Goal: Task Accomplishment & Management: Complete application form

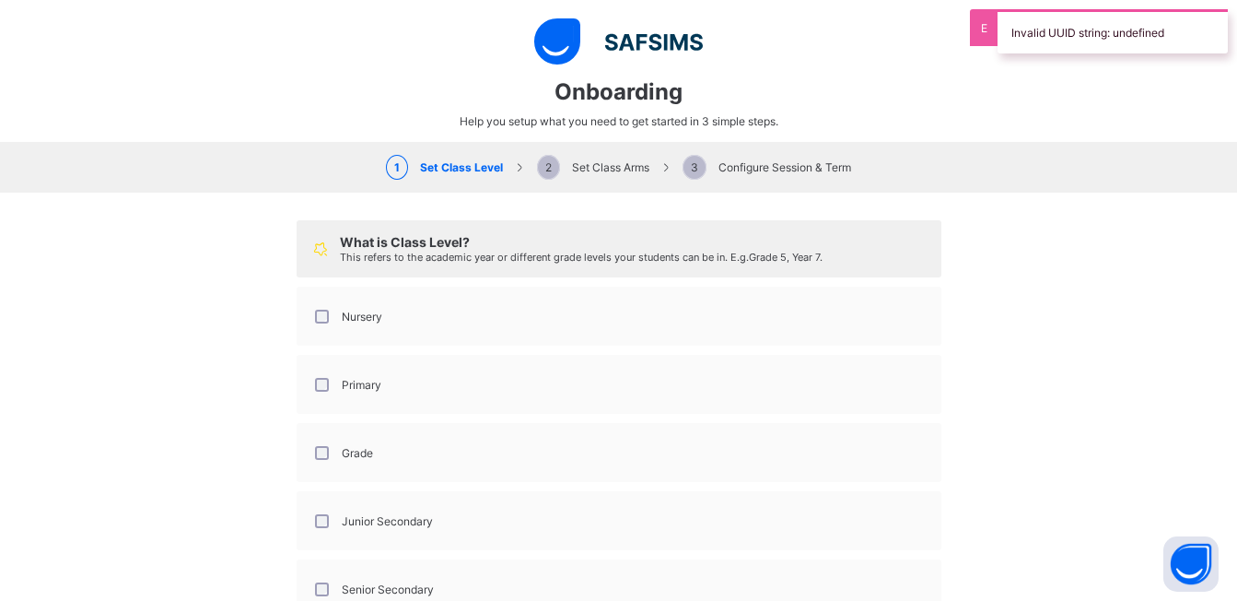
select select "**"
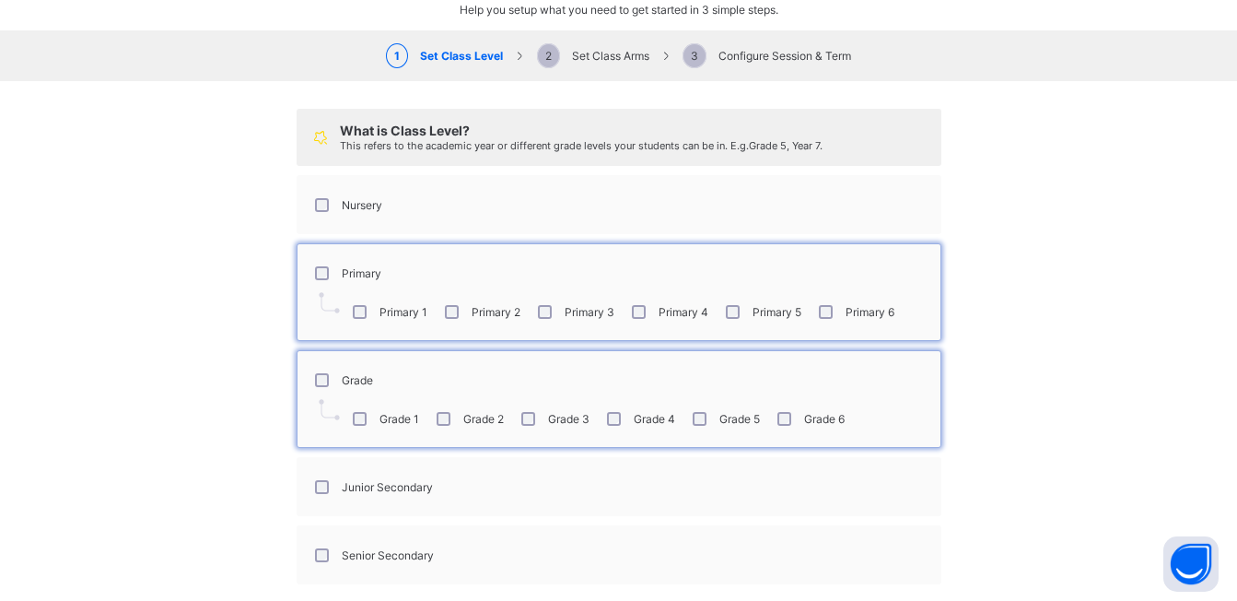
scroll to position [189, 0]
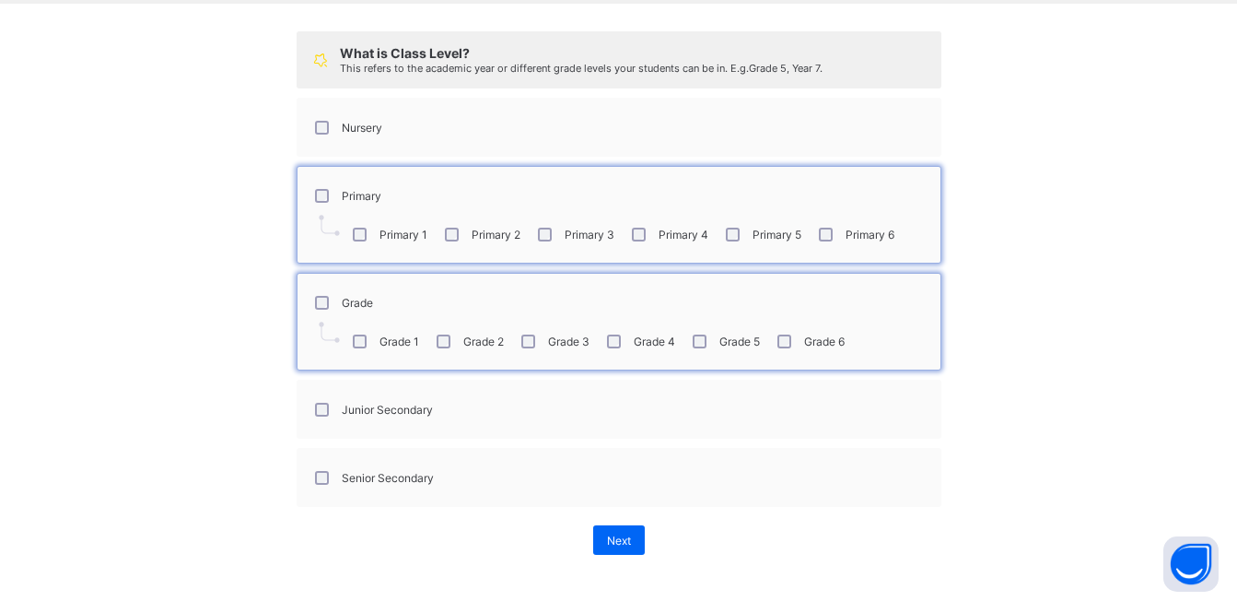
click at [311, 409] on div "Junior Secondary" at bounding box center [372, 410] width 122 height 14
click at [607, 533] on span "Next" at bounding box center [619, 540] width 24 height 14
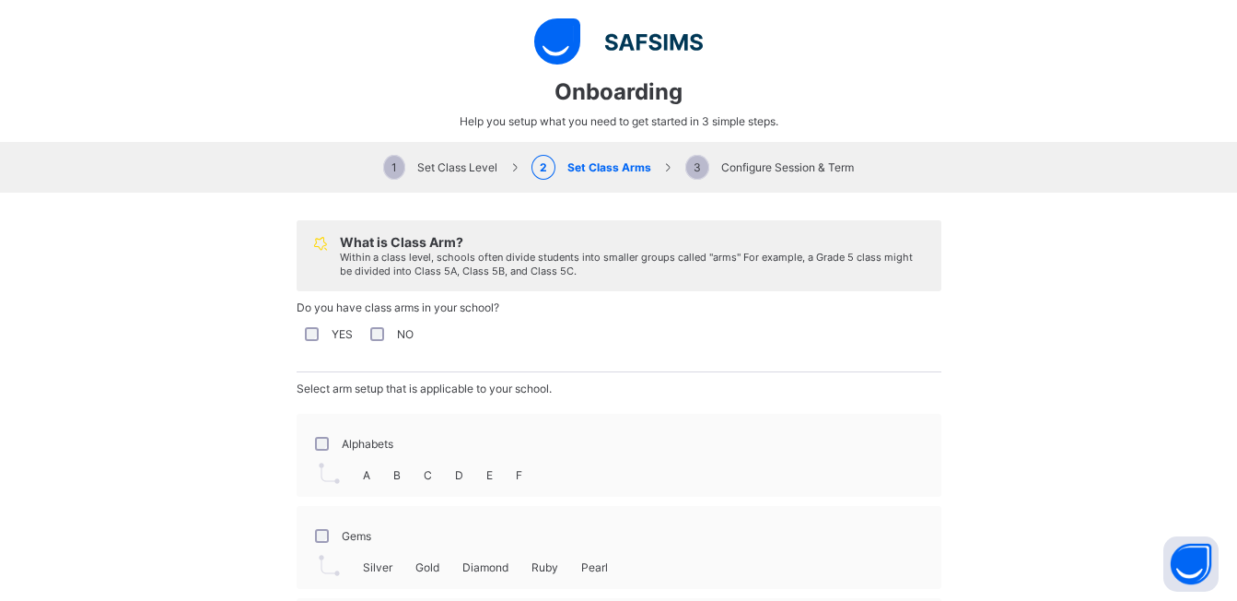
scroll to position [161, 0]
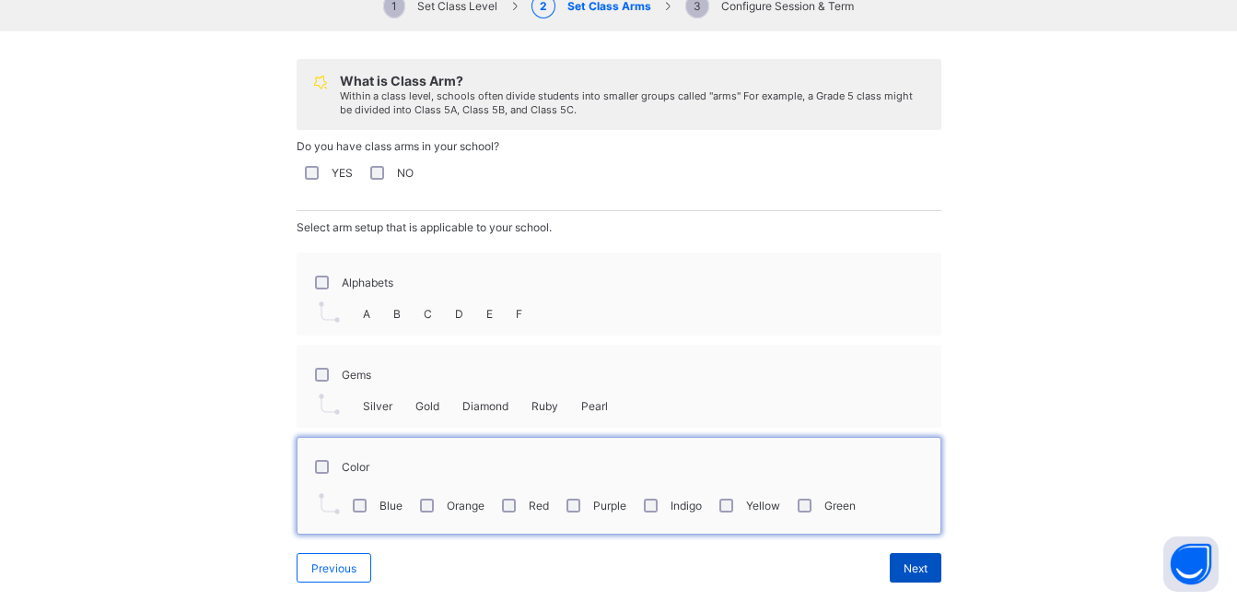
click at [904, 566] on span "Next" at bounding box center [916, 568] width 24 height 14
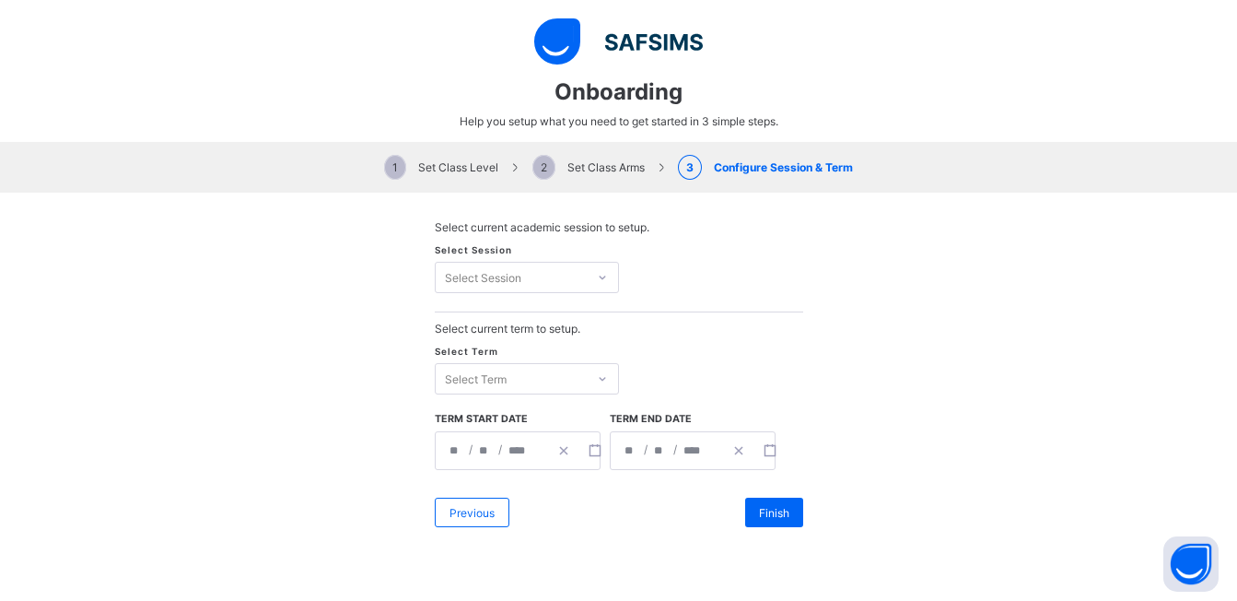
scroll to position [0, 0]
click at [467, 272] on div "Select Session" at bounding box center [483, 277] width 76 height 31
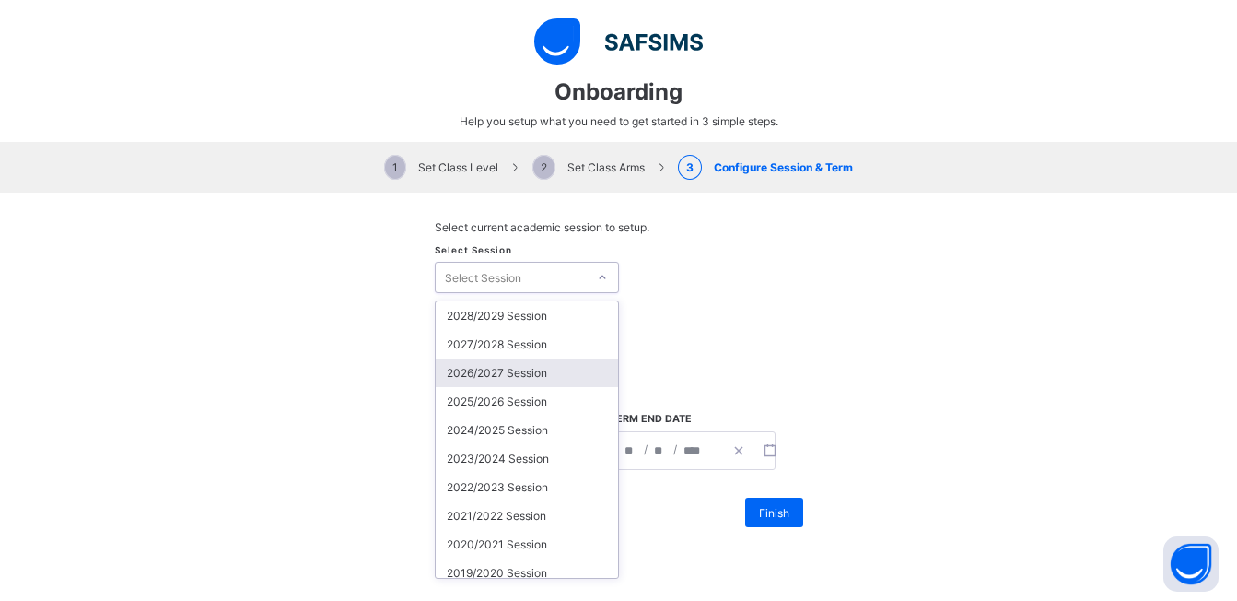
click at [486, 377] on div "2026/2027 Session" at bounding box center [527, 372] width 182 height 29
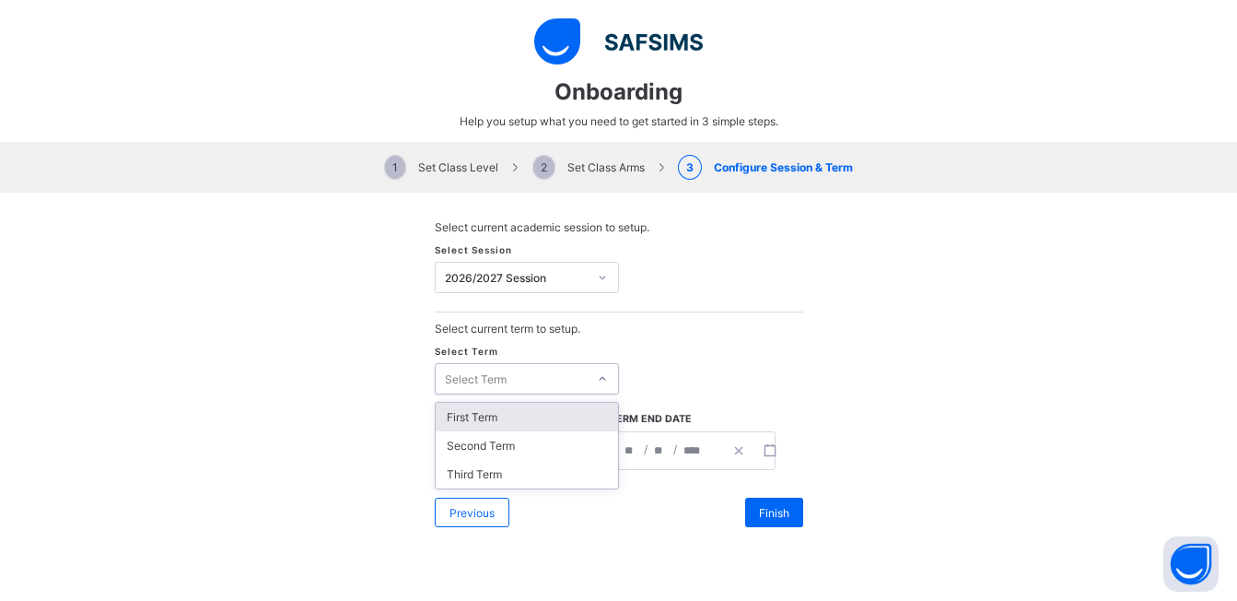
click at [475, 367] on div "Select Term" at bounding box center [476, 378] width 62 height 31
click at [467, 419] on div "First Term" at bounding box center [527, 417] width 182 height 29
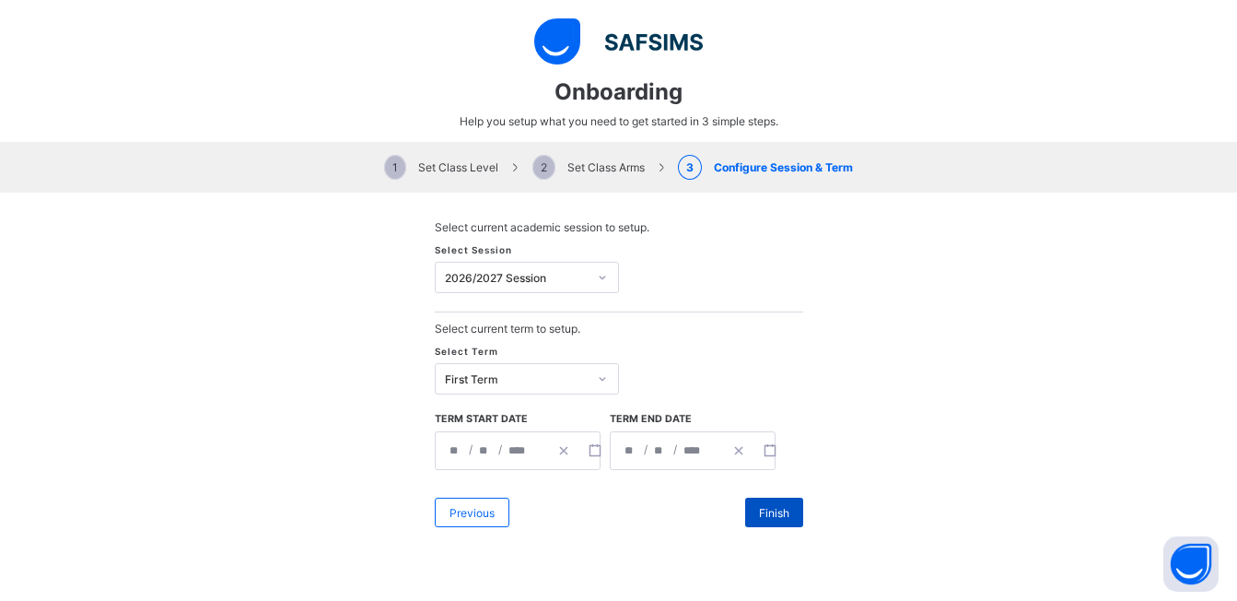
click at [774, 516] on span "Finish" at bounding box center [774, 513] width 30 height 14
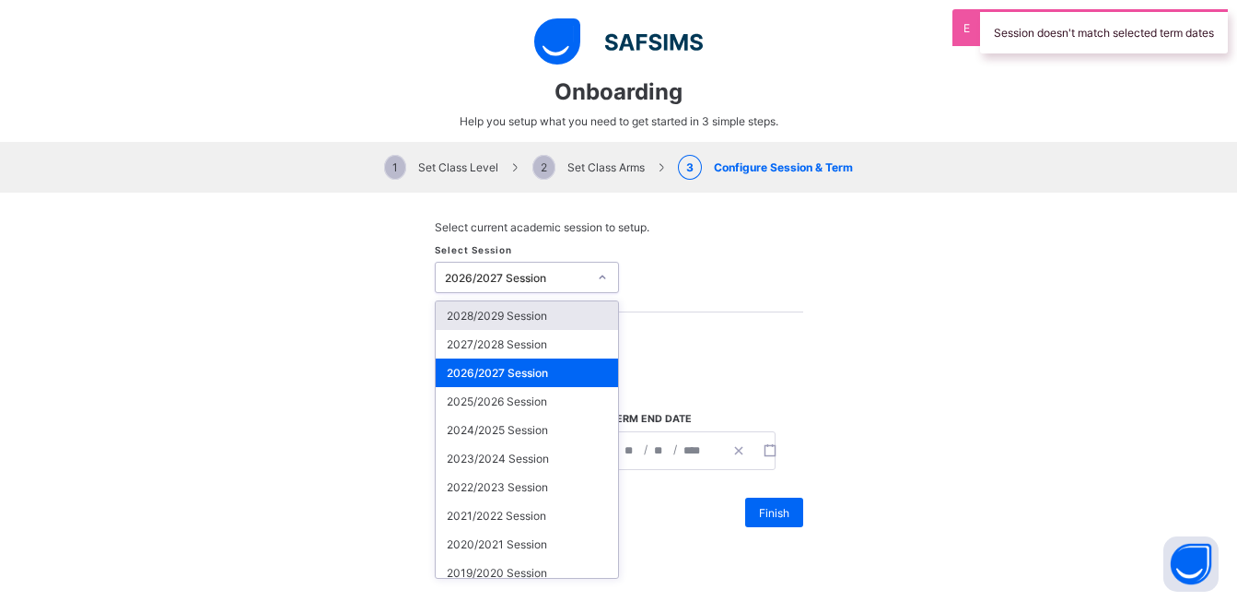
click at [508, 273] on div "2026/2027 Session" at bounding box center [517, 278] width 144 height 14
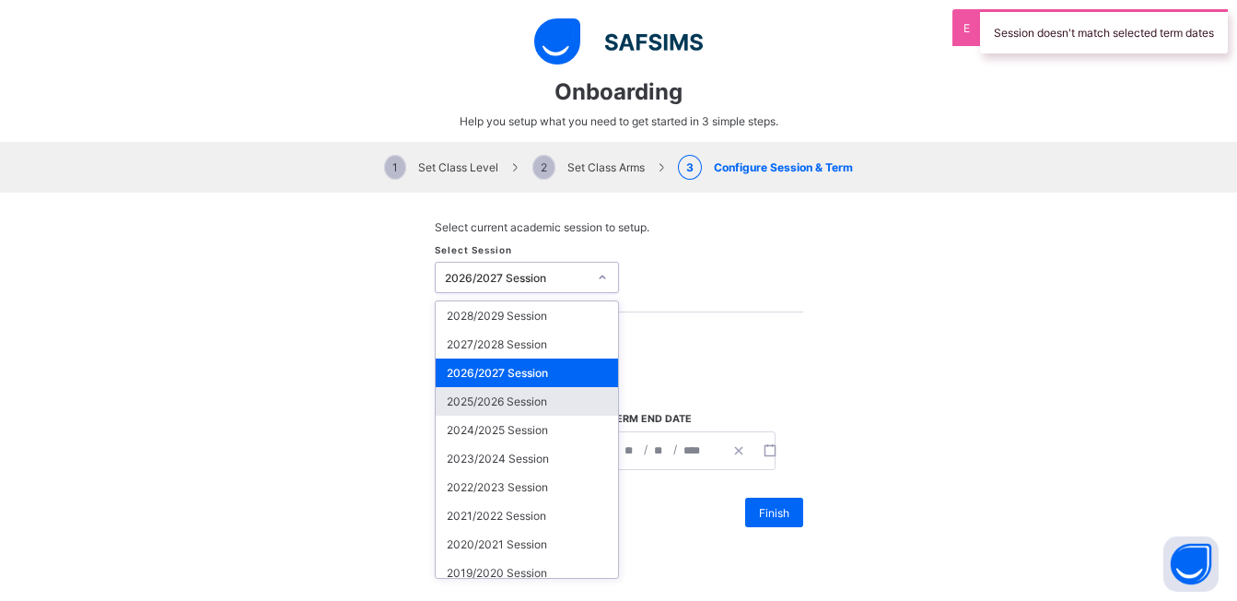
click at [504, 398] on div "2025/2026 Session" at bounding box center [527, 401] width 182 height 29
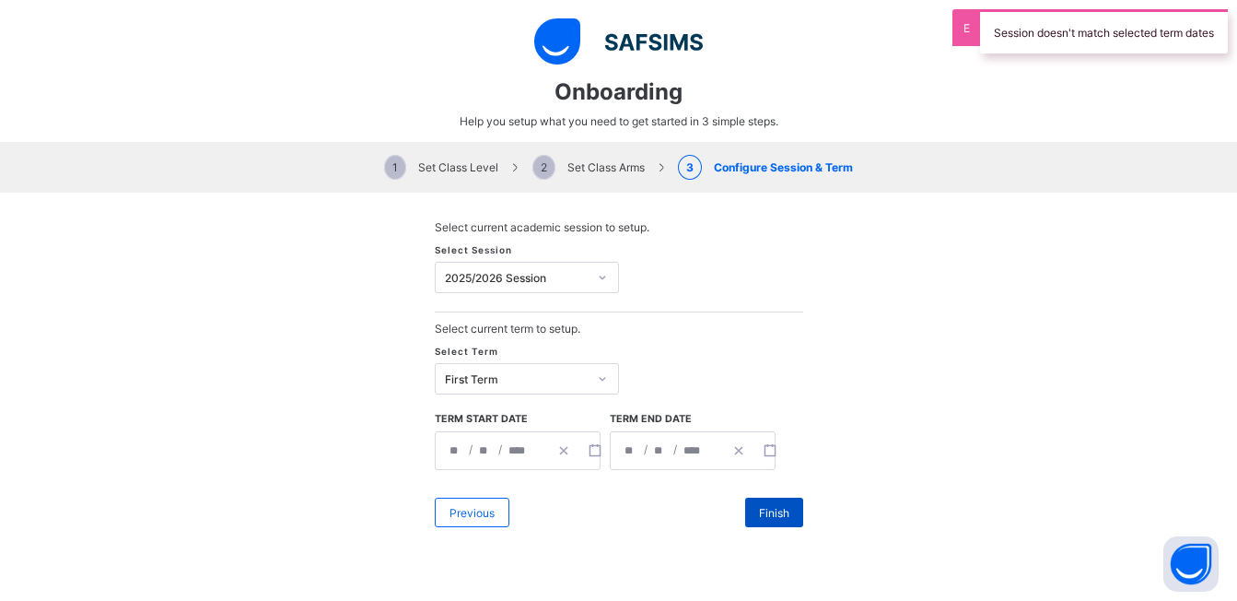
click at [768, 508] on span "Finish" at bounding box center [774, 513] width 30 height 14
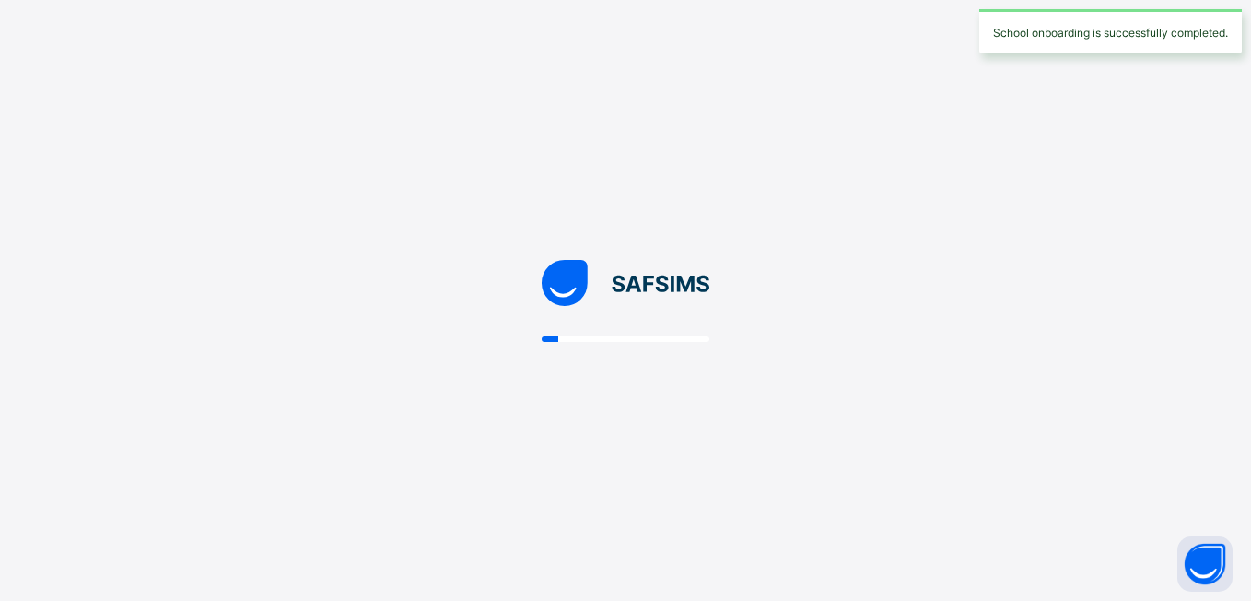
select select "**"
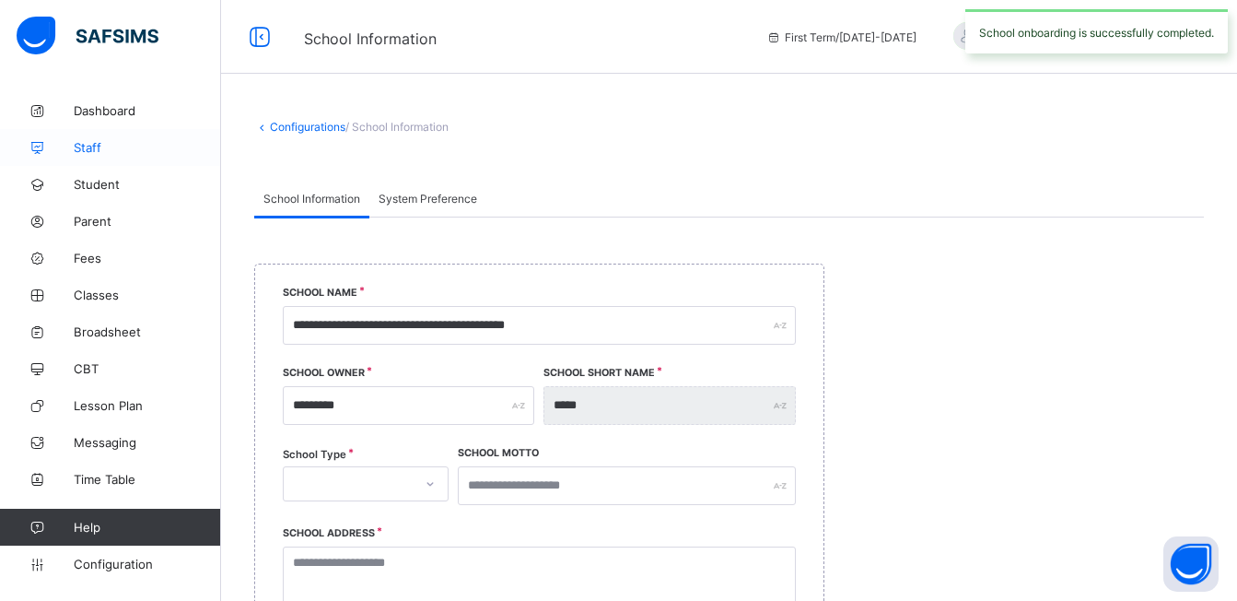
click at [71, 150] on icon at bounding box center [37, 148] width 74 height 14
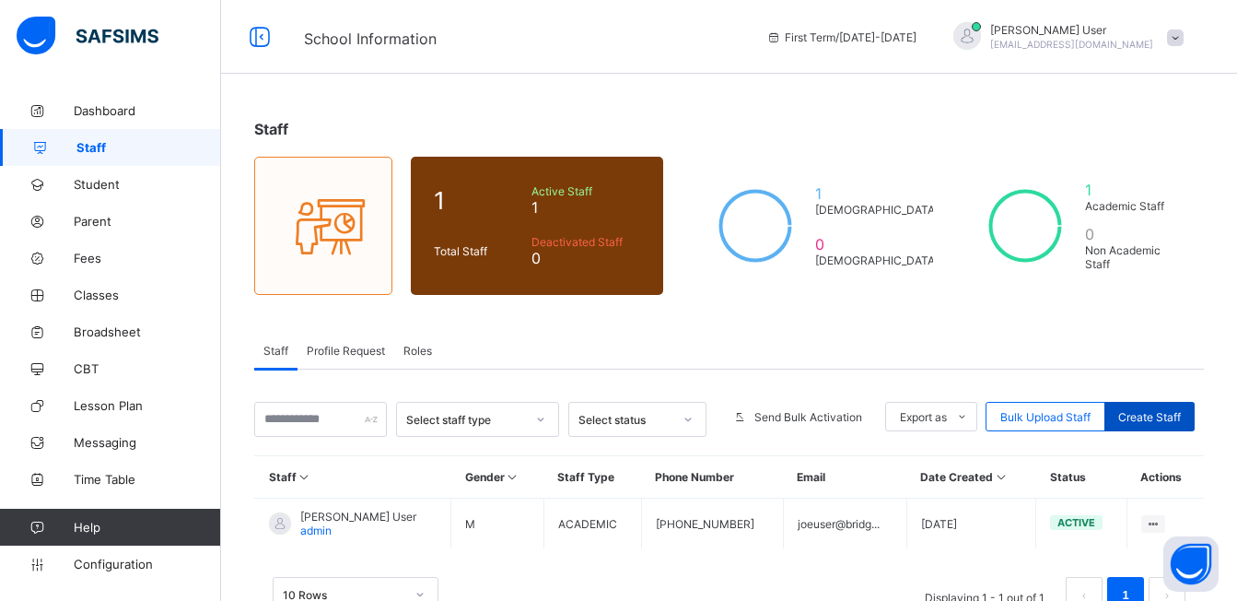
click at [1163, 410] on span "Create Staff" at bounding box center [1149, 417] width 63 height 14
select select "**"
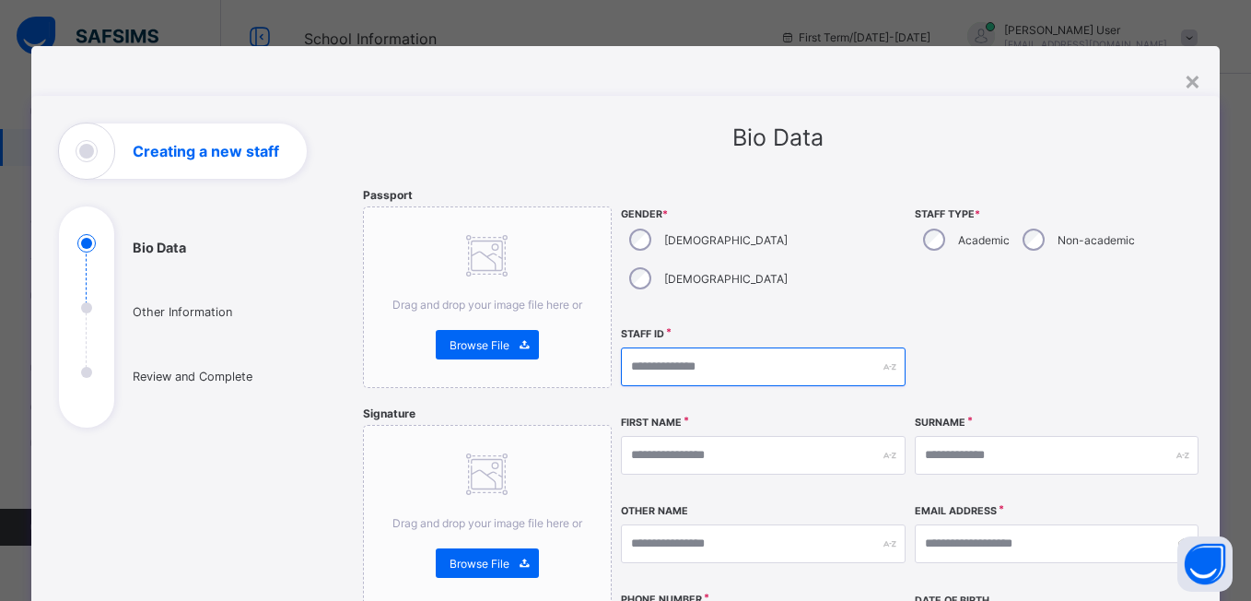
click at [661, 347] on input "text" at bounding box center [763, 366] width 285 height 39
type input "*******"
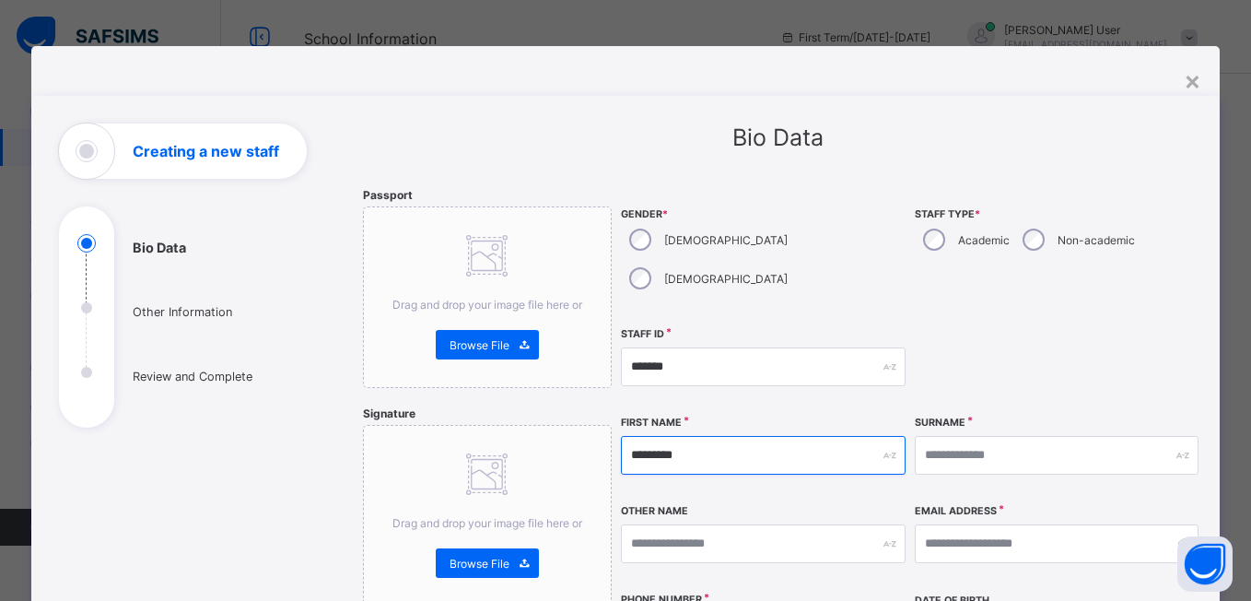
type input "*********"
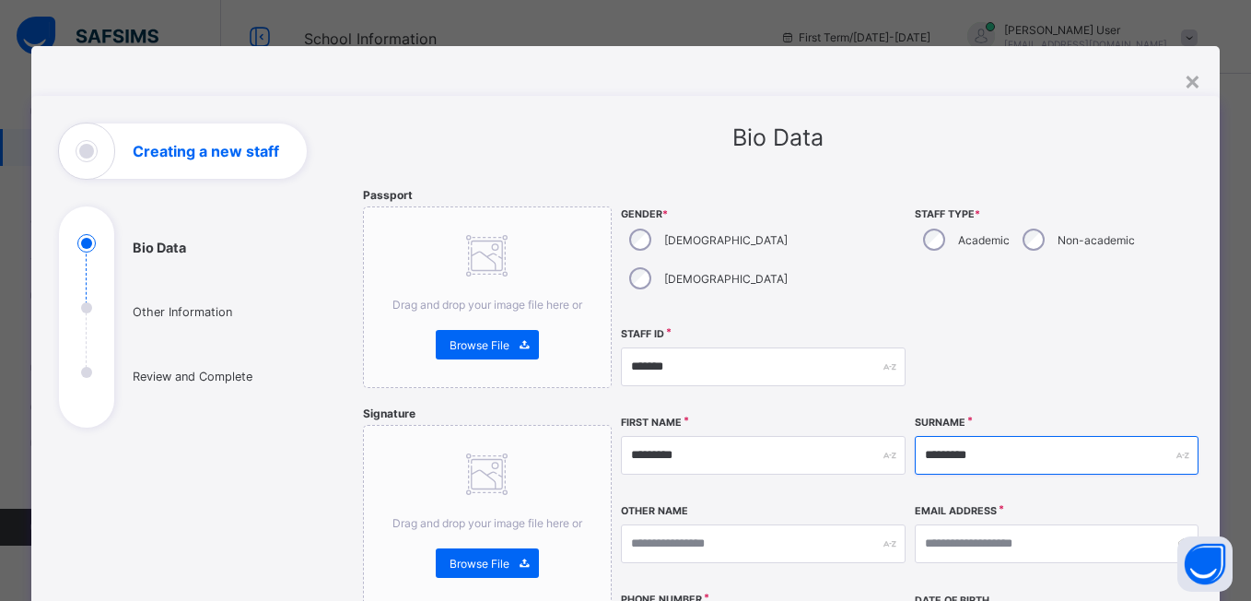
type input "*********"
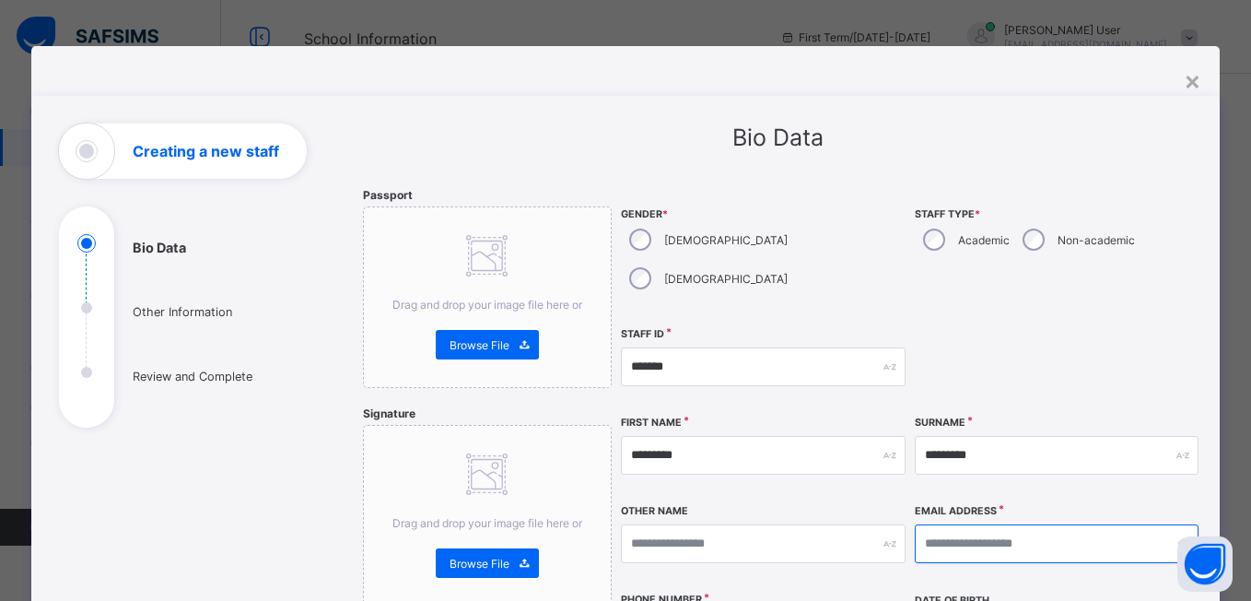
click at [964, 524] on input "email" at bounding box center [1057, 543] width 285 height 39
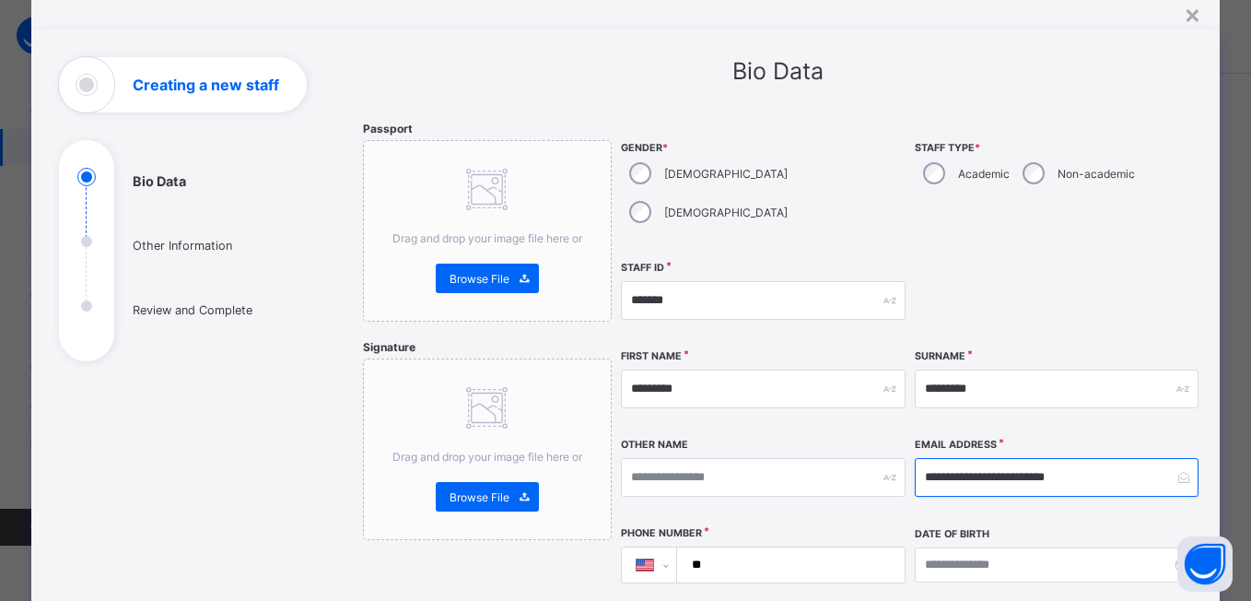
scroll to position [67, 0]
type input "**********"
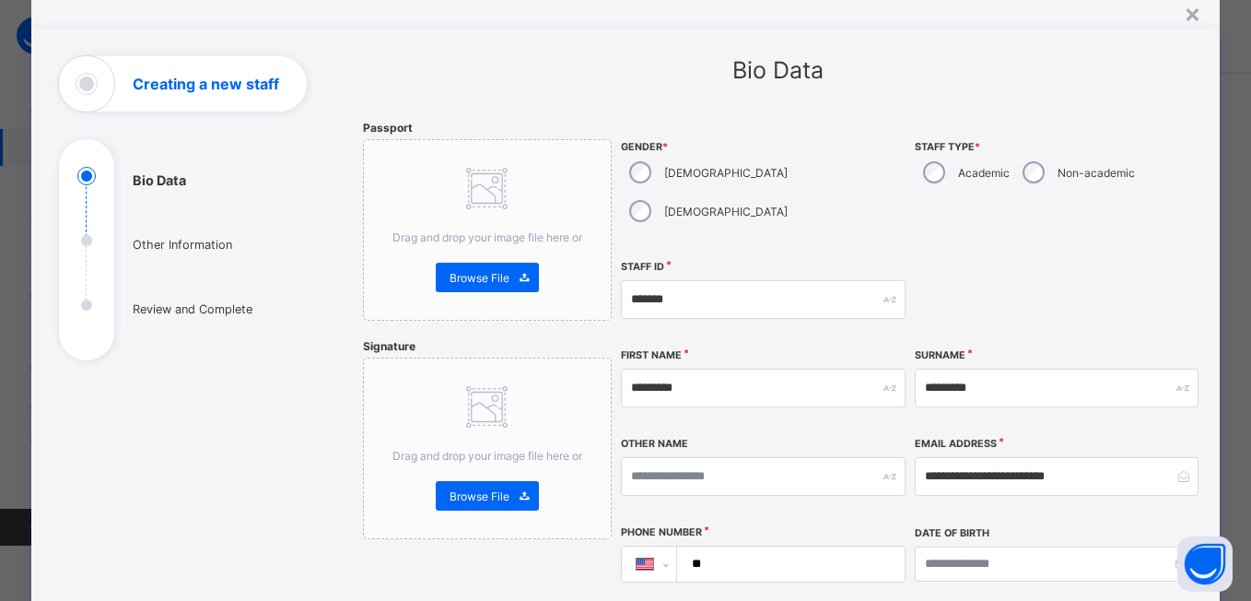
click at [838, 546] on input "**" at bounding box center [787, 563] width 213 height 35
type input "**********"
click at [925, 546] on input at bounding box center [1057, 563] width 285 height 35
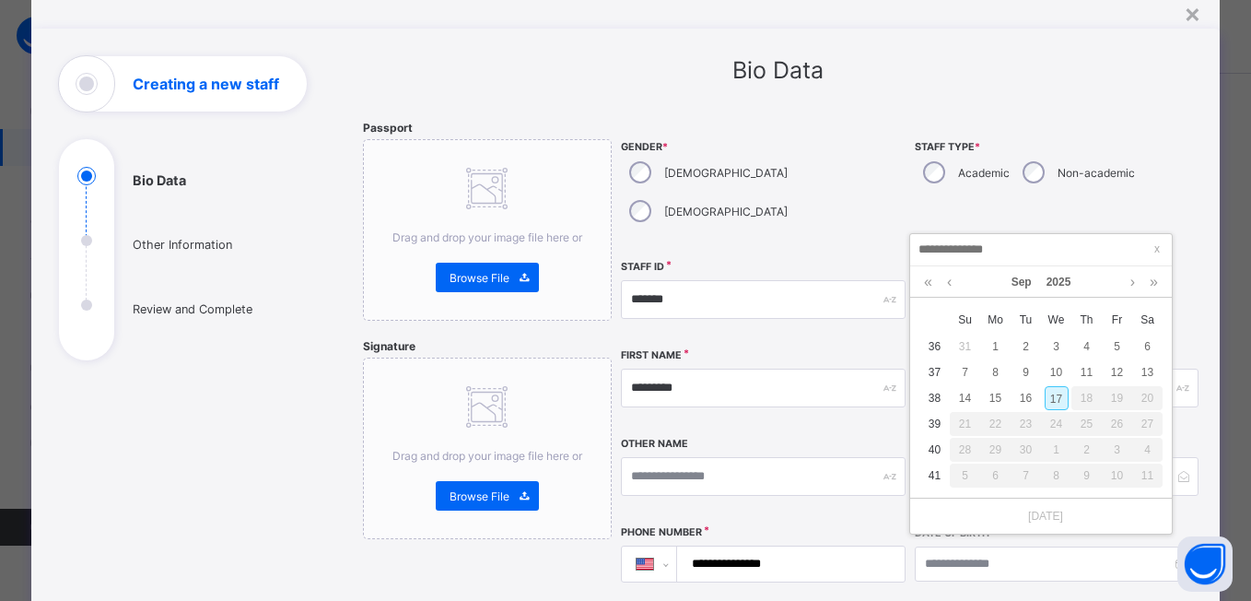
type input "**********"
type input "*"
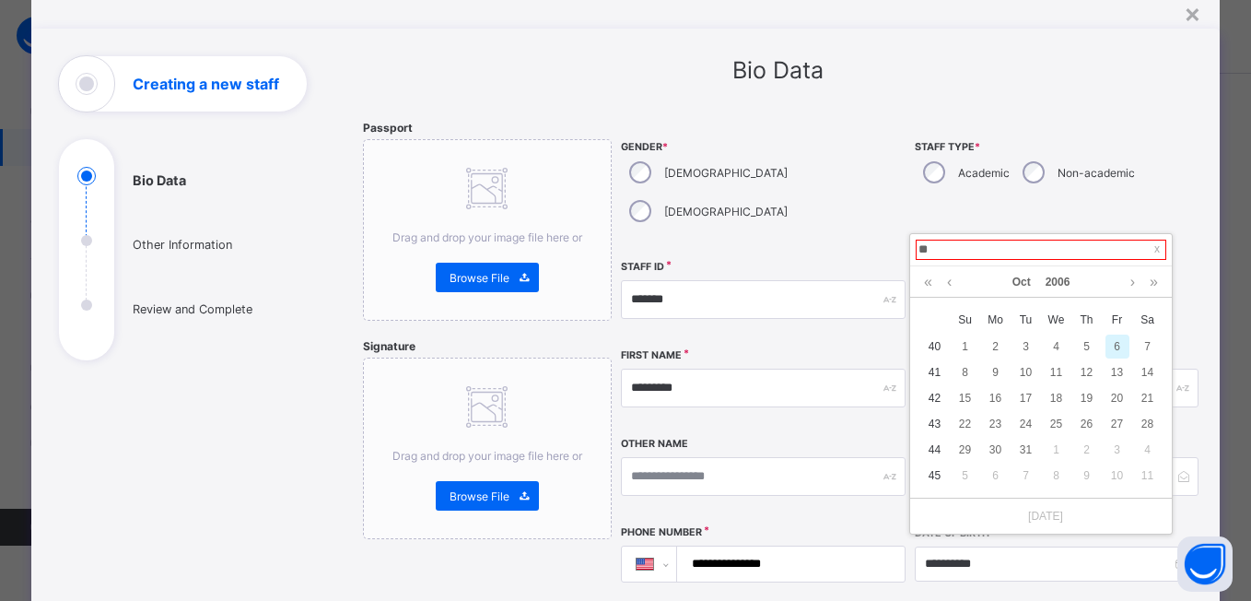
type input "*"
type input "**********"
click at [1144, 374] on div "10" at bounding box center [1148, 372] width 24 height 24
type input "**********"
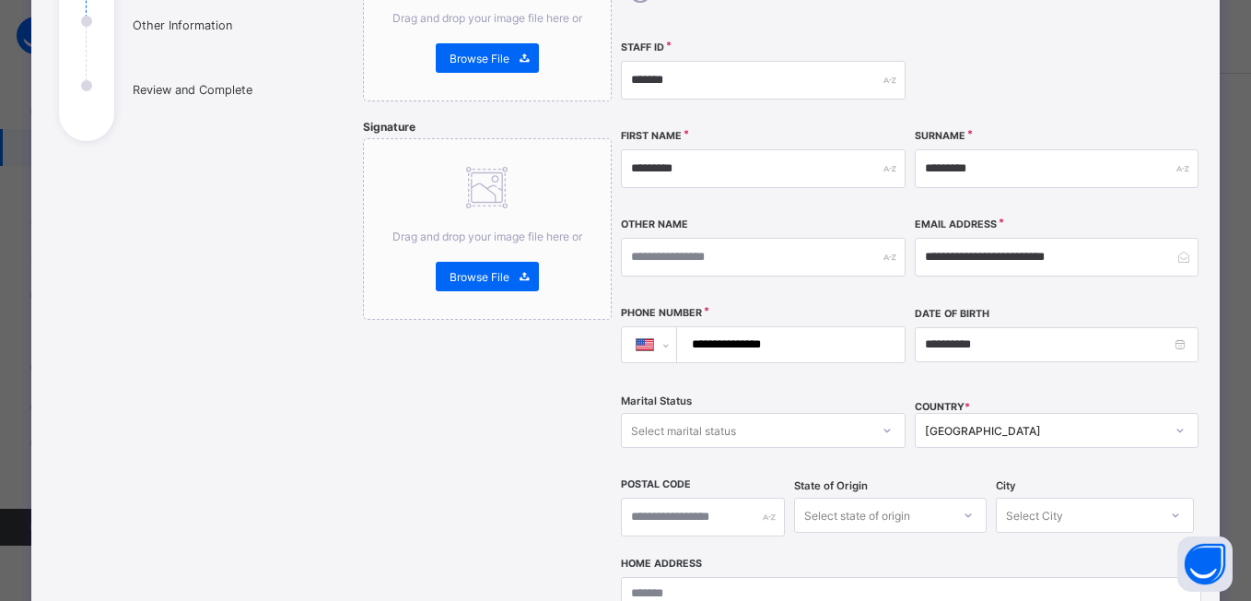
scroll to position [287, 0]
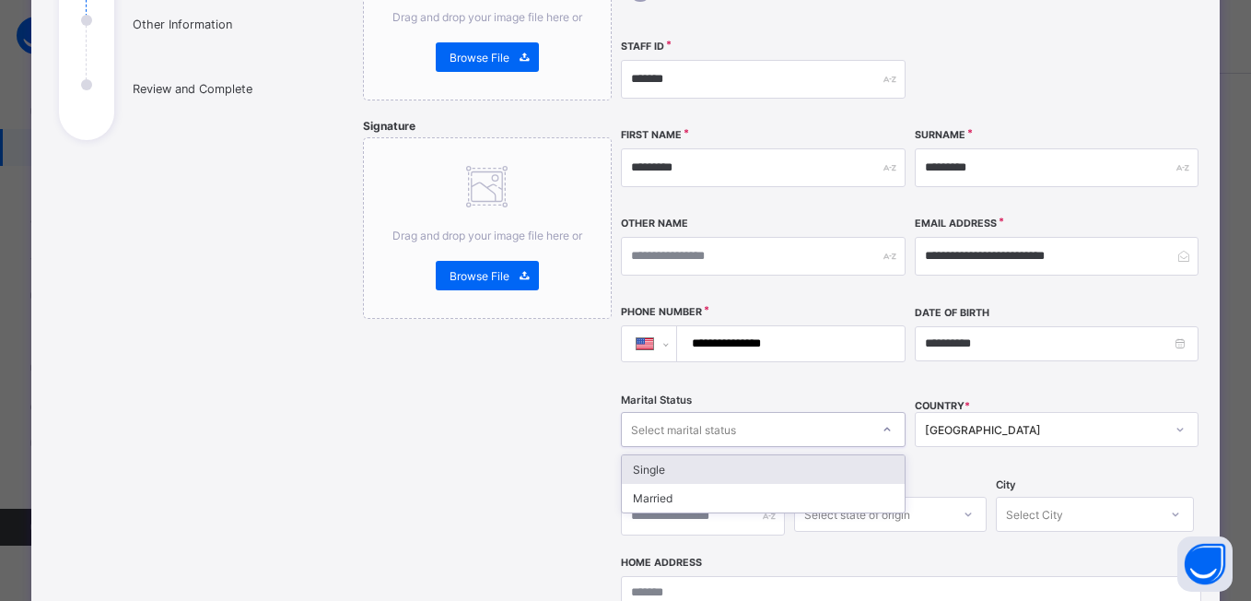
click at [720, 412] on div "Select marital status" at bounding box center [683, 429] width 105 height 35
click at [724, 412] on div "Select marital status" at bounding box center [683, 429] width 105 height 35
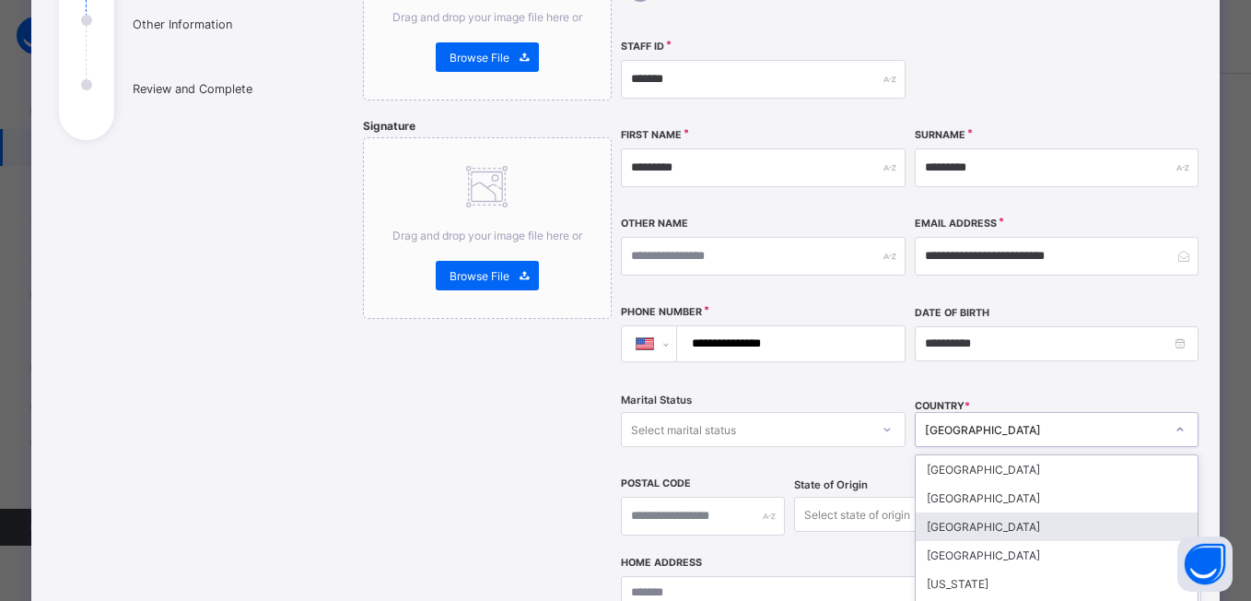
click at [983, 412] on div "option Albania focused, 3 of 250. 250 results available. Use Up and Down to cho…" at bounding box center [1057, 429] width 285 height 35
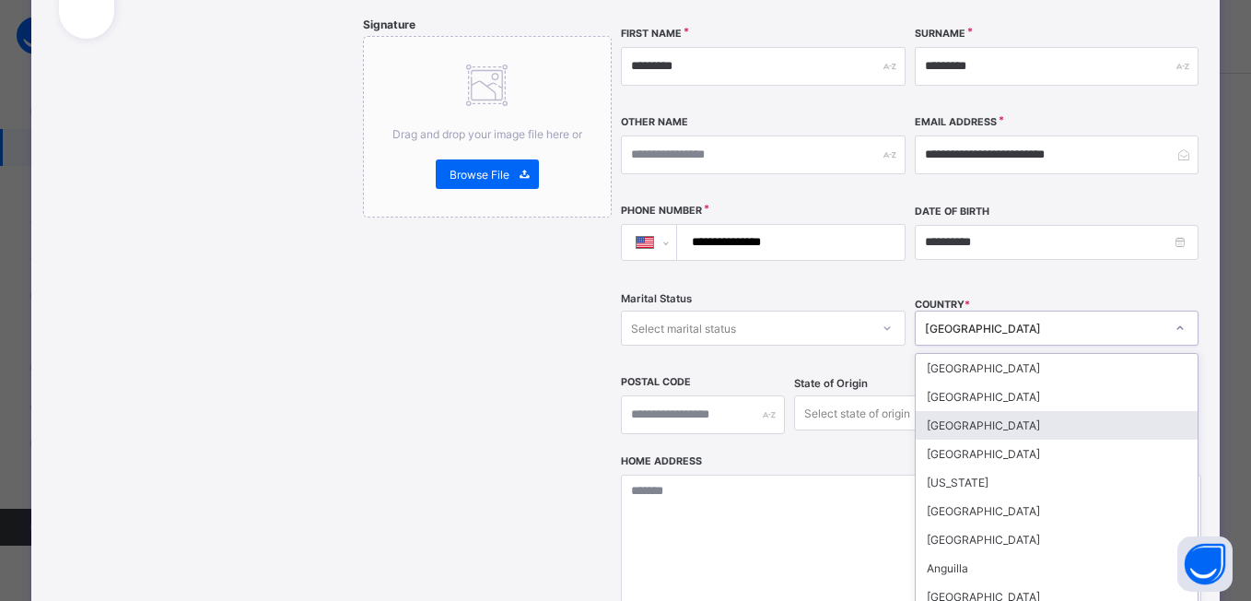
click at [983, 411] on div "Albania" at bounding box center [1057, 425] width 283 height 29
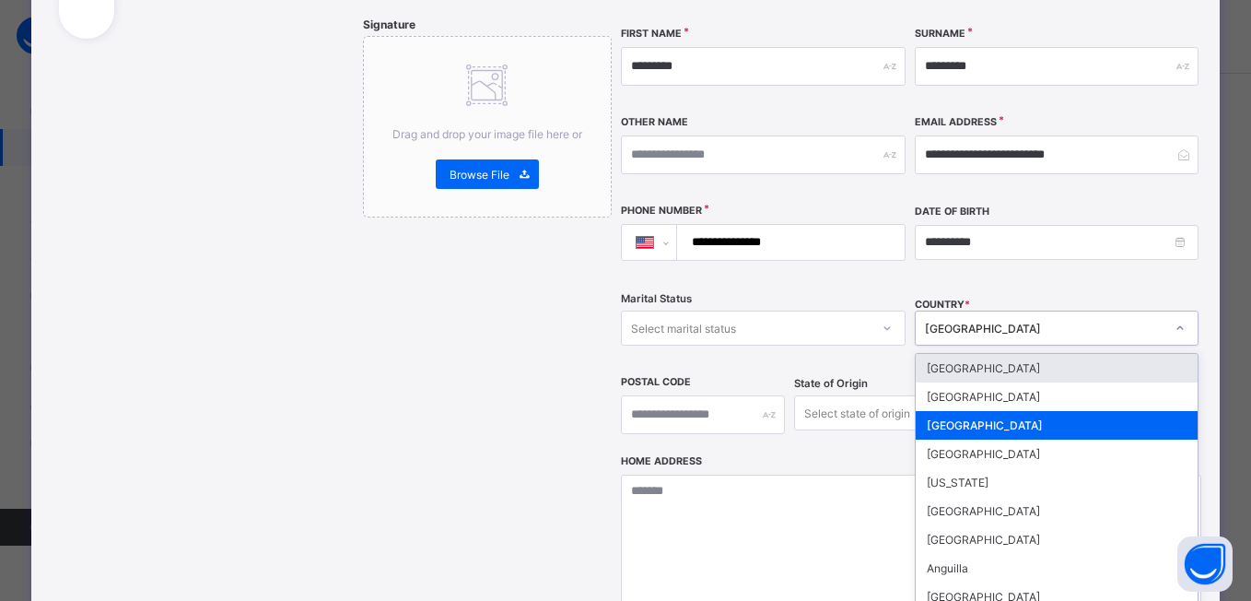
click at [953, 321] on div "Albania" at bounding box center [1045, 328] width 240 height 14
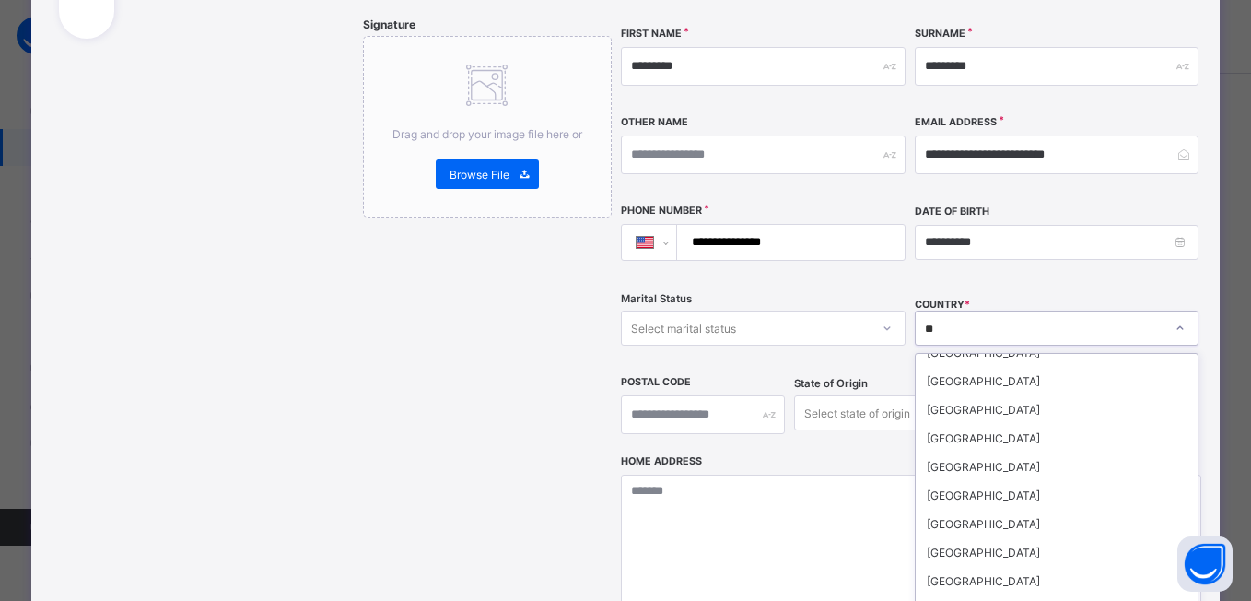
scroll to position [0, 0]
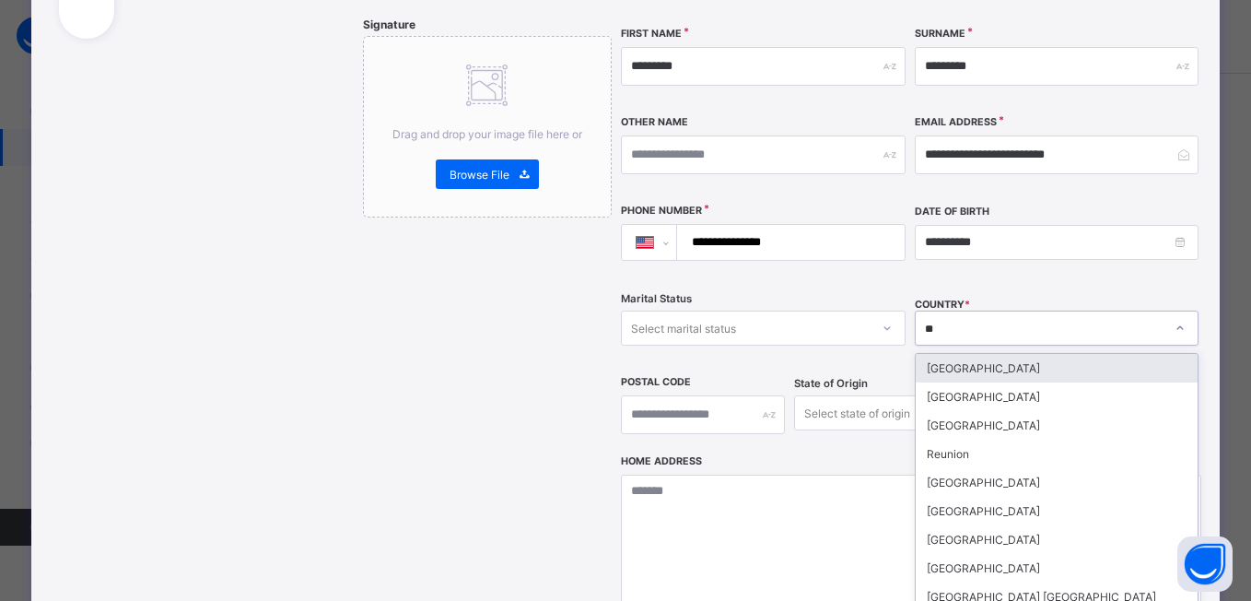
type input "***"
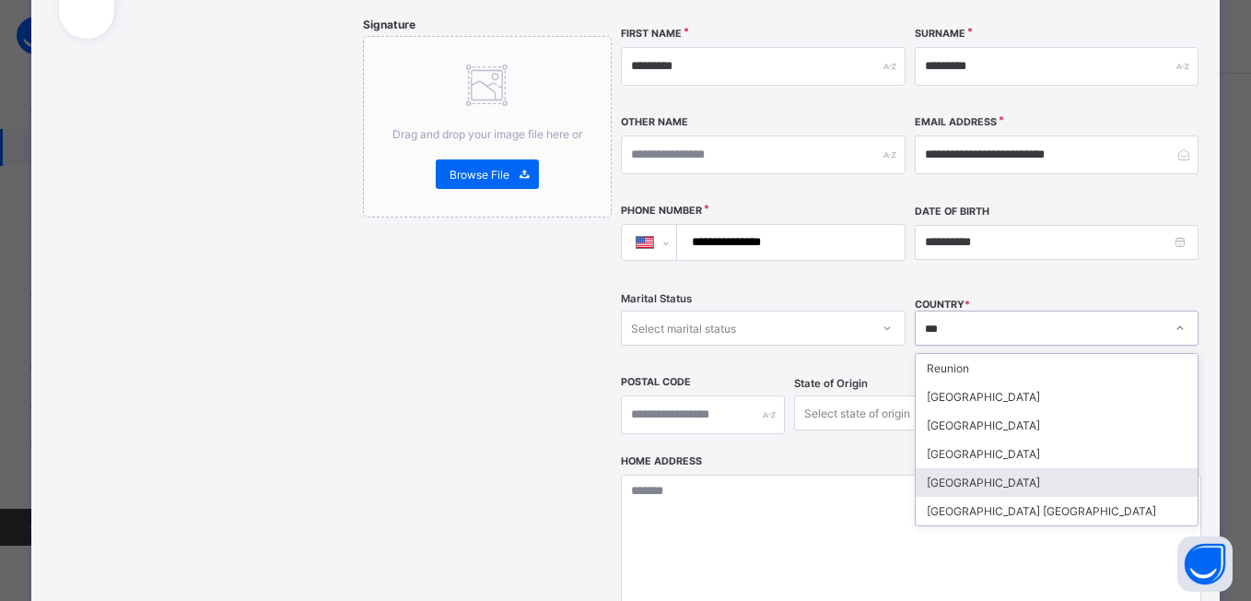
click at [1006, 468] on div "United States" at bounding box center [1057, 482] width 283 height 29
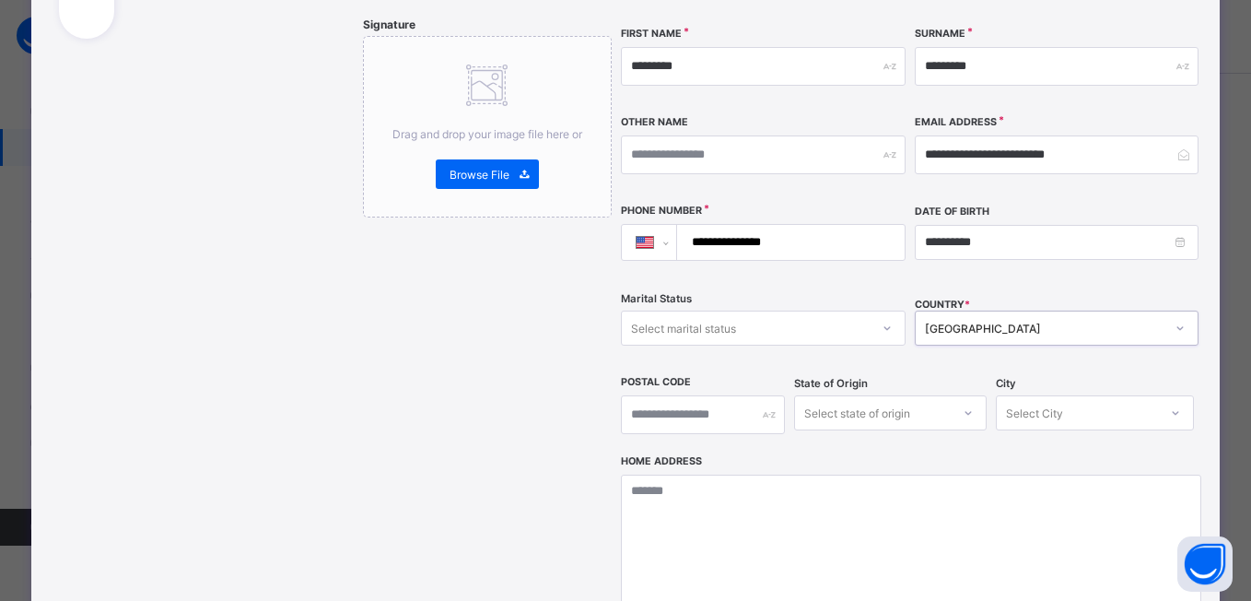
scroll to position [688, 0]
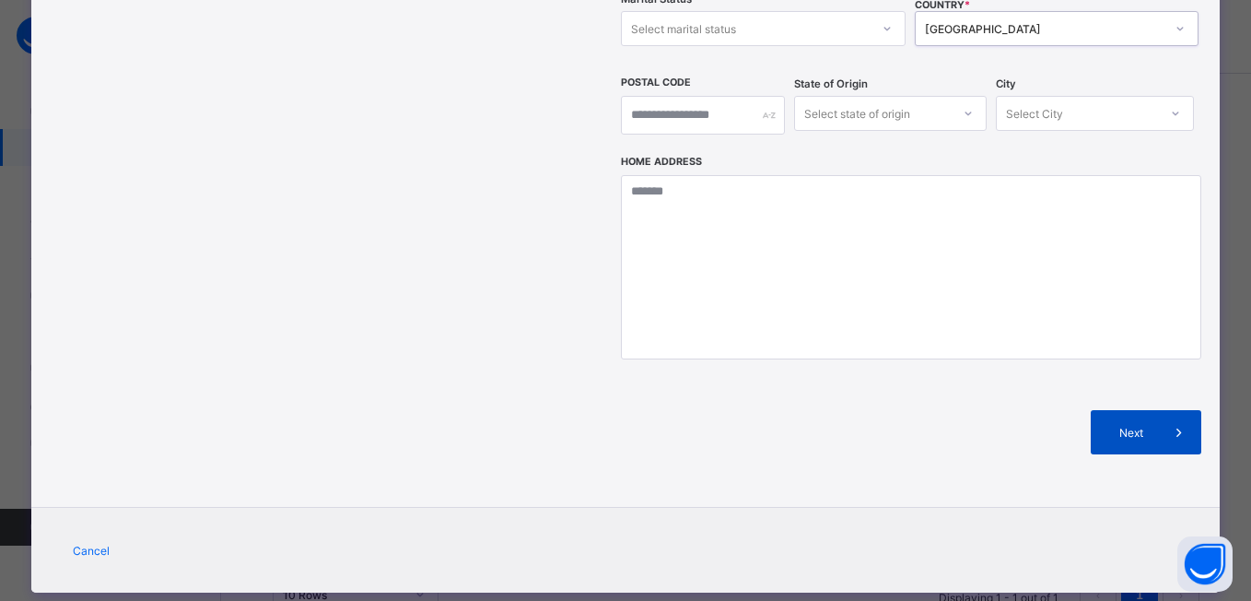
click at [1145, 426] on span "Next" at bounding box center [1131, 433] width 53 height 14
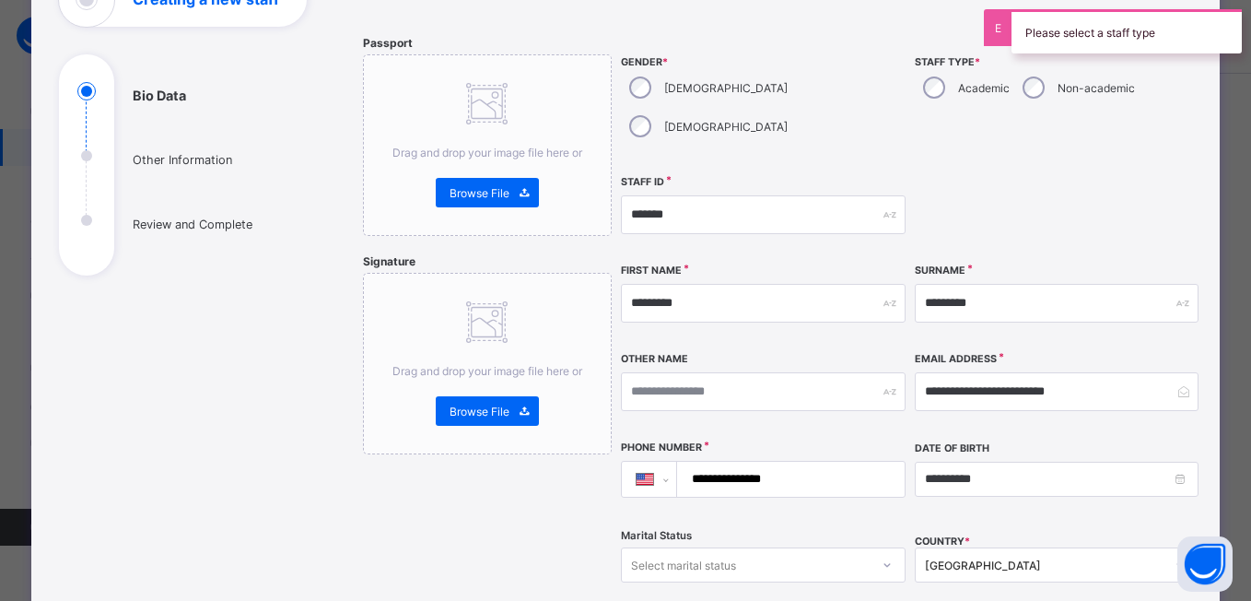
scroll to position [0, 0]
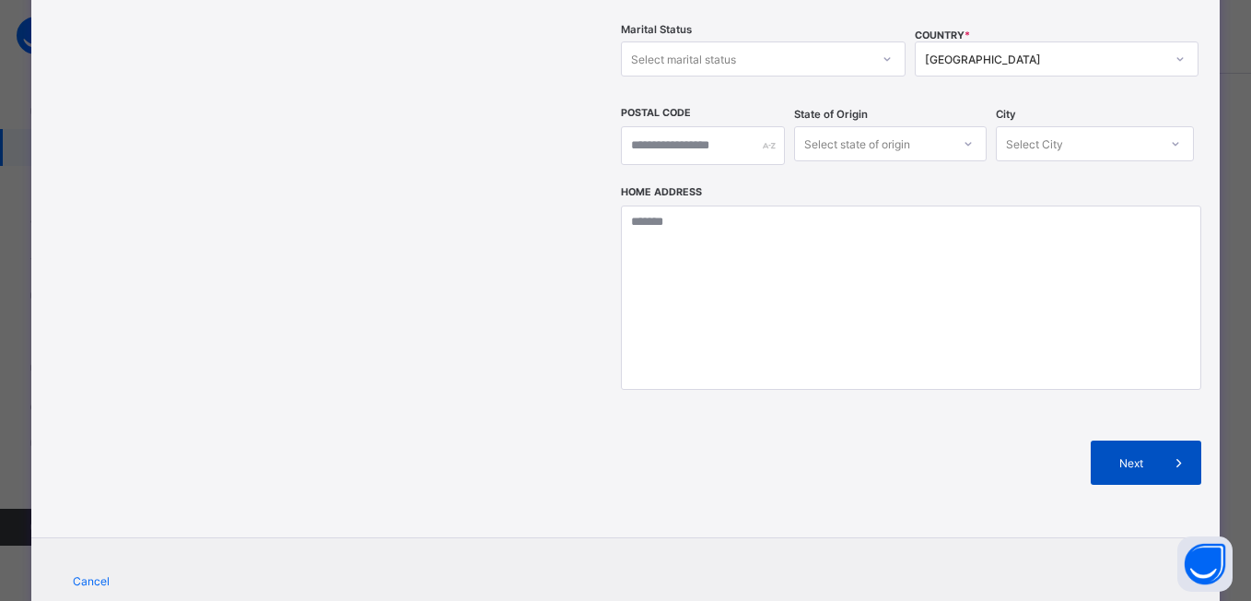
click at [1126, 456] on span "Next" at bounding box center [1131, 463] width 53 height 14
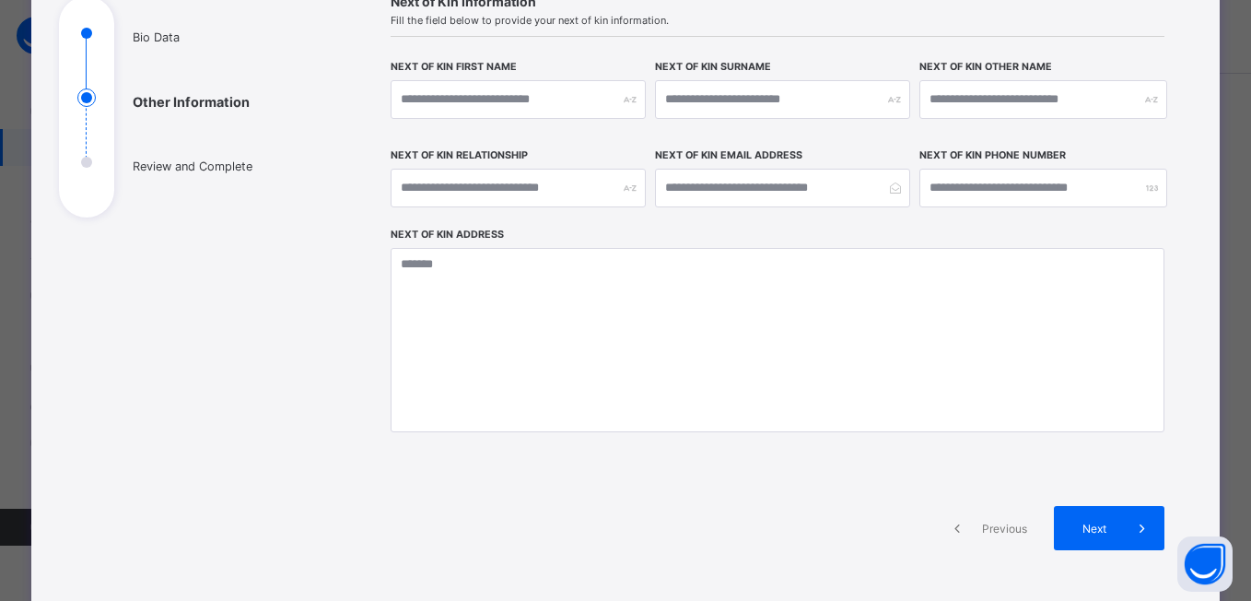
scroll to position [210, 0]
click at [1092, 519] on div "Next" at bounding box center [1109, 528] width 111 height 44
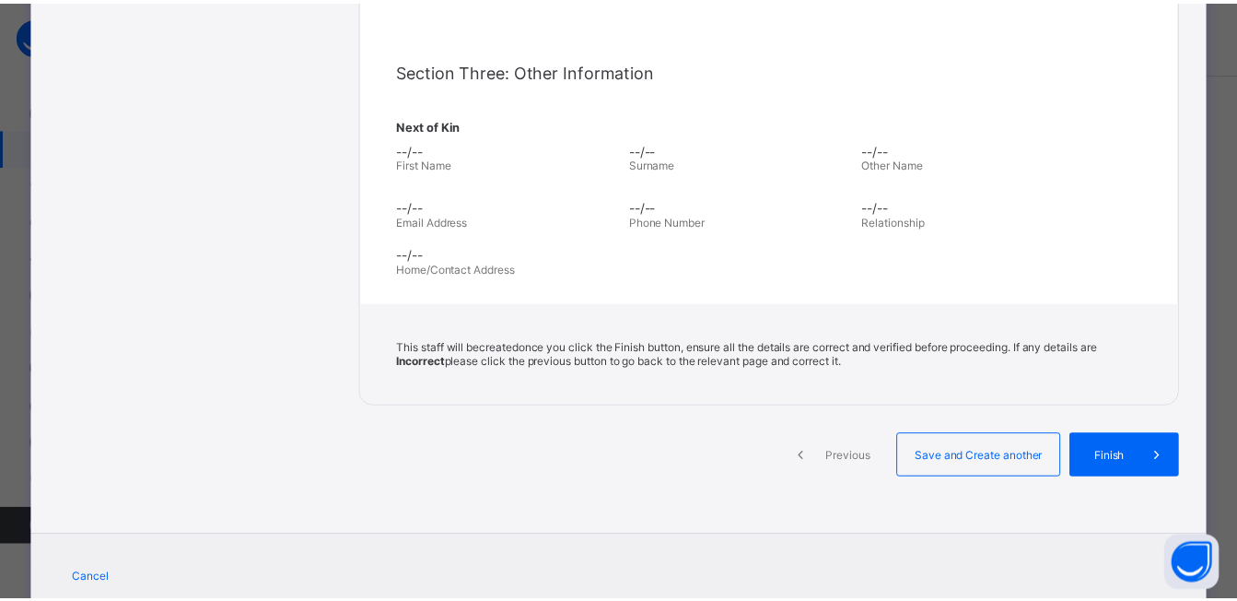
scroll to position [550, 0]
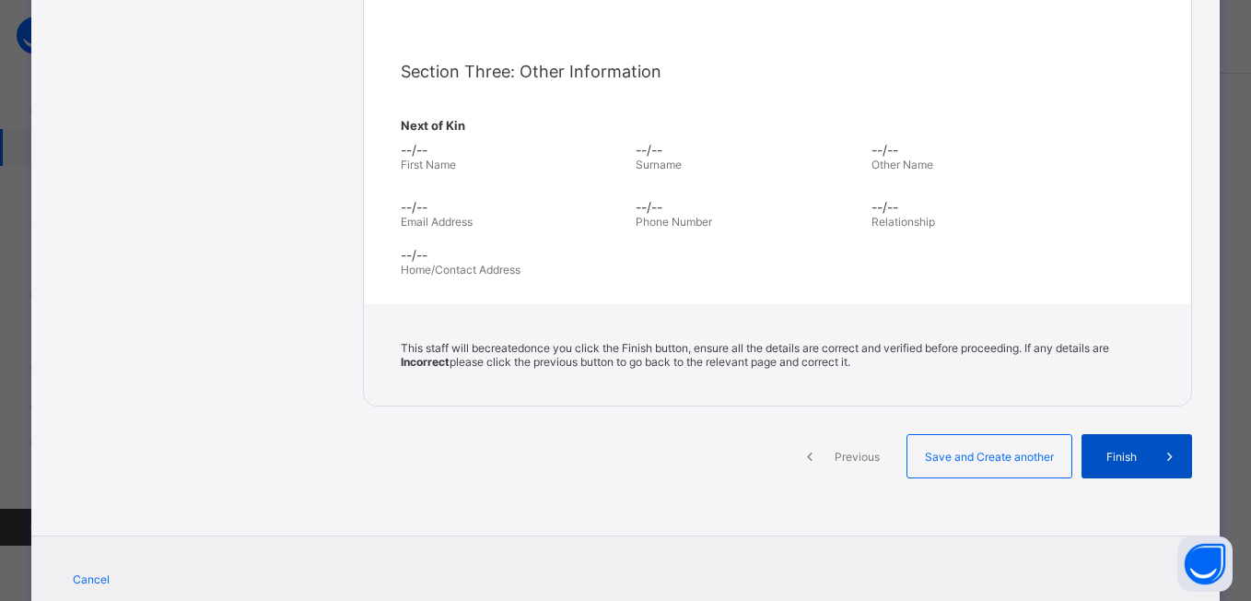
click at [1087, 459] on div "Finish" at bounding box center [1136, 456] width 111 height 44
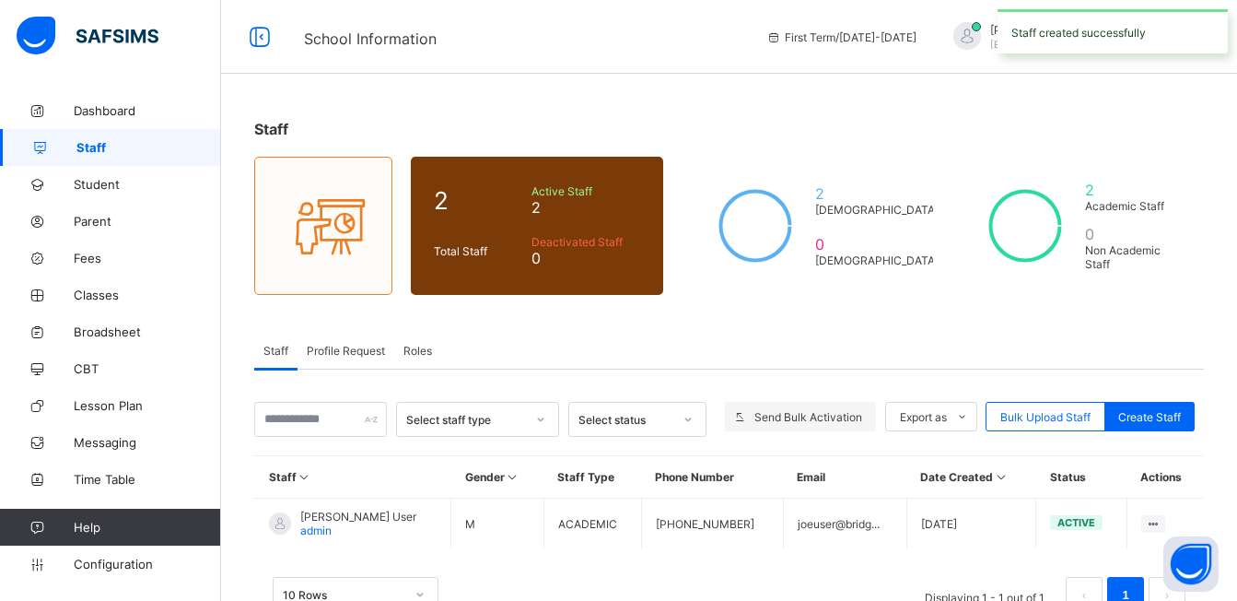
scroll to position [59, 0]
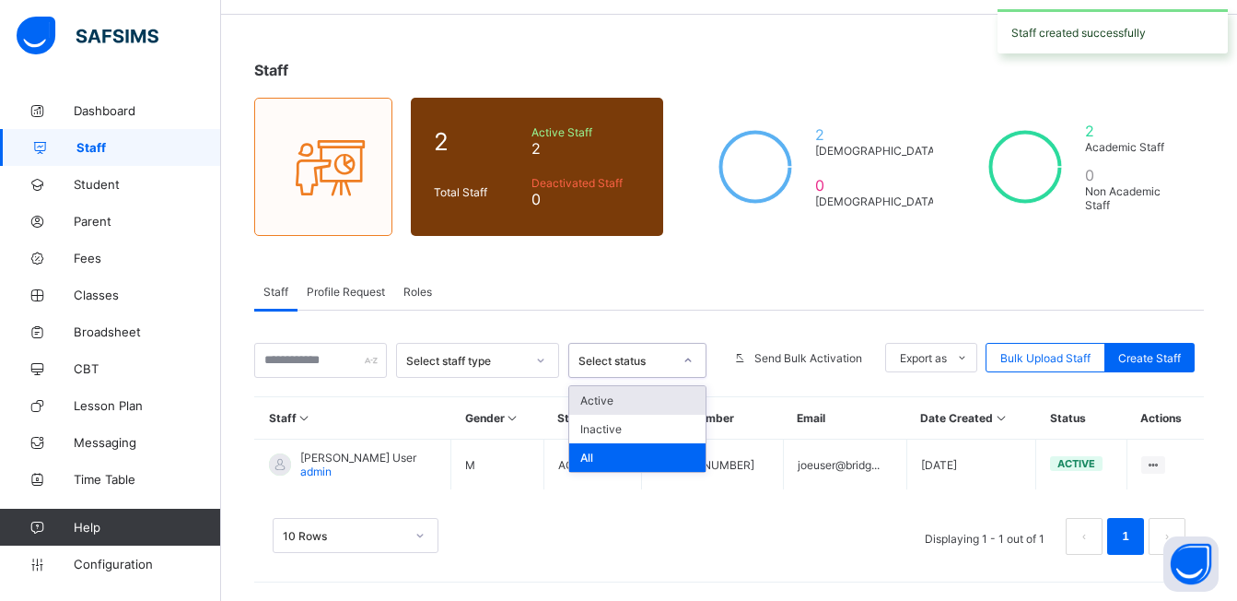
click at [649, 348] on div "Select status" at bounding box center [619, 360] width 101 height 26
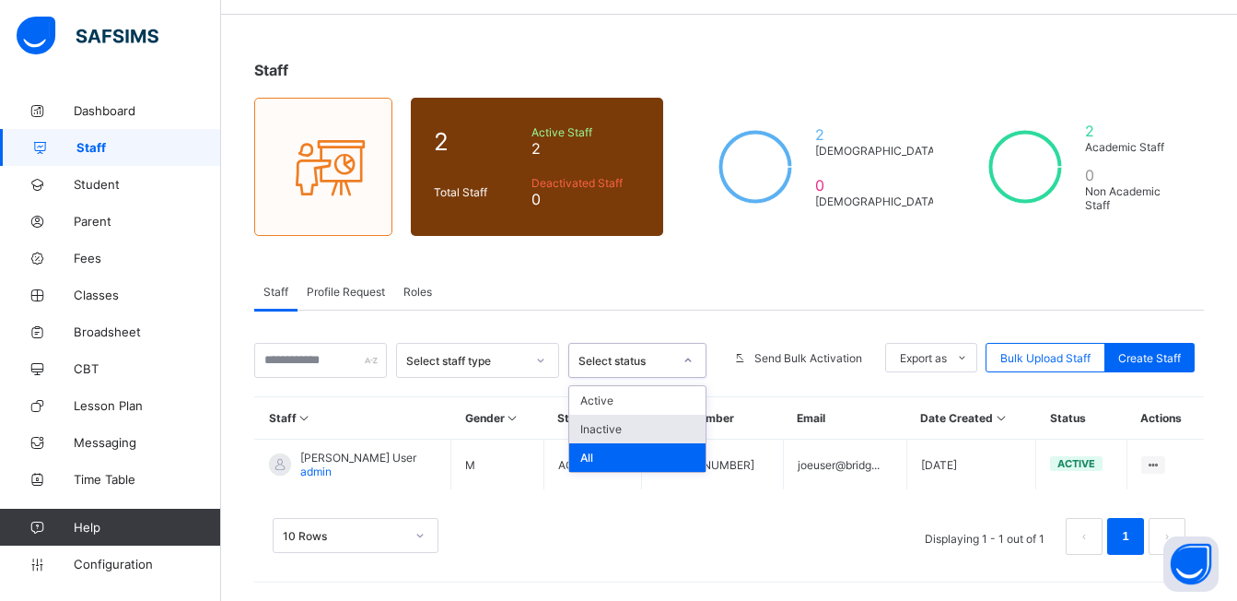
click at [652, 423] on div "Inactive" at bounding box center [637, 429] width 136 height 29
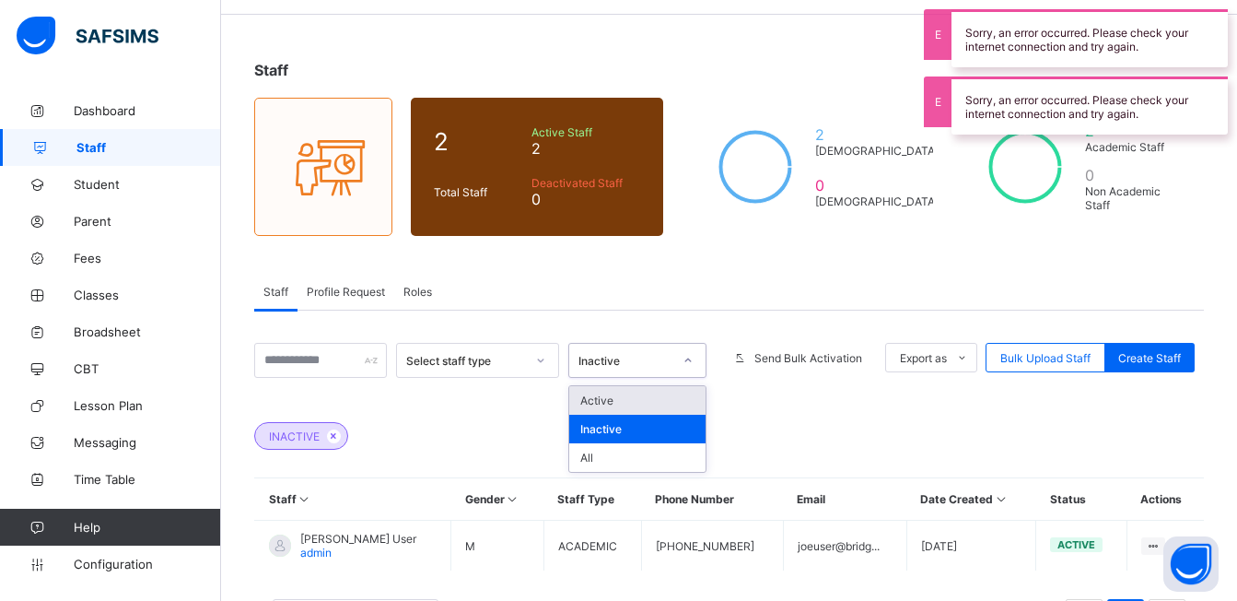
click at [635, 363] on div "Inactive" at bounding box center [626, 361] width 94 height 14
click at [611, 406] on div "Active" at bounding box center [637, 400] width 136 height 29
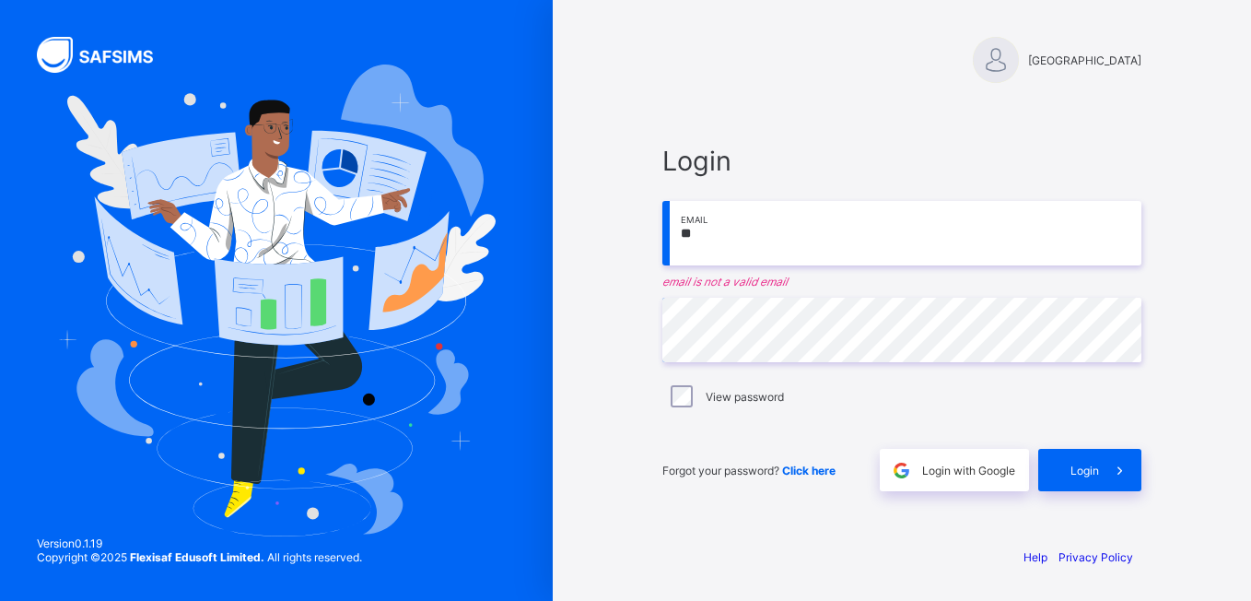
type input "*"
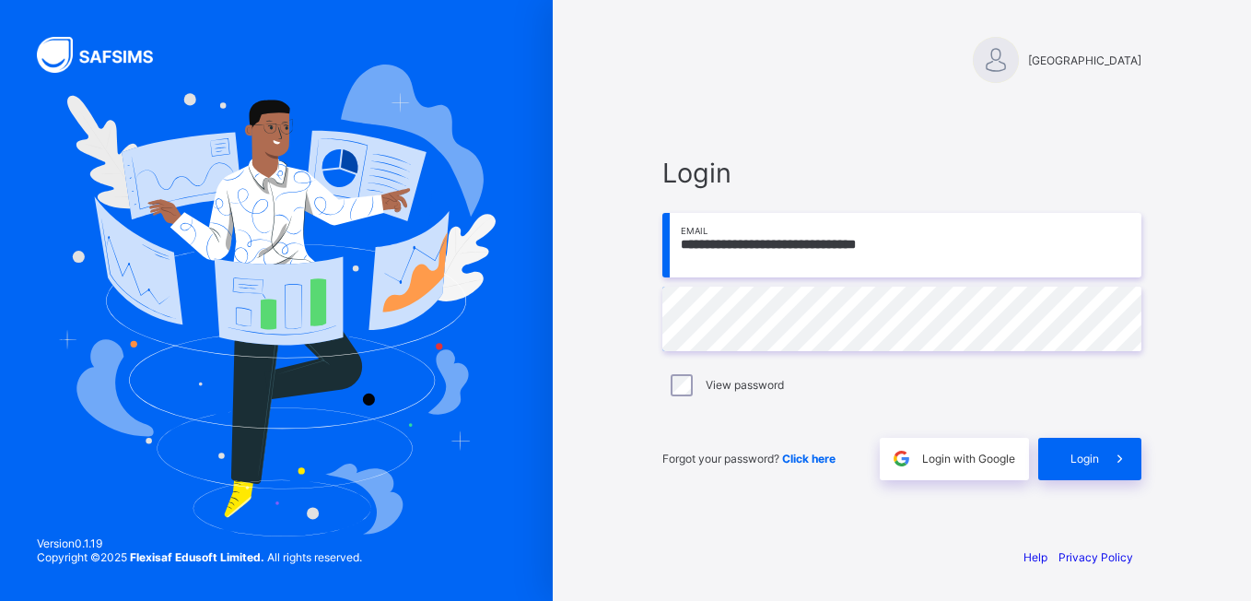
type input "**********"
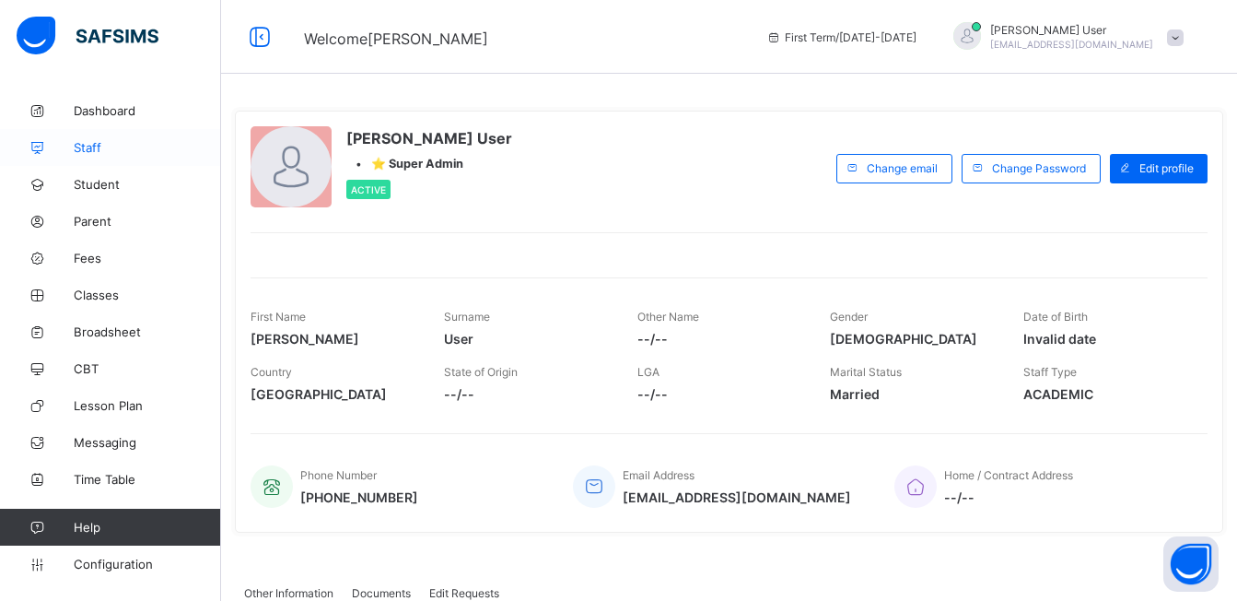
click at [94, 154] on span "Staff" at bounding box center [147, 147] width 147 height 15
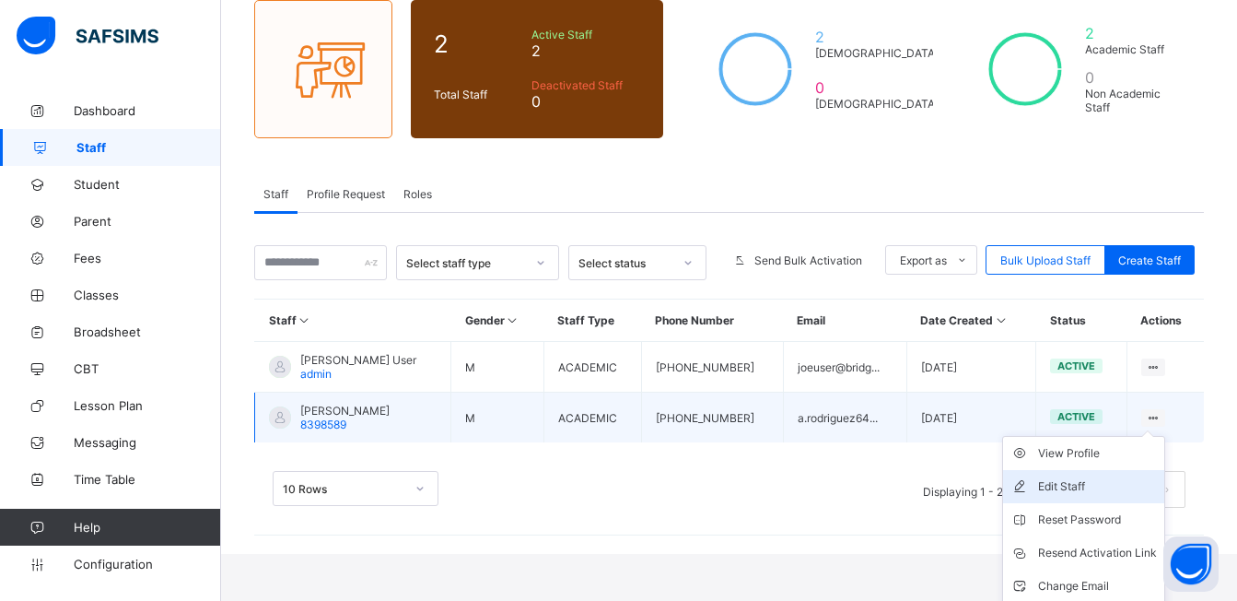
scroll to position [193, 0]
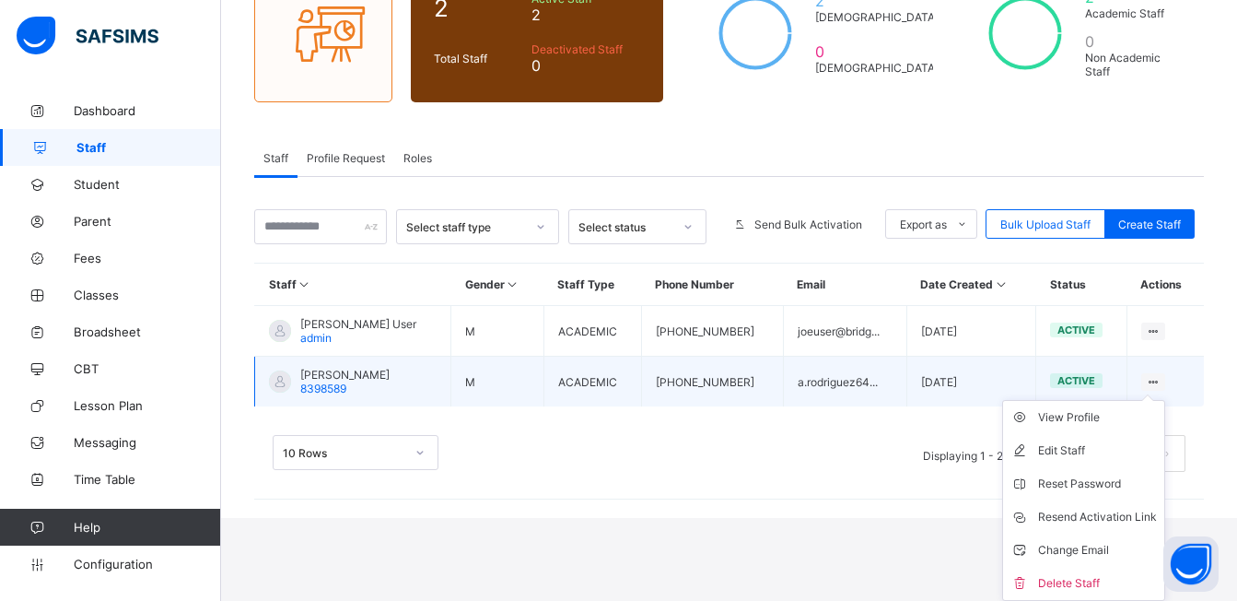
click at [1065, 403] on ul "View Profile Edit Staff Reset Password Resend Activation Link Change Email Dele…" at bounding box center [1083, 500] width 163 height 201
click at [1065, 415] on div "View Profile" at bounding box center [1097, 417] width 119 height 18
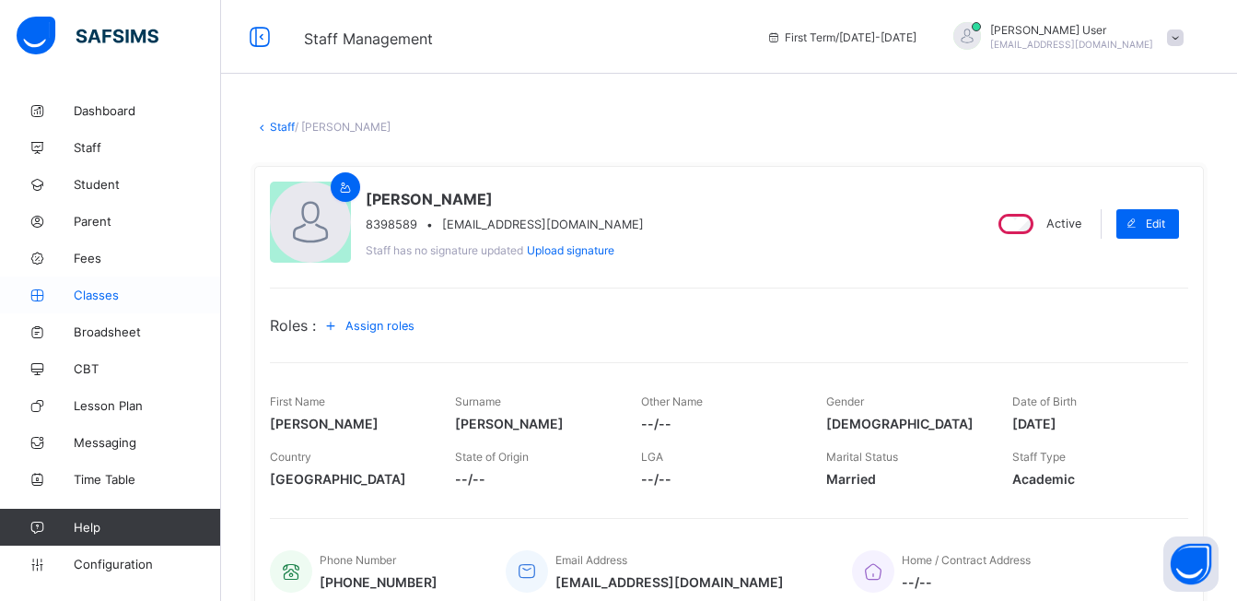
click at [42, 301] on icon at bounding box center [37, 295] width 74 height 14
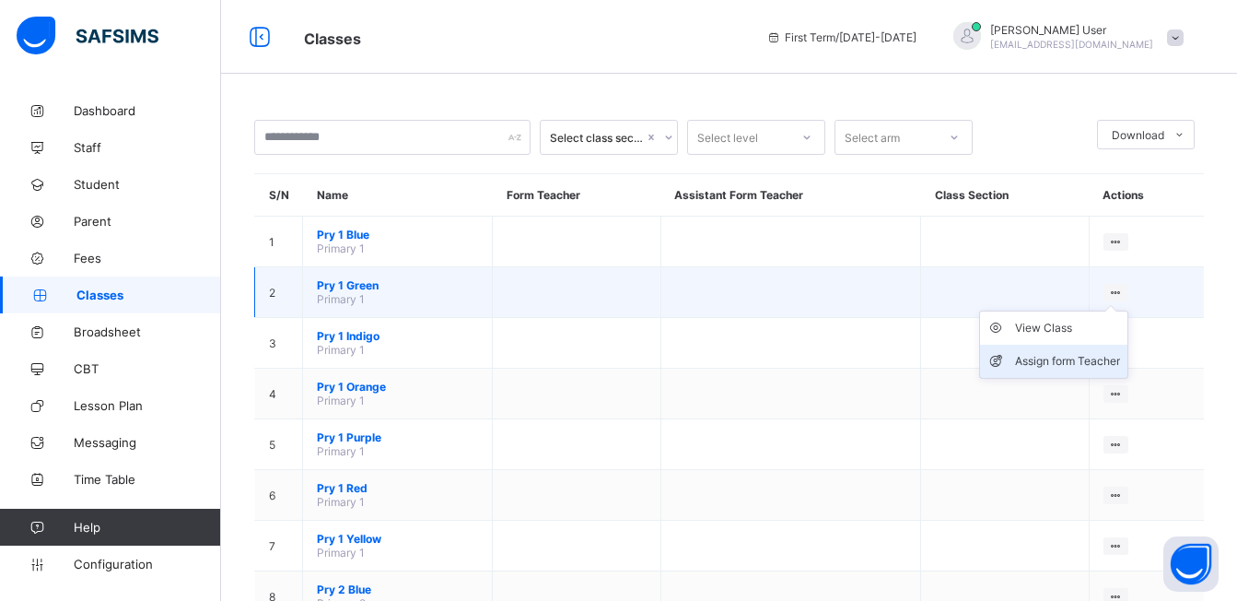
click at [1081, 359] on div "Assign form Teacher" at bounding box center [1067, 361] width 105 height 18
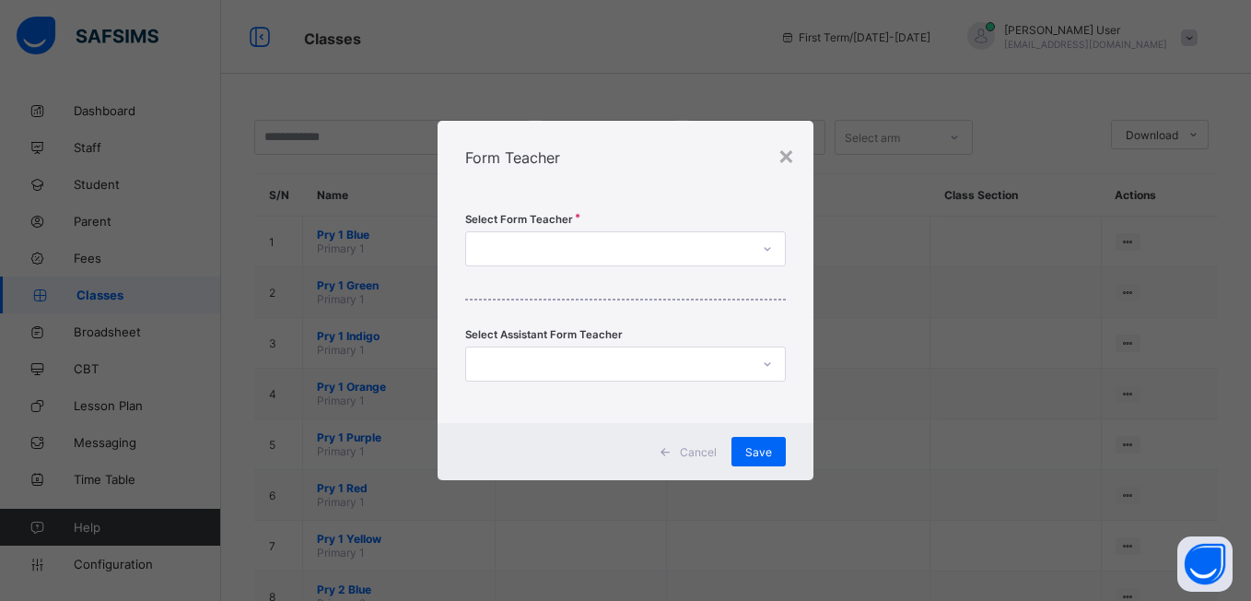
click at [590, 226] on div "Select Form Teacher Select Assistant Form Teacher" at bounding box center [625, 308] width 375 height 228
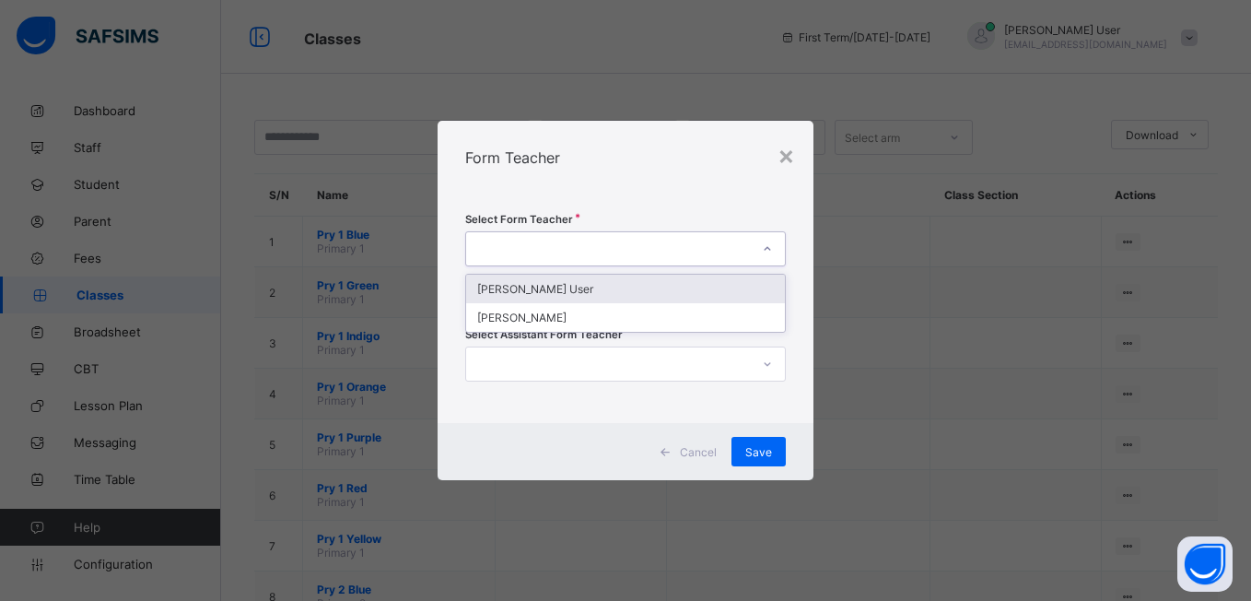
click at [588, 251] on div at bounding box center [607, 249] width 283 height 26
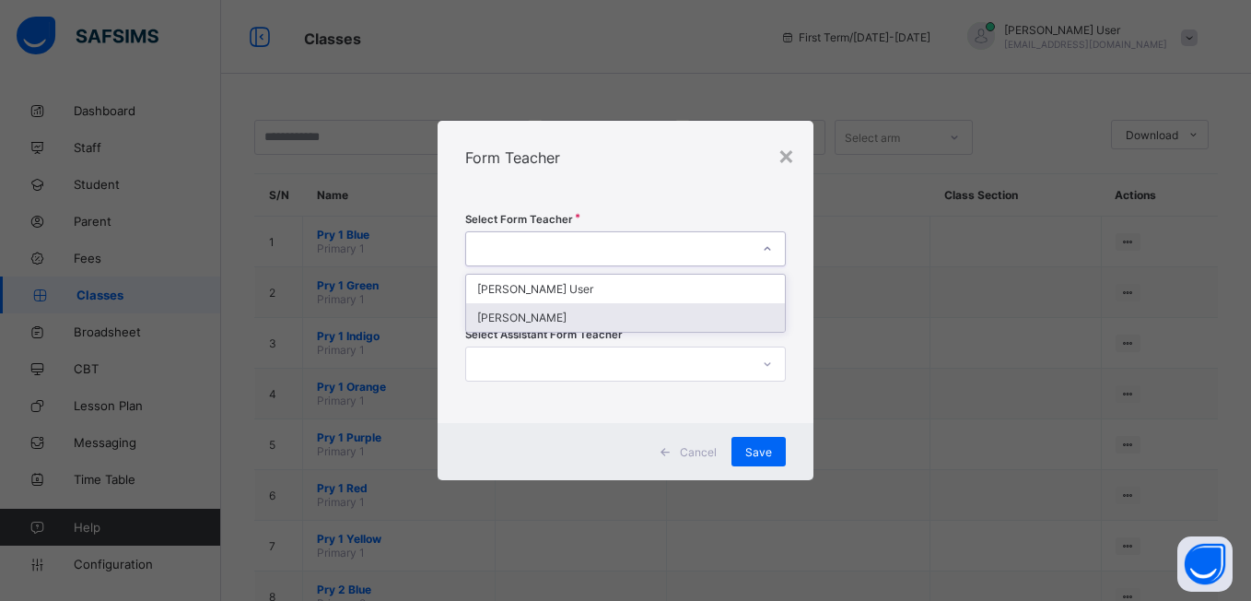
click at [540, 318] on div "[PERSON_NAME]" at bounding box center [625, 317] width 318 height 29
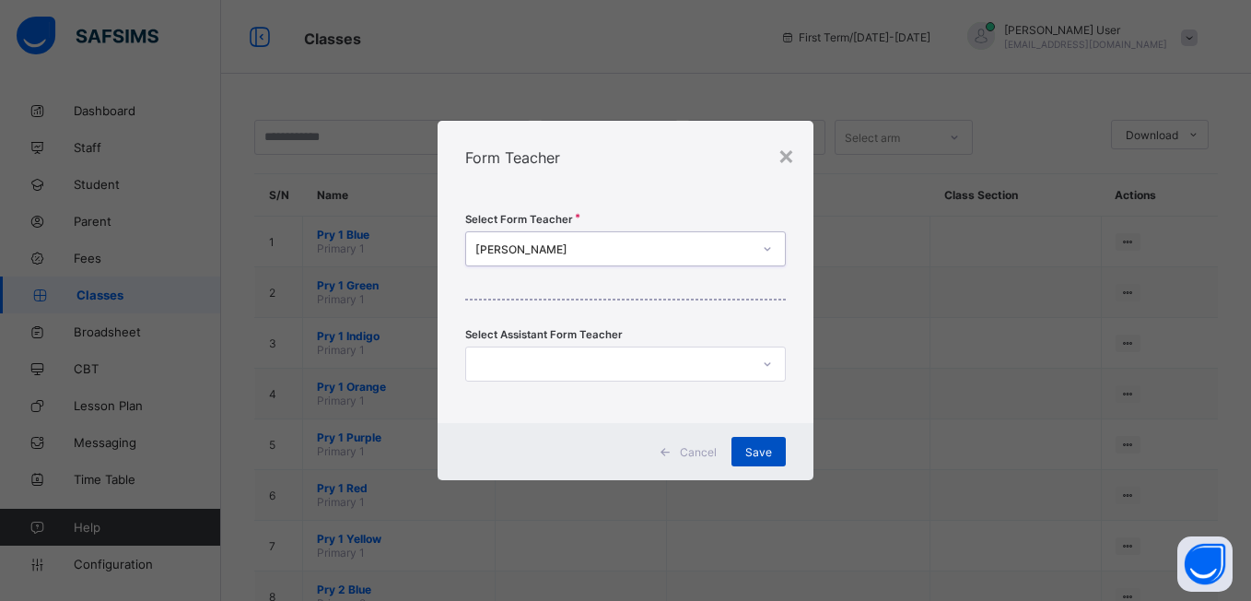
click at [757, 456] on span "Save" at bounding box center [758, 452] width 27 height 14
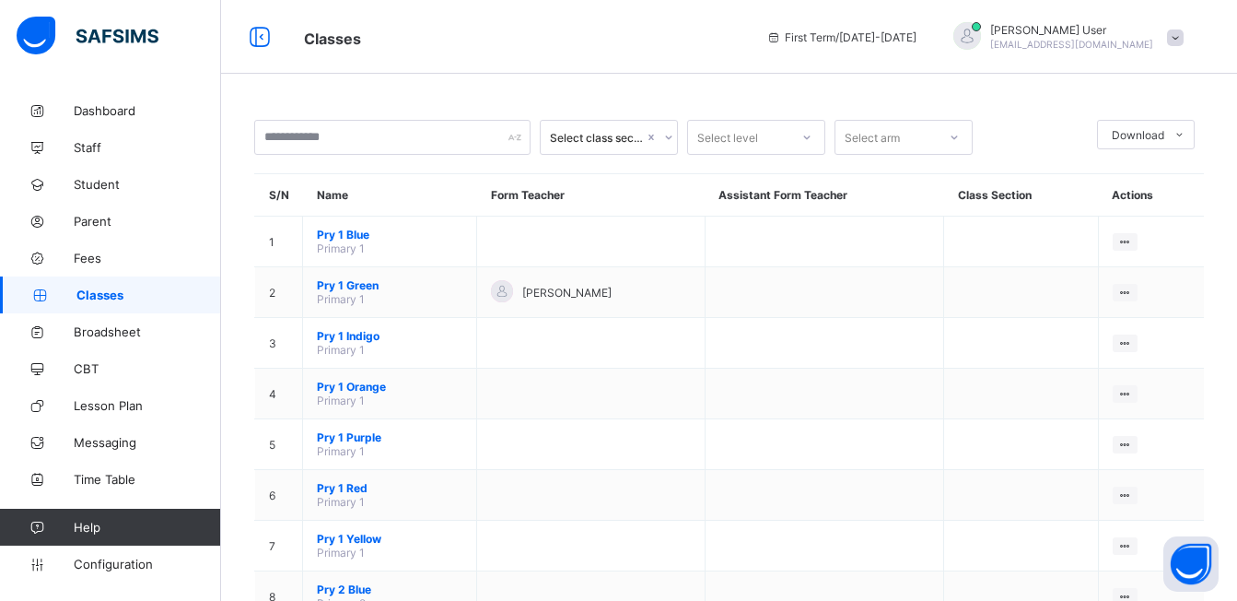
click at [1075, 38] on div "[PERSON_NAME] [PERSON_NAME][EMAIL_ADDRESS][DOMAIN_NAME]" at bounding box center [1071, 37] width 163 height 28
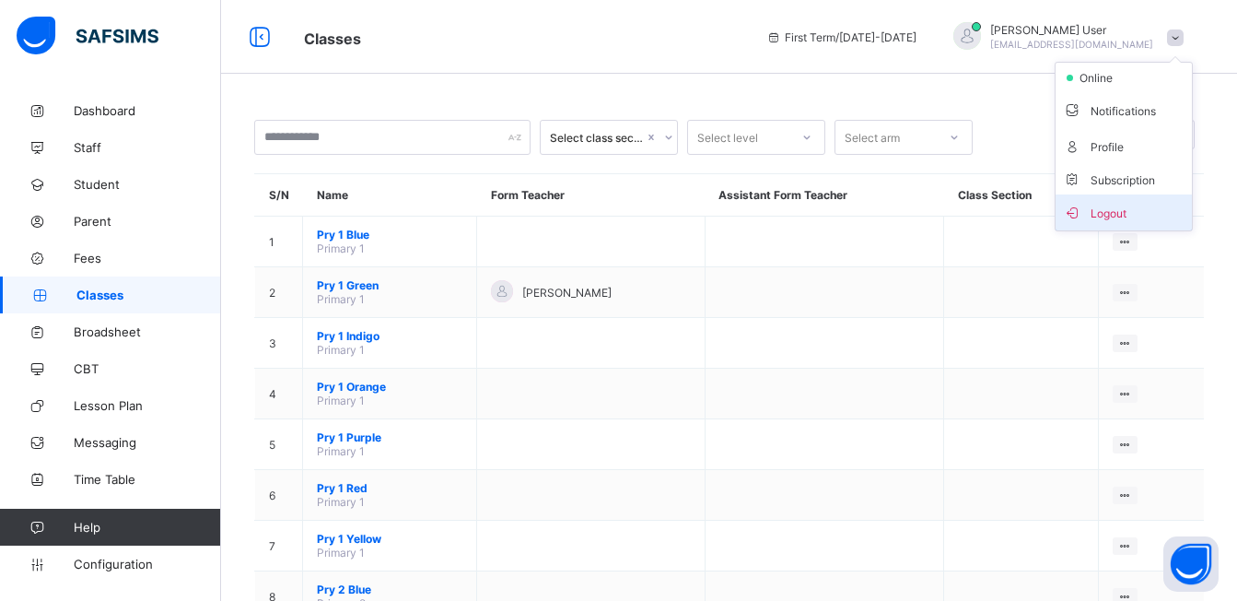
click at [1121, 203] on span "Logout" at bounding box center [1124, 212] width 122 height 21
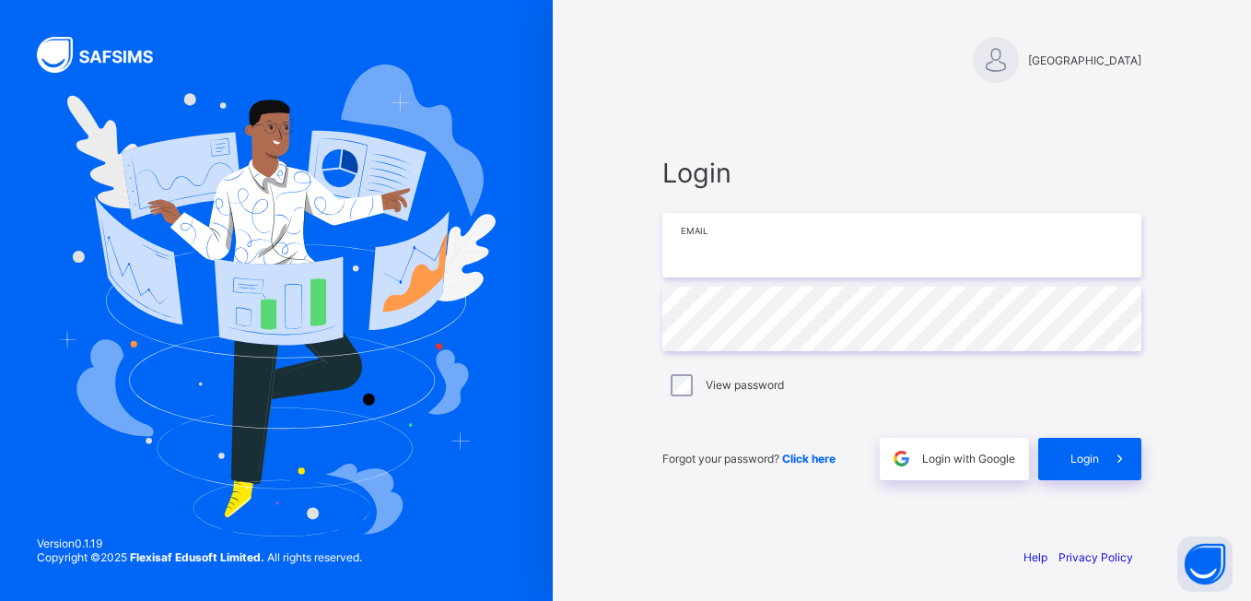
click at [900, 246] on input "email" at bounding box center [901, 245] width 479 height 64
type input "**********"
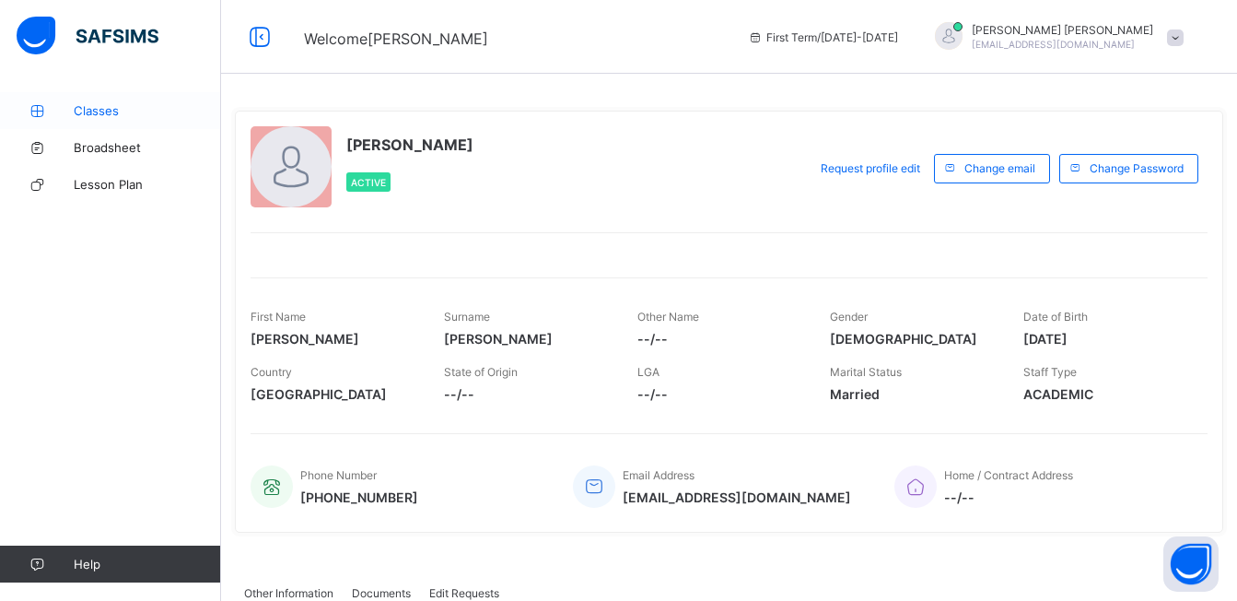
click at [57, 110] on icon at bounding box center [37, 111] width 74 height 14
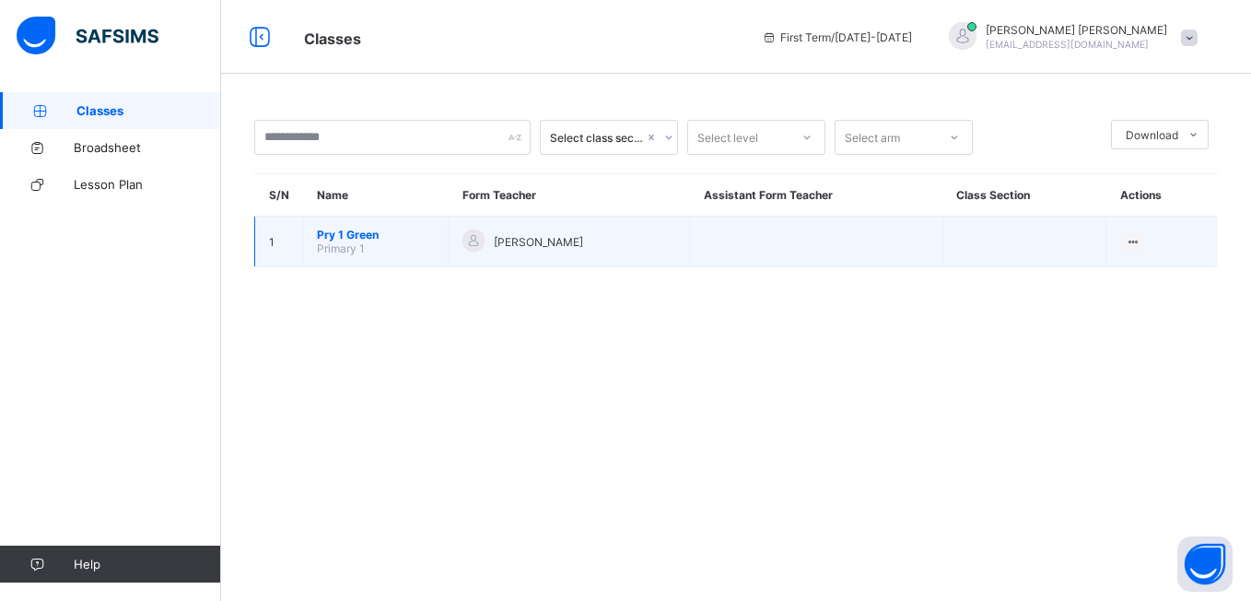
click at [346, 232] on span "Pry 1 Green" at bounding box center [375, 235] width 117 height 14
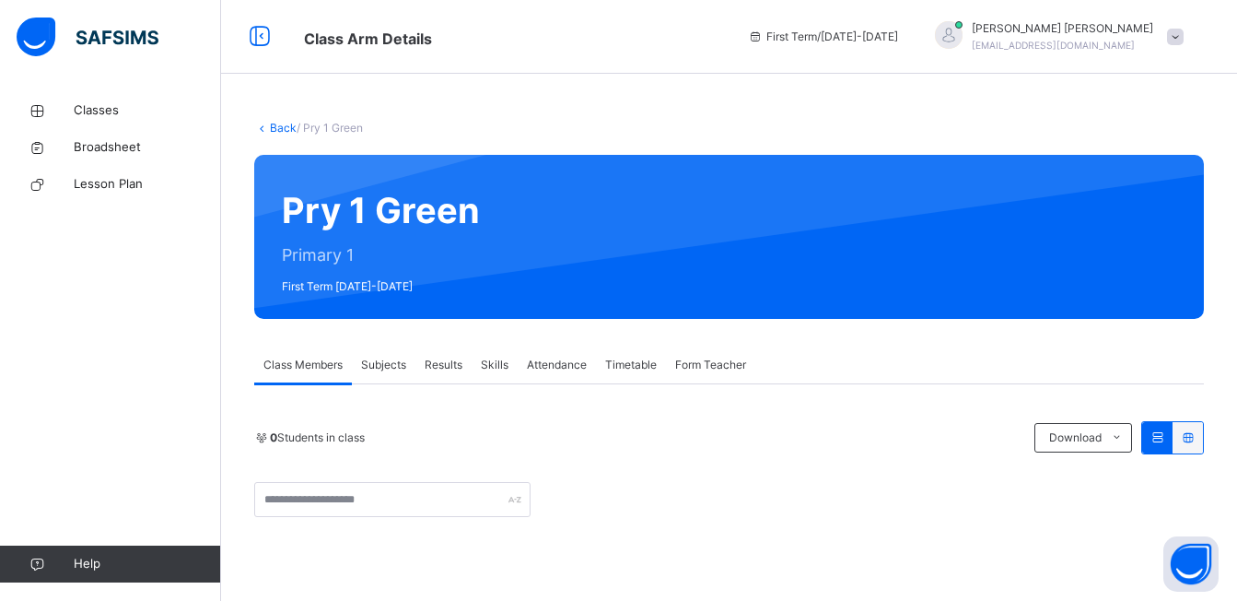
click at [564, 359] on span "Attendance" at bounding box center [557, 365] width 60 height 17
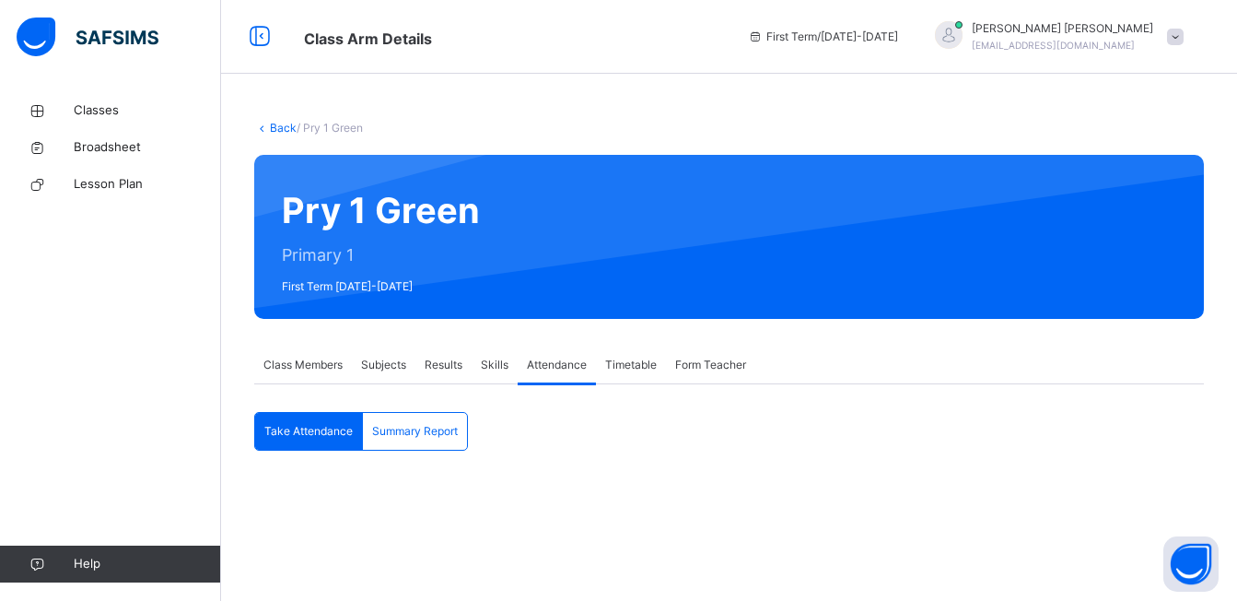
click at [1097, 40] on span "[EMAIL_ADDRESS][DOMAIN_NAME]" at bounding box center [1053, 45] width 163 height 11
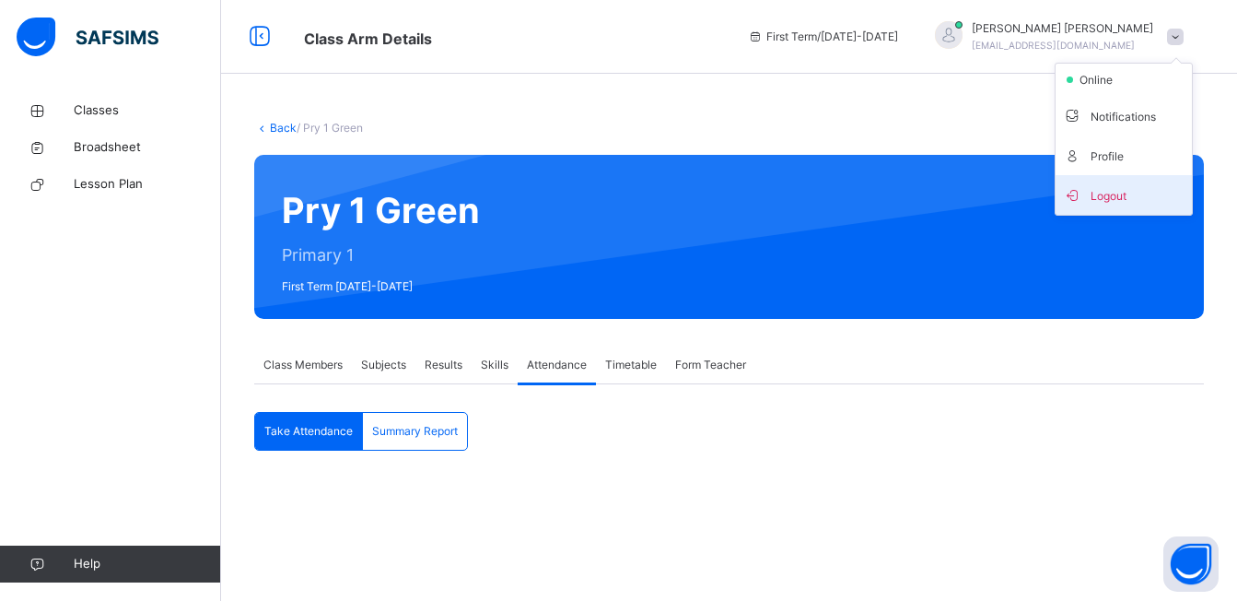
click at [1081, 193] on icon at bounding box center [1072, 195] width 18 height 16
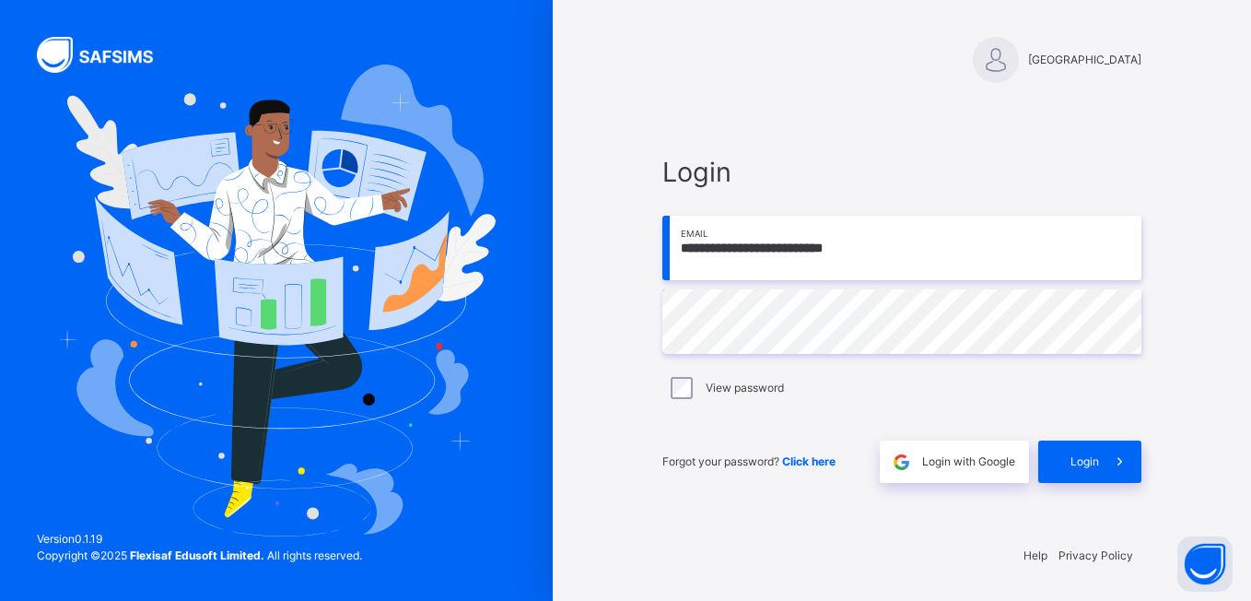
click at [1005, 241] on input "**********" at bounding box center [901, 248] width 479 height 64
type input "**********"
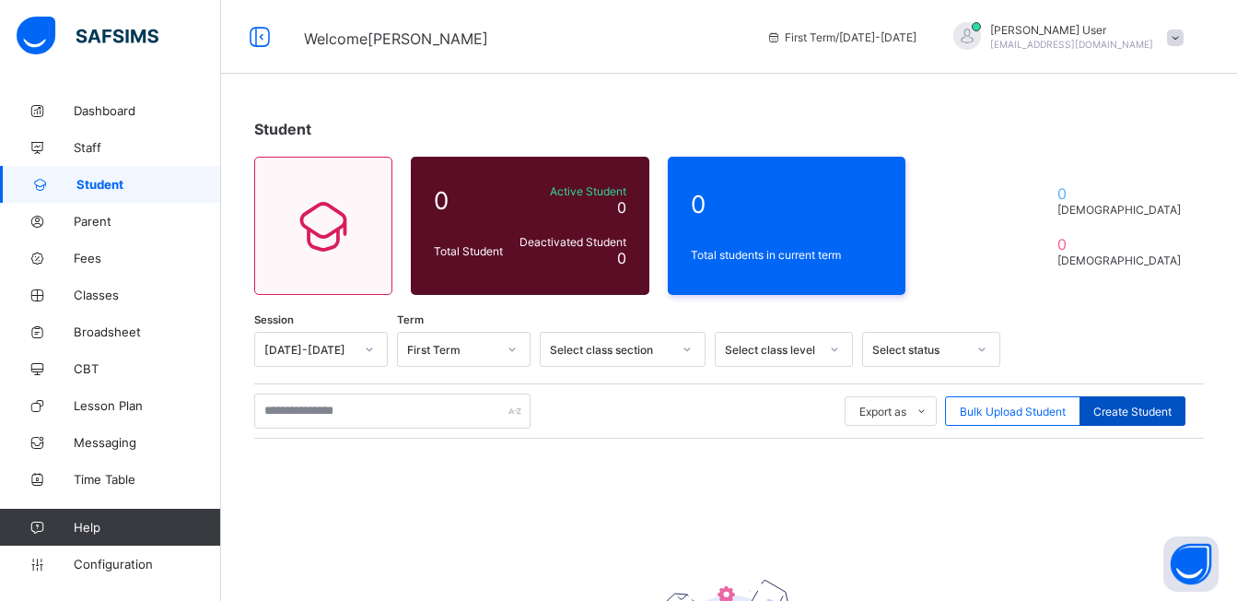
click at [1098, 416] on div "Create Student" at bounding box center [1133, 410] width 106 height 29
select select "**"
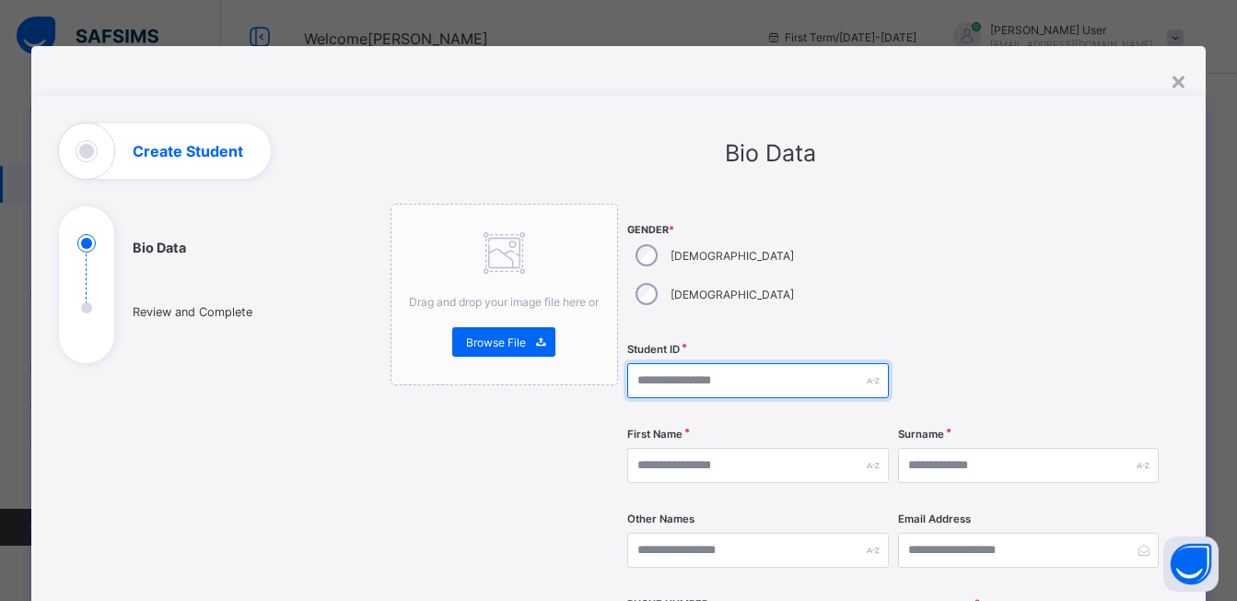
click at [690, 363] on input "text" at bounding box center [757, 380] width 261 height 35
type input "********"
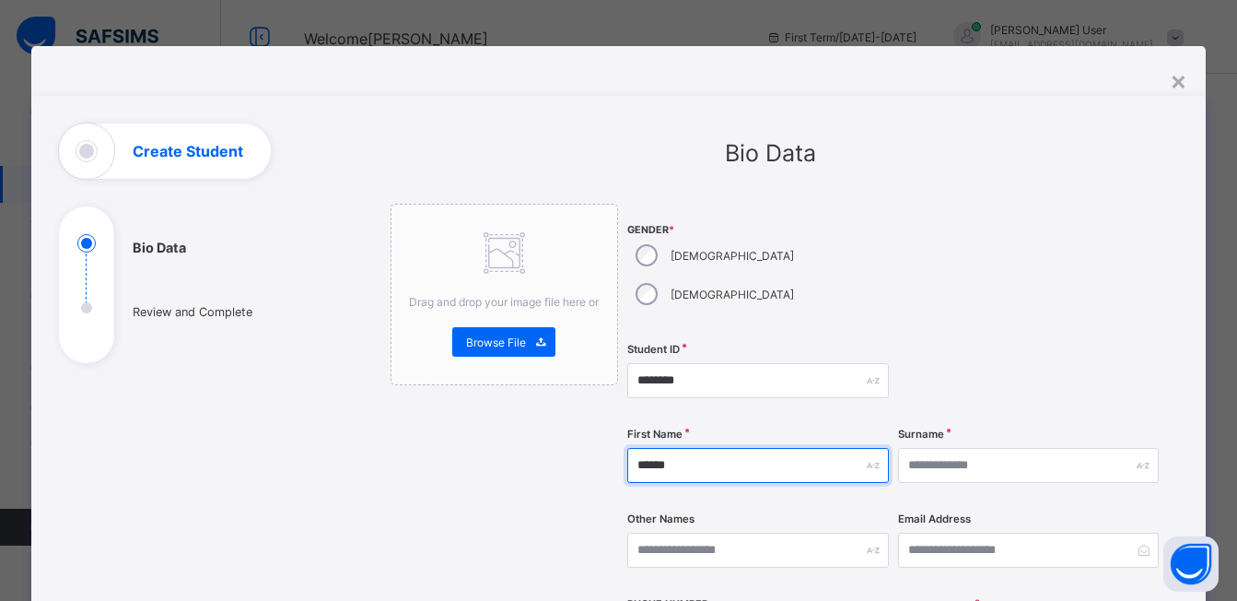
type input "******"
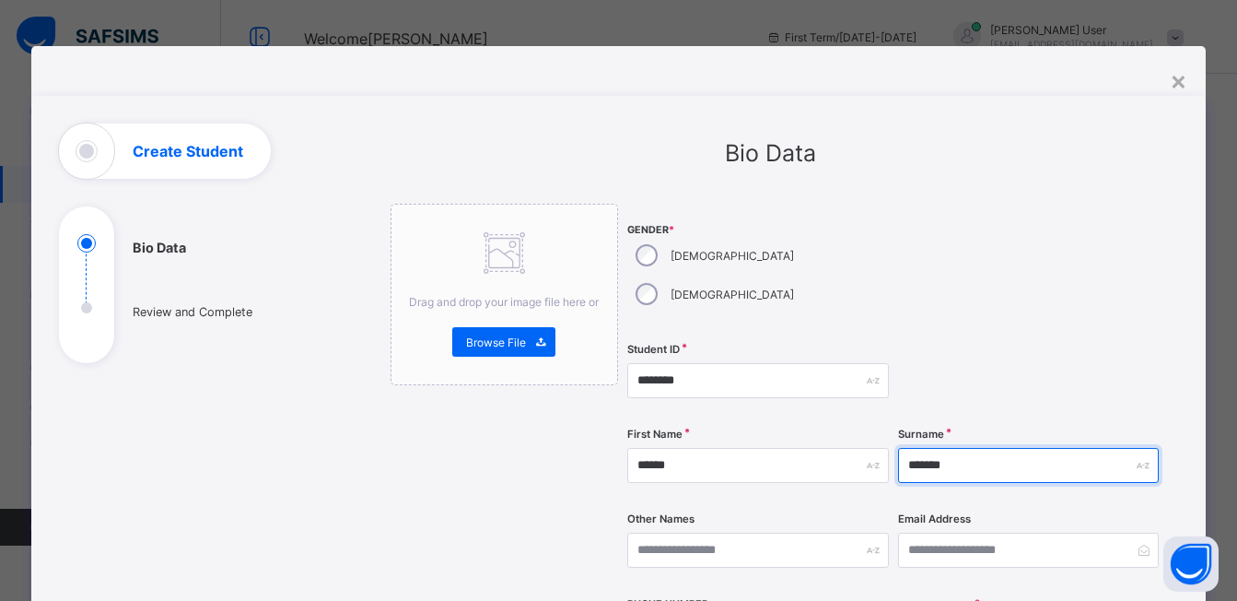
type input "*******"
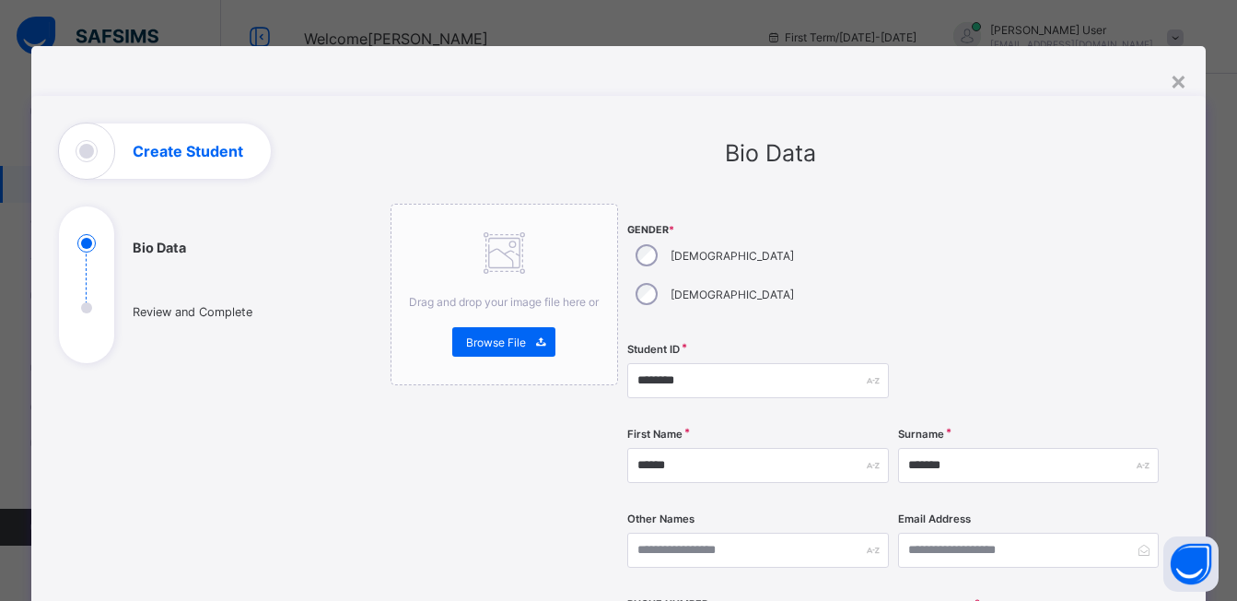
scroll to position [15, 0]
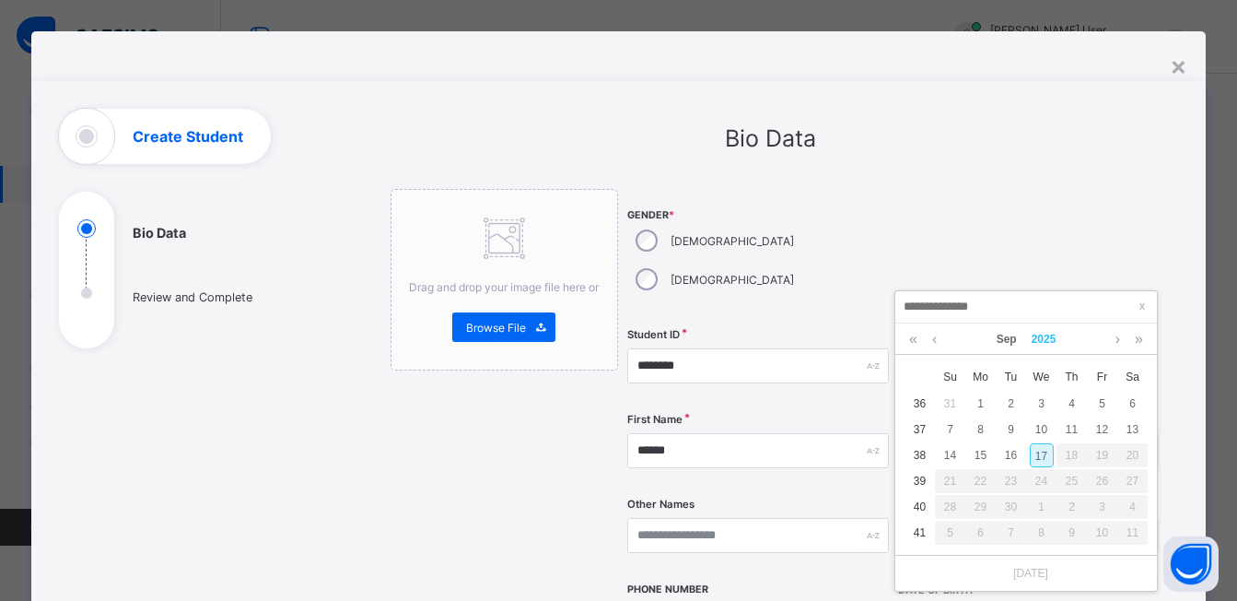
click at [1047, 339] on link "2025" at bounding box center [1044, 338] width 40 height 31
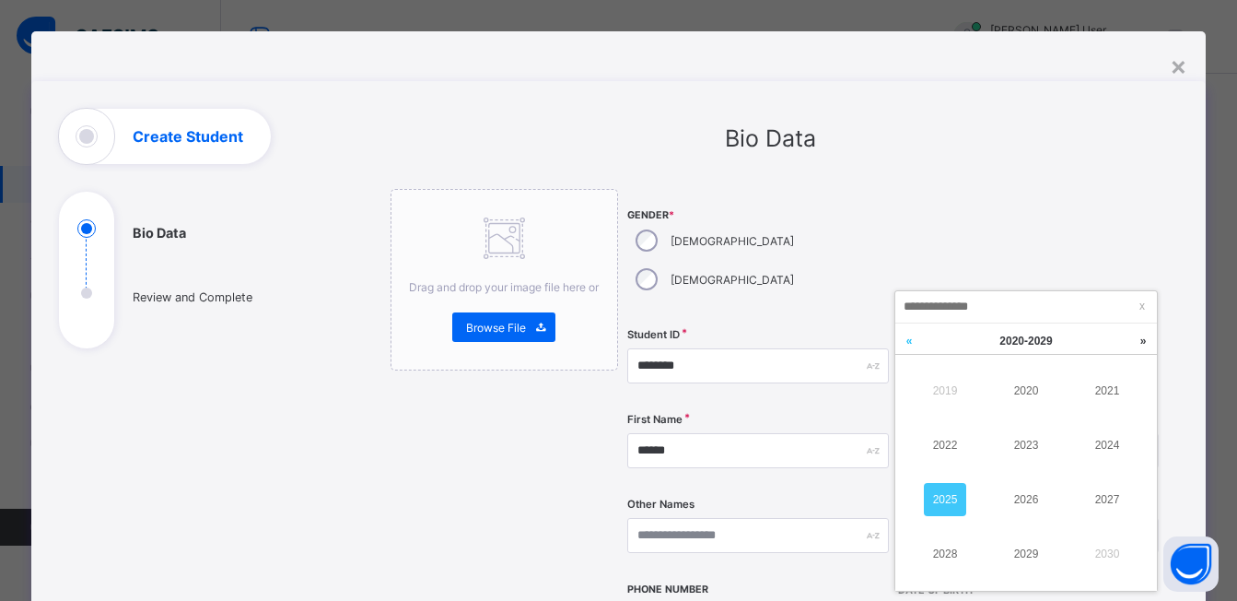
click at [913, 342] on link at bounding box center [909, 340] width 28 height 35
click at [1123, 397] on link "2011" at bounding box center [1107, 390] width 42 height 33
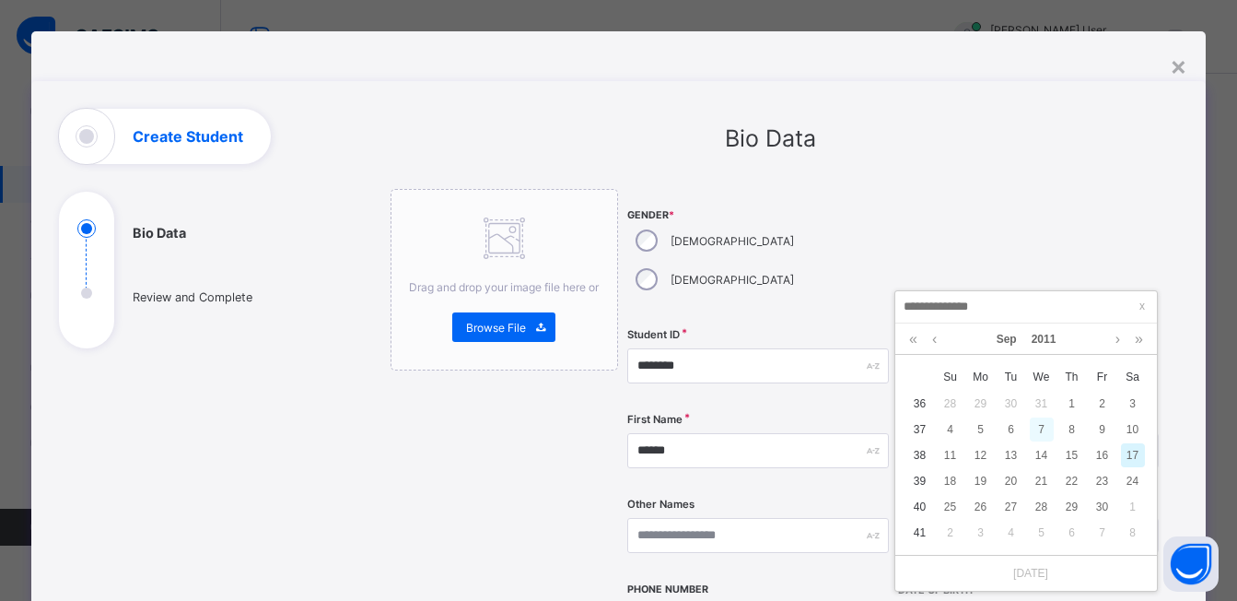
click at [1044, 425] on div "7" at bounding box center [1042, 429] width 24 height 24
type input "**********"
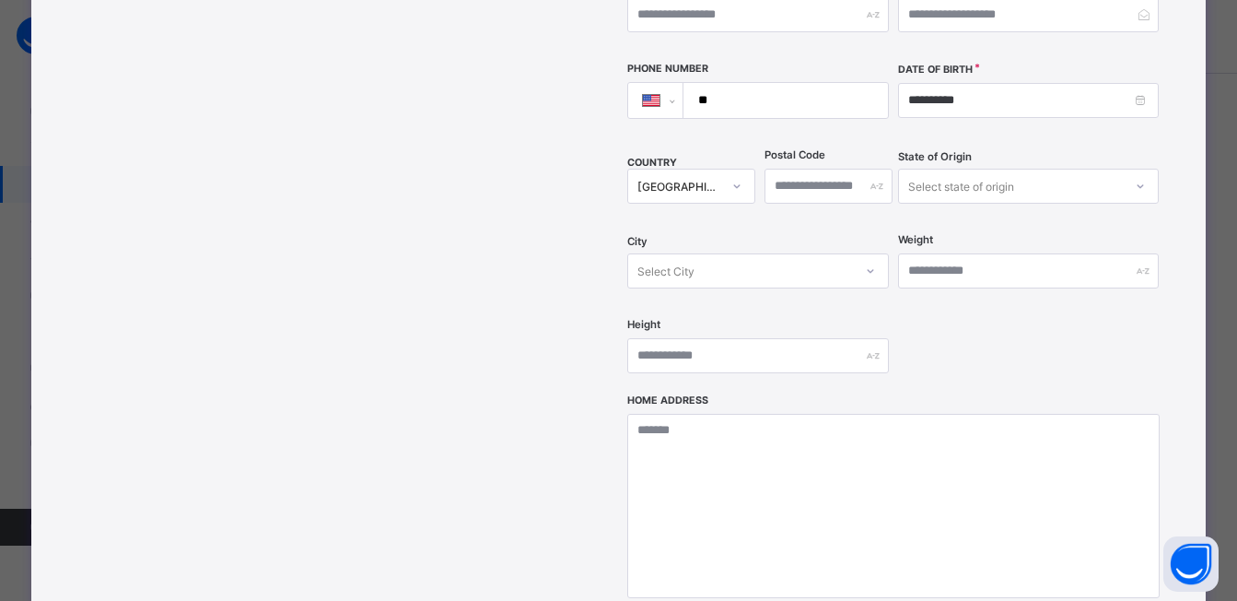
scroll to position [536, 0]
click at [732, 337] on input "text" at bounding box center [757, 354] width 261 height 35
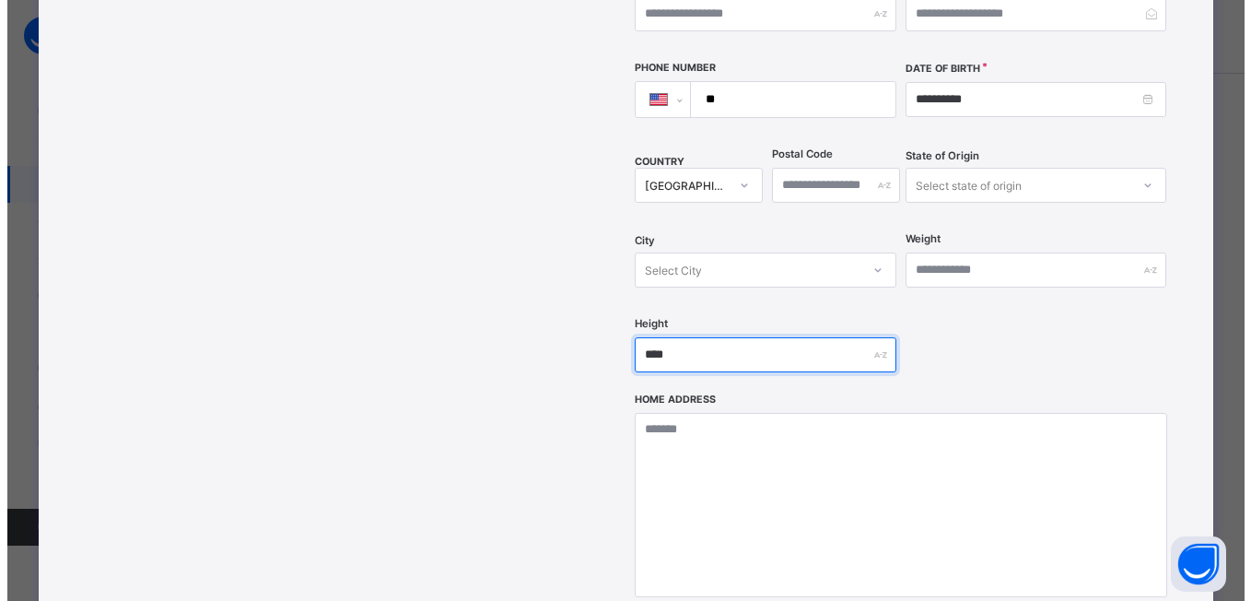
scroll to position [789, 0]
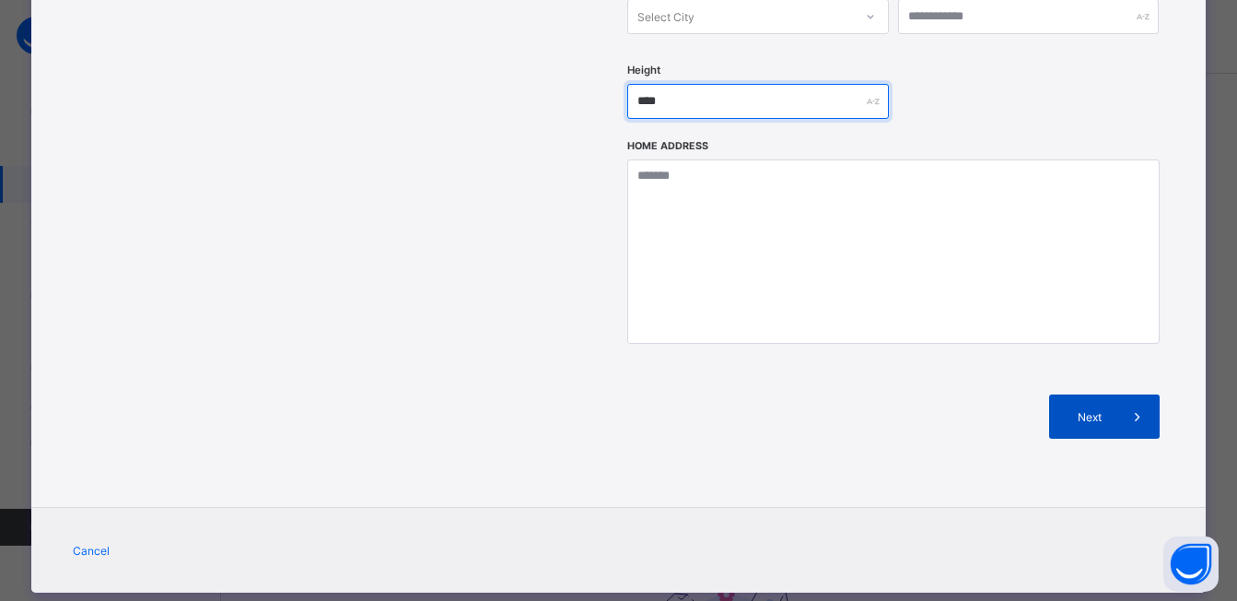
type input "****"
click at [1087, 410] on span "Next" at bounding box center [1089, 417] width 53 height 14
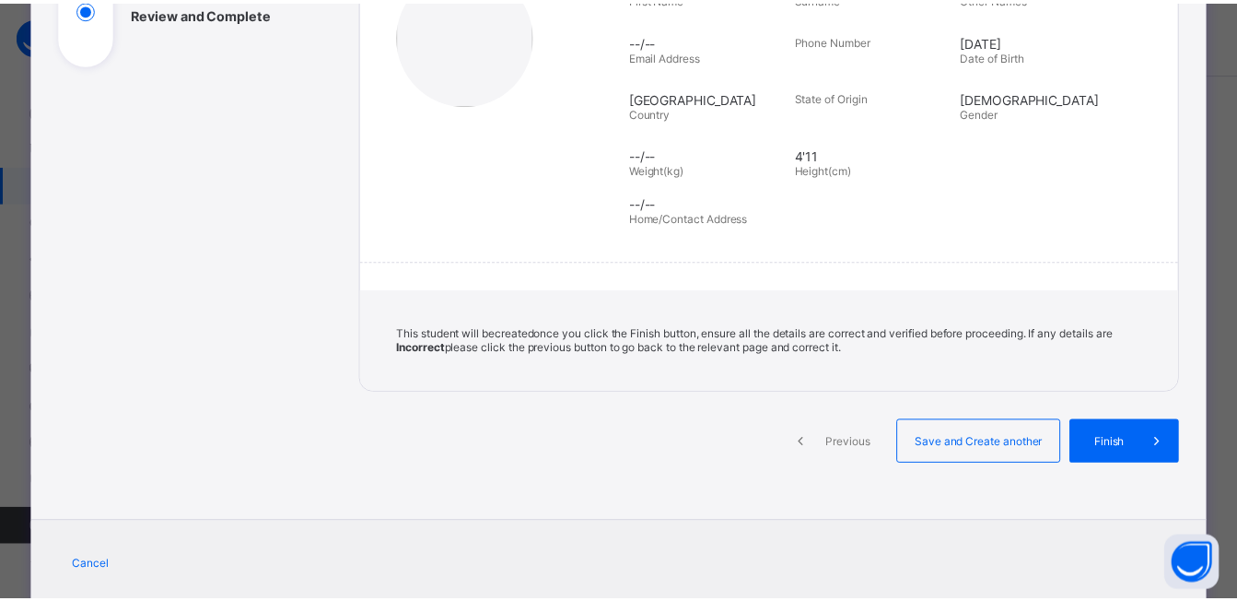
scroll to position [351, 0]
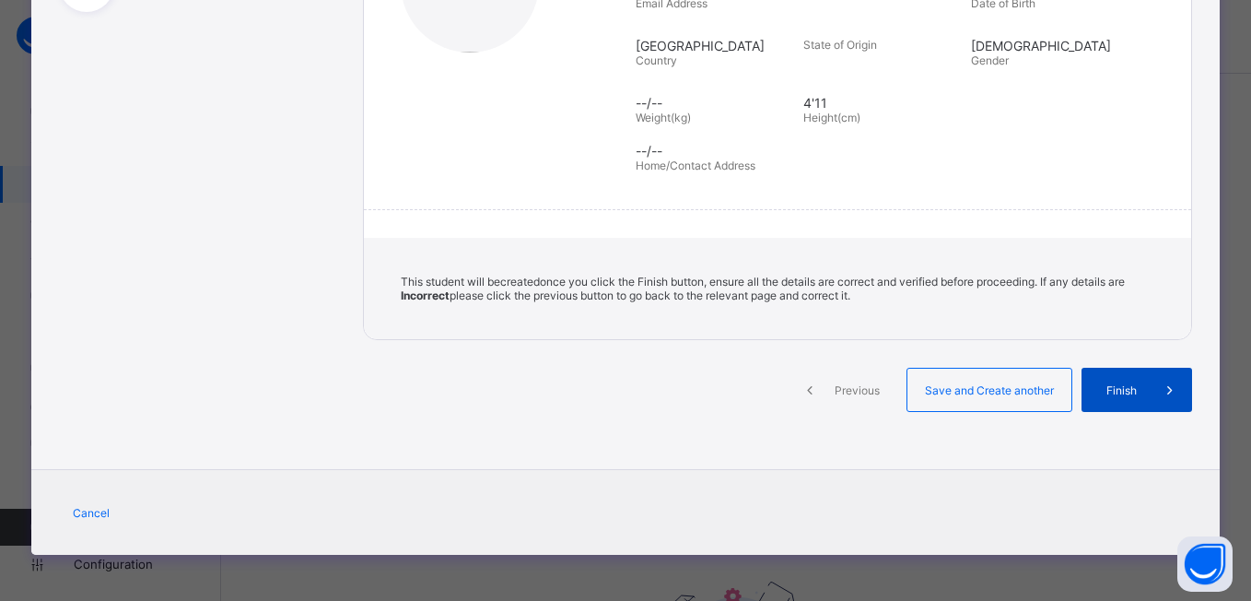
click at [1106, 381] on div "Finish" at bounding box center [1136, 390] width 111 height 44
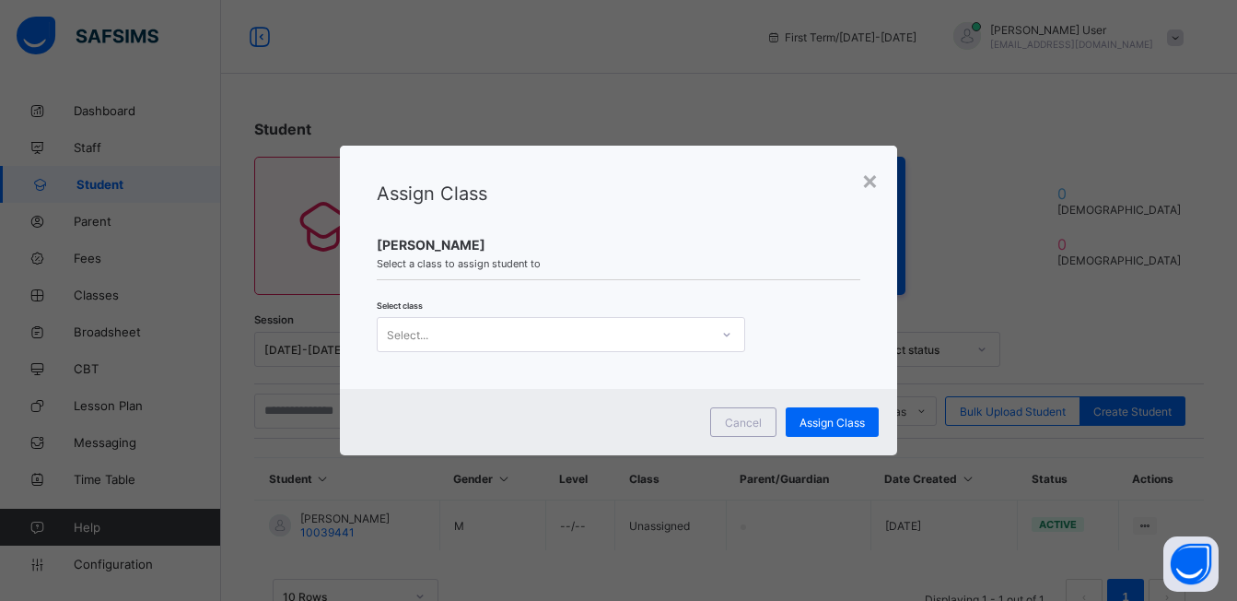
scroll to position [61, 0]
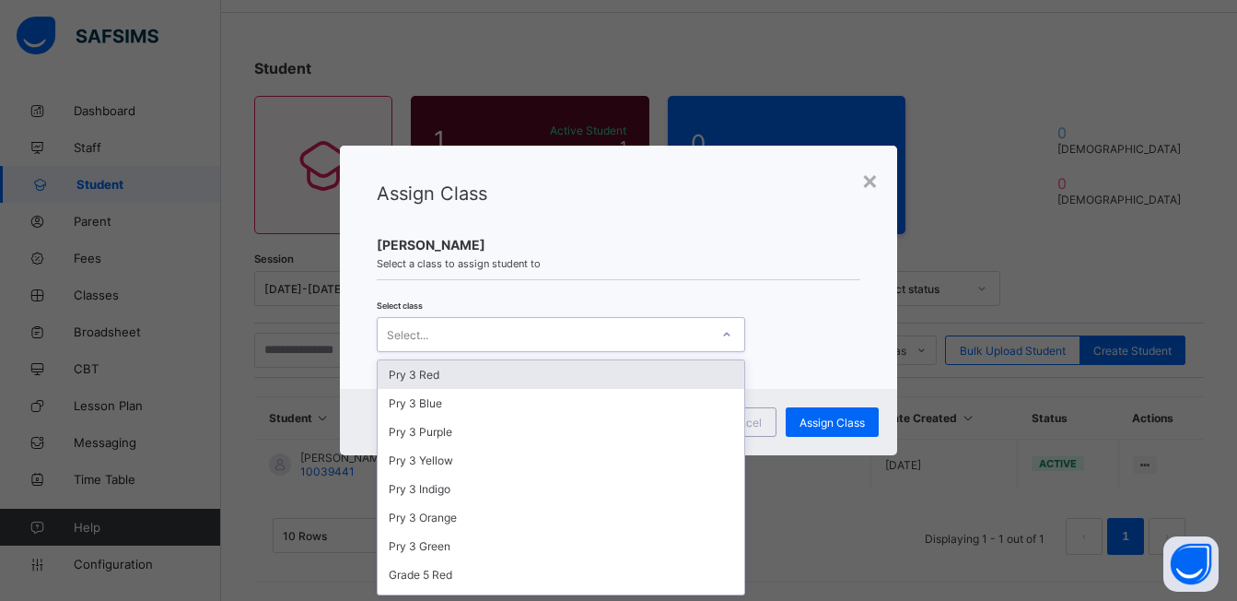
click at [549, 325] on div "Select..." at bounding box center [544, 334] width 332 height 26
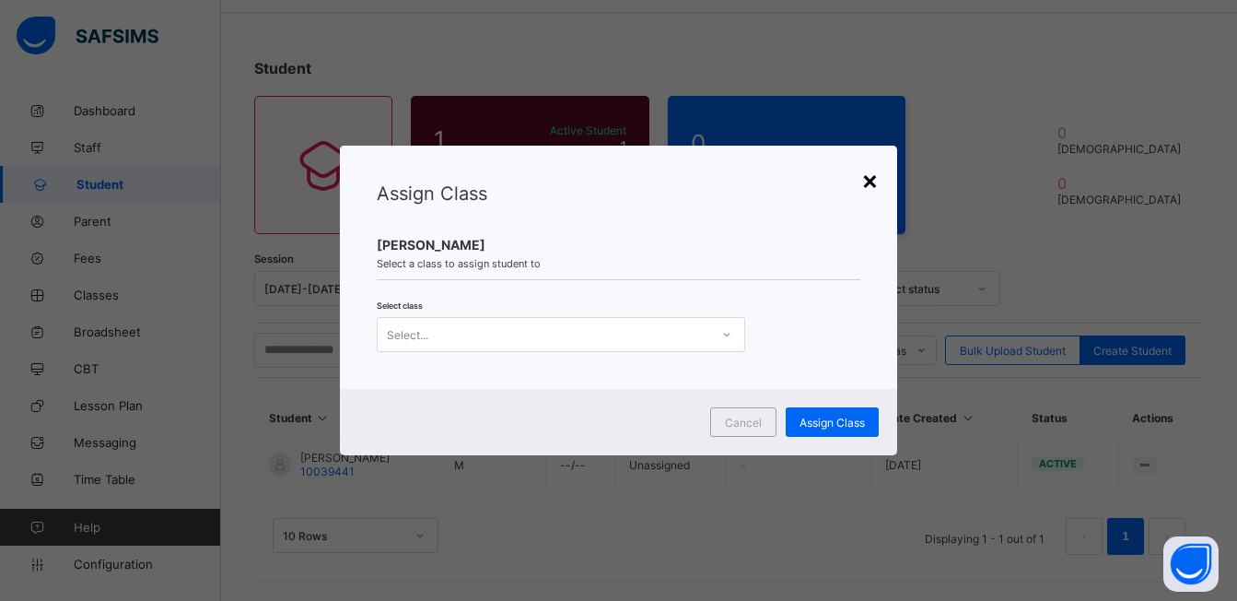
click at [869, 181] on div "×" at bounding box center [870, 179] width 18 height 31
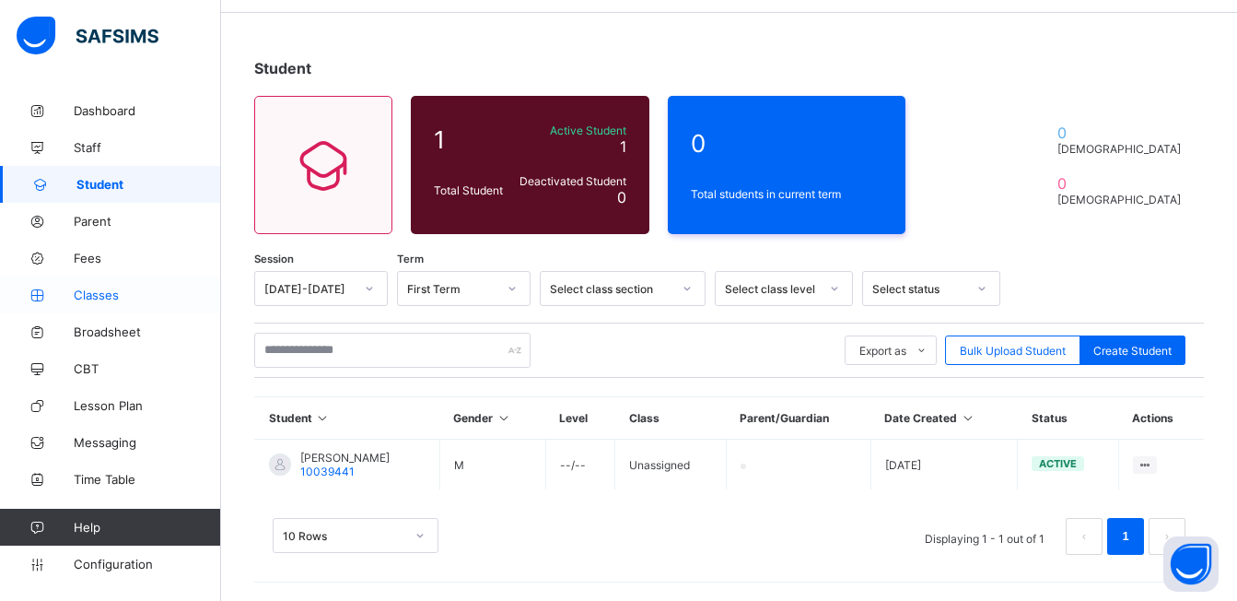
click at [110, 301] on span "Classes" at bounding box center [147, 294] width 147 height 15
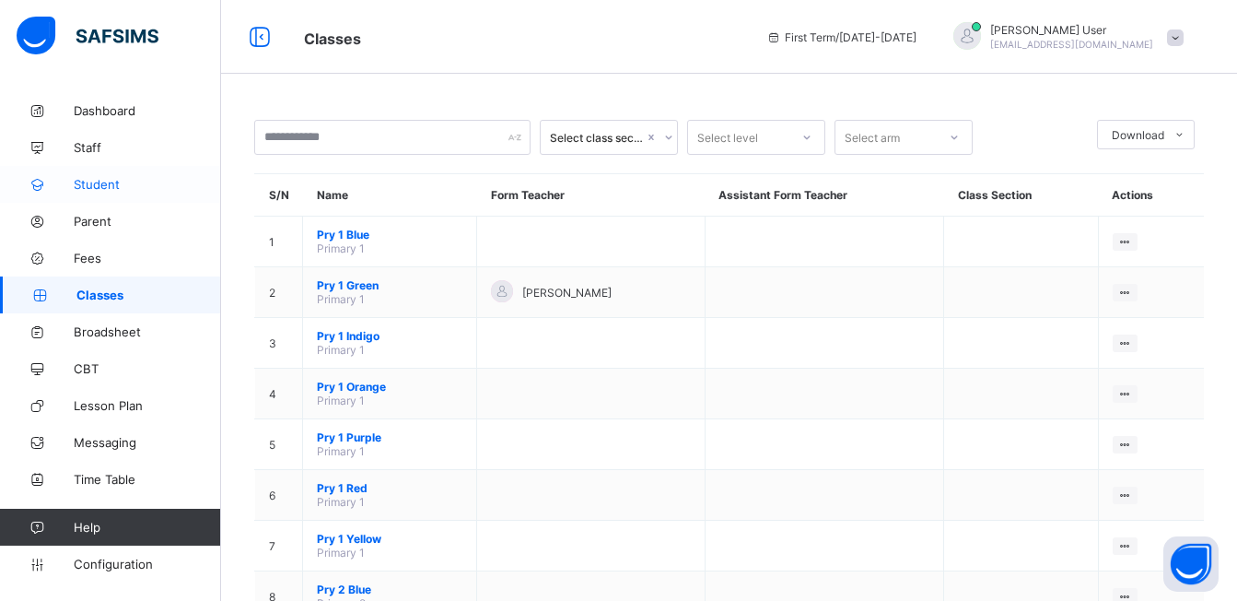
click at [98, 187] on span "Student" at bounding box center [147, 184] width 147 height 15
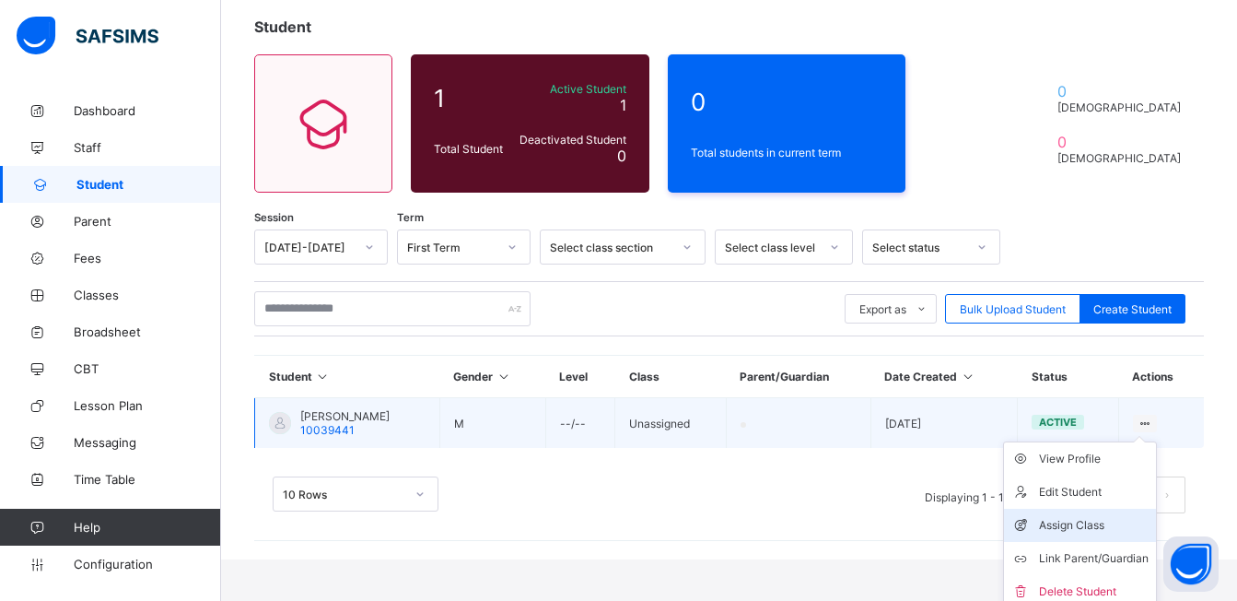
click at [1094, 527] on div "Assign Class" at bounding box center [1094, 525] width 110 height 18
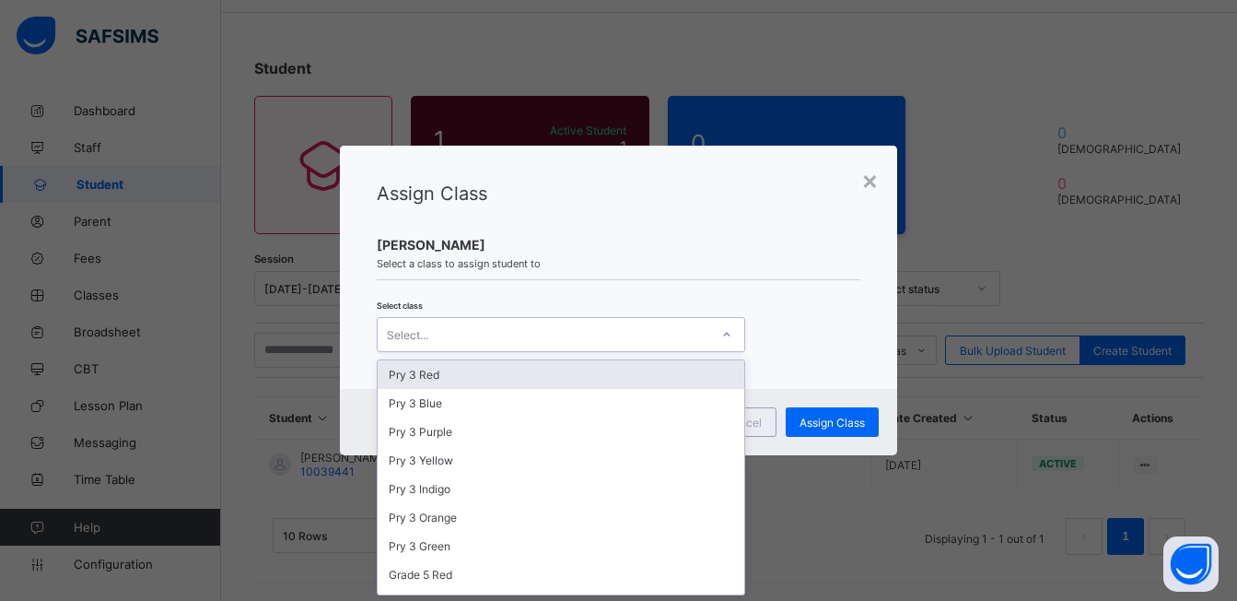
click at [491, 330] on div "Select..." at bounding box center [544, 334] width 332 height 26
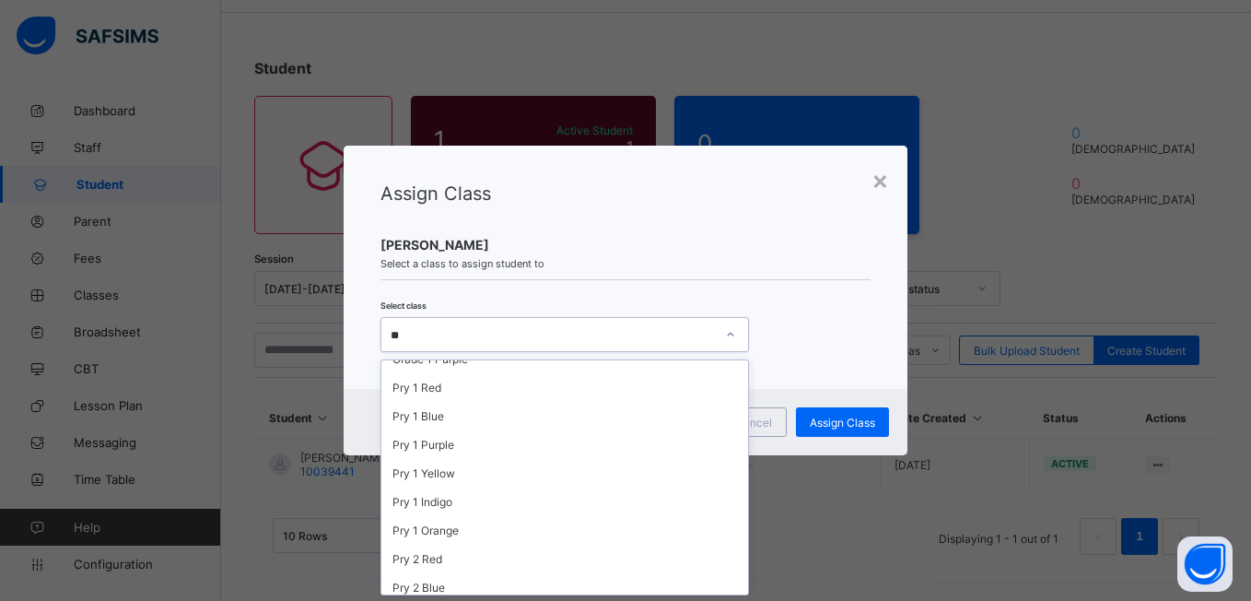
scroll to position [387, 0]
type input "*****"
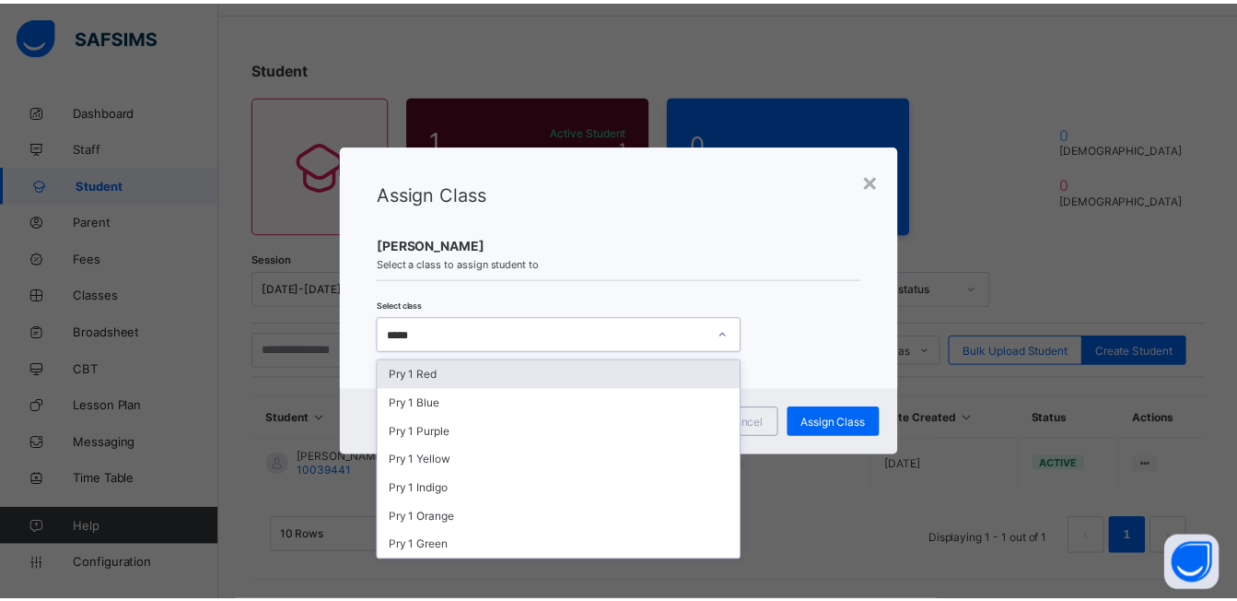
scroll to position [0, 0]
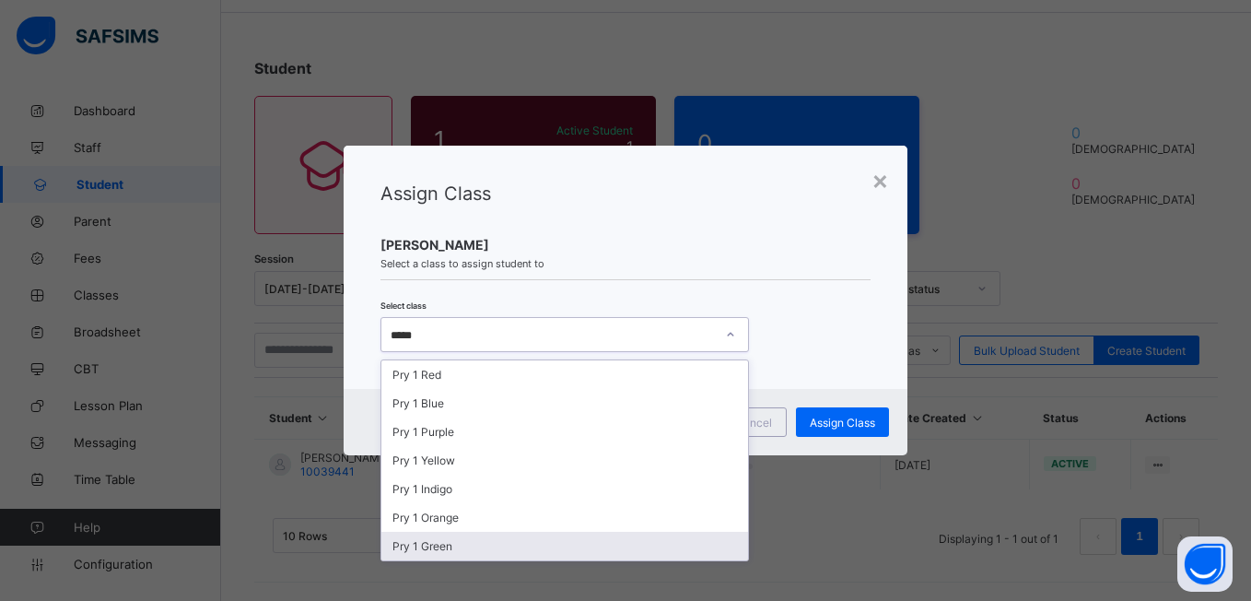
click at [429, 539] on div "Pry 1 Green" at bounding box center [564, 546] width 367 height 29
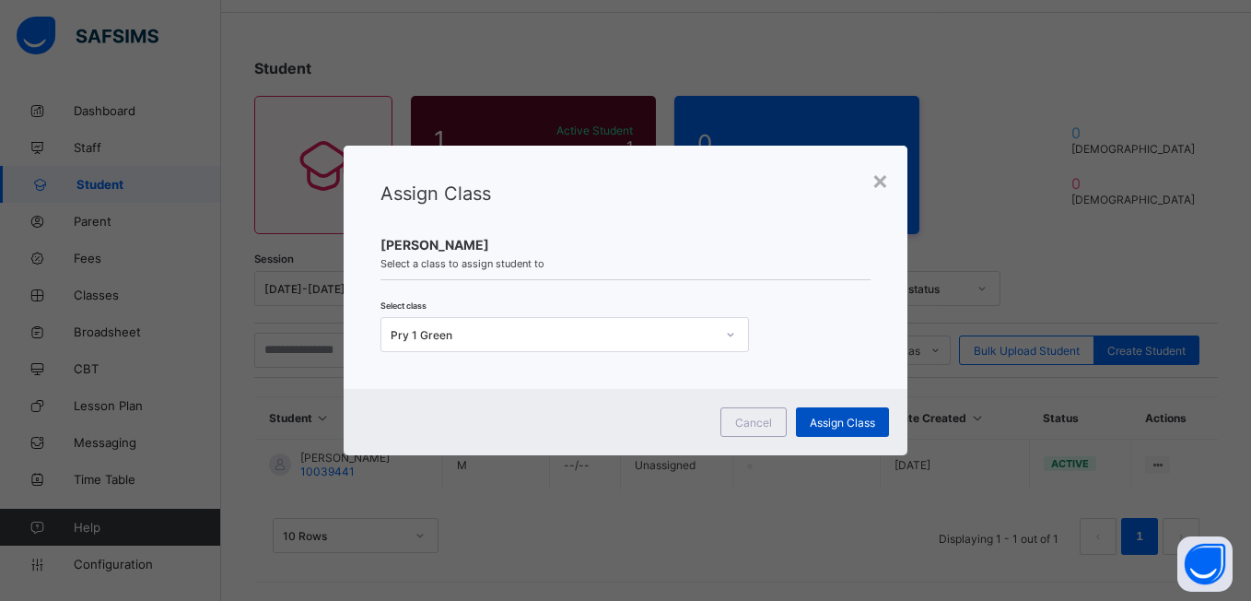
click at [834, 415] on span "Assign Class" at bounding box center [842, 422] width 65 height 14
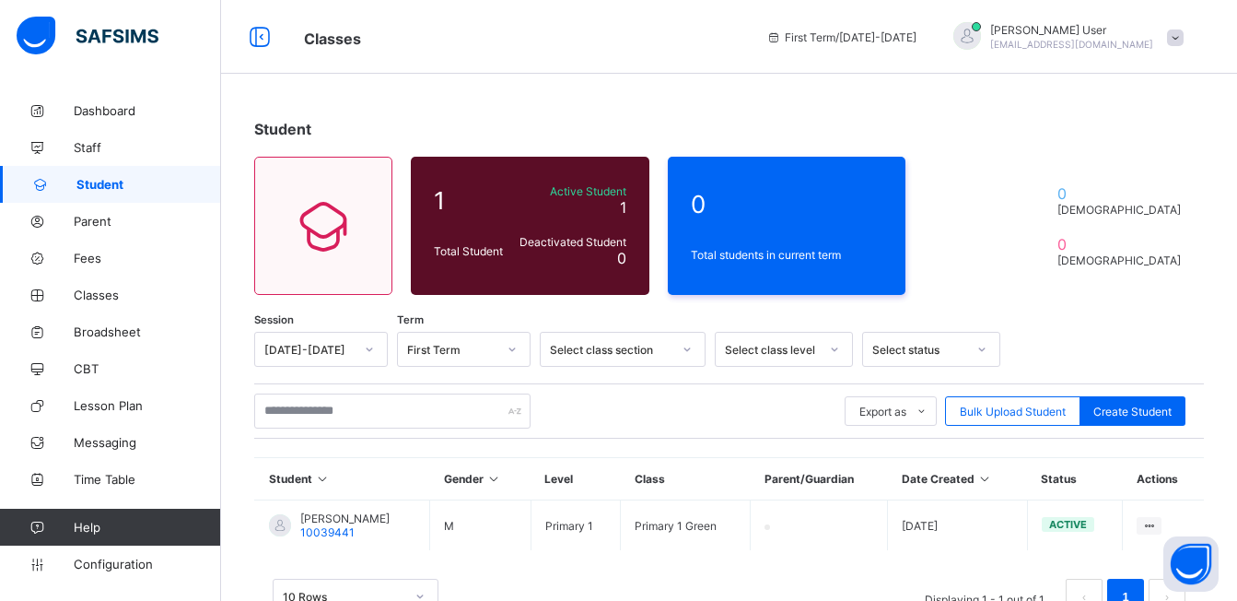
click at [1088, 36] on span "Joe User" at bounding box center [1071, 30] width 163 height 14
click at [1124, 222] on span "Logout" at bounding box center [1124, 212] width 122 height 21
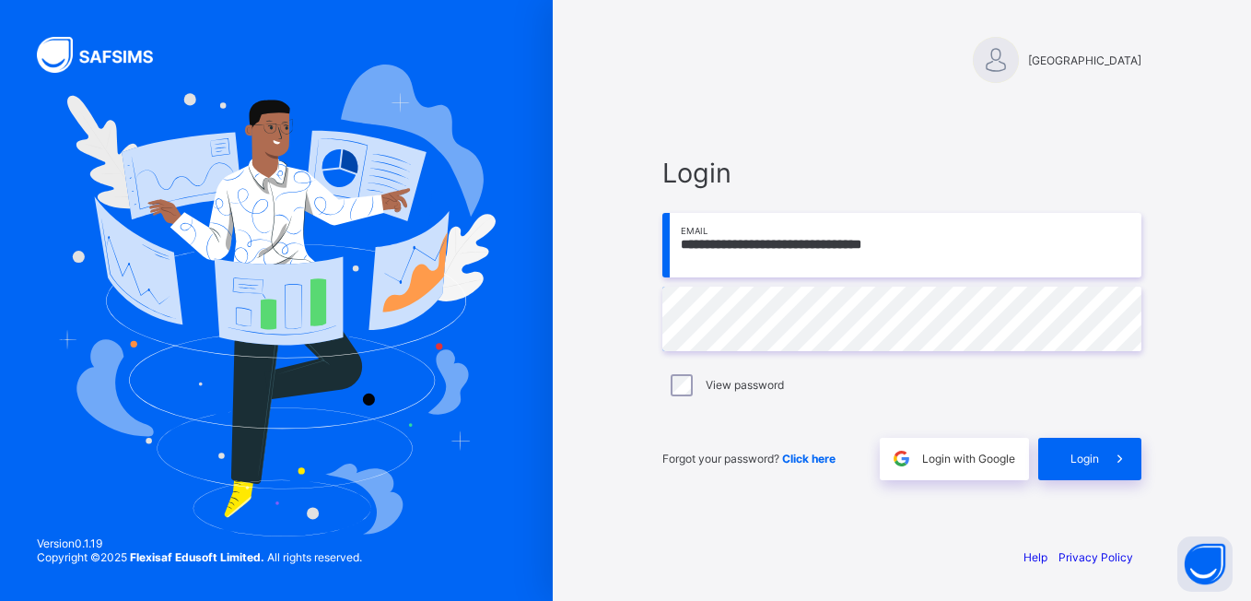
click at [800, 252] on input "**********" at bounding box center [901, 245] width 479 height 64
type input "**********"
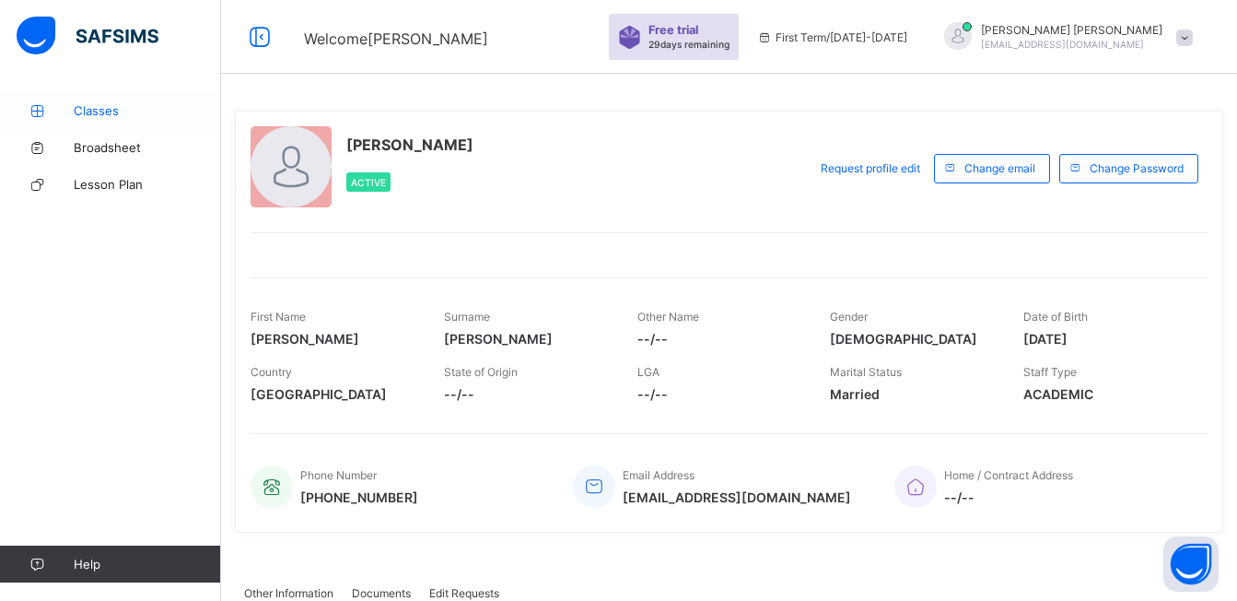
click at [109, 111] on span "Classes" at bounding box center [147, 110] width 147 height 15
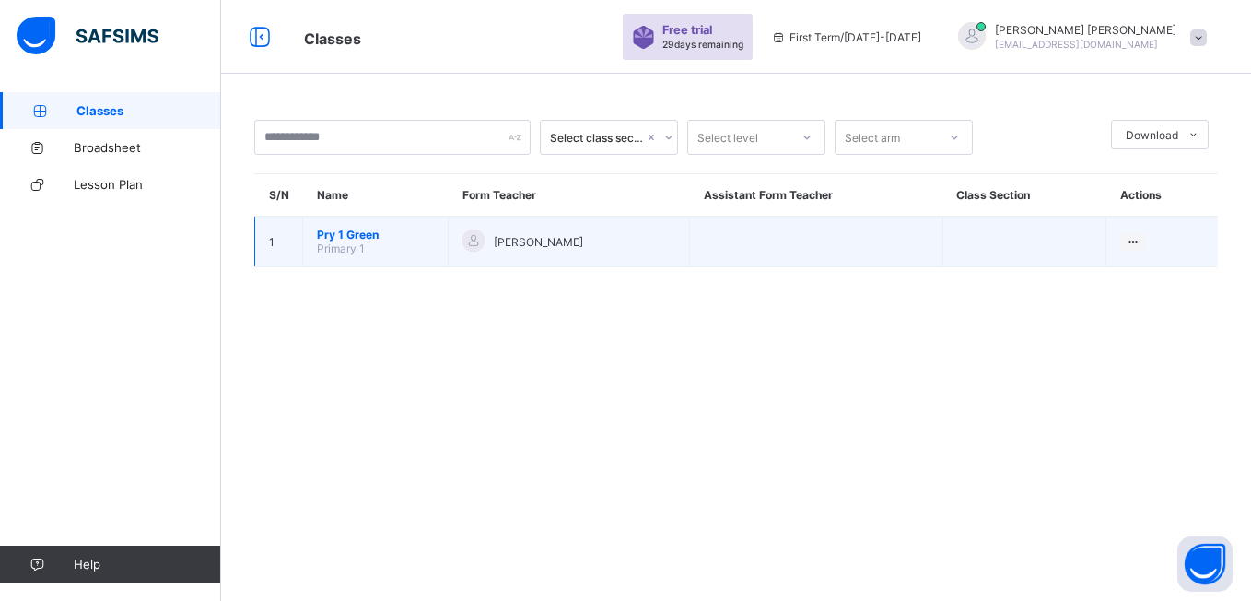
click at [339, 241] on span "Primary 1" at bounding box center [341, 248] width 48 height 14
click at [339, 240] on span "Pry 1 Green" at bounding box center [375, 235] width 117 height 14
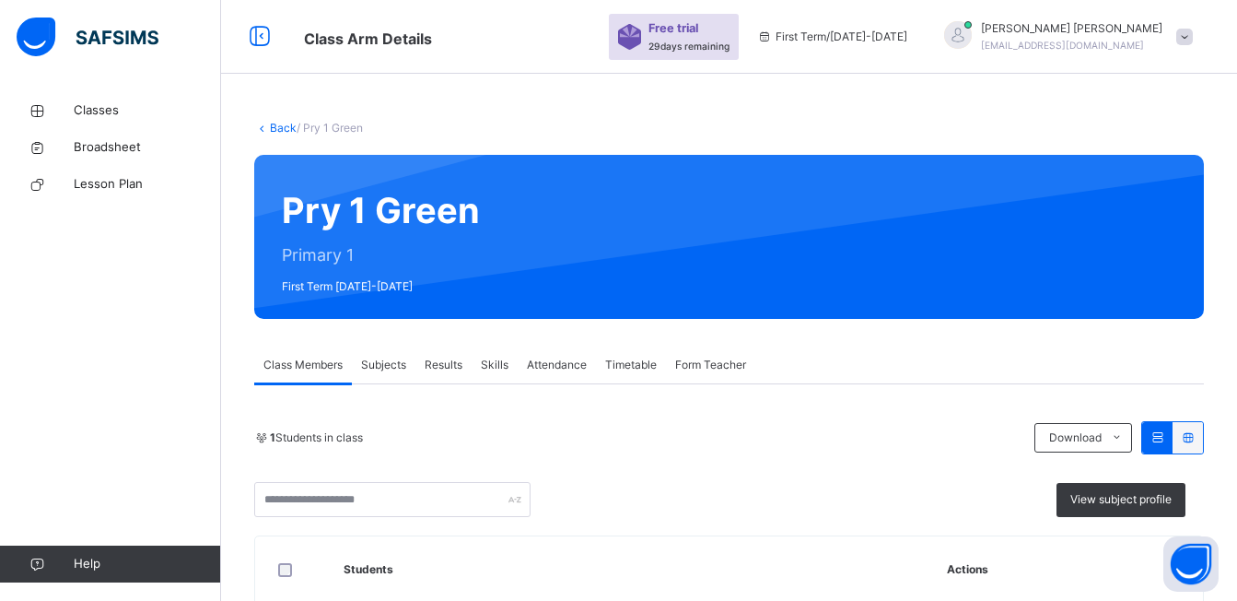
click at [572, 365] on span "Attendance" at bounding box center [557, 365] width 60 height 17
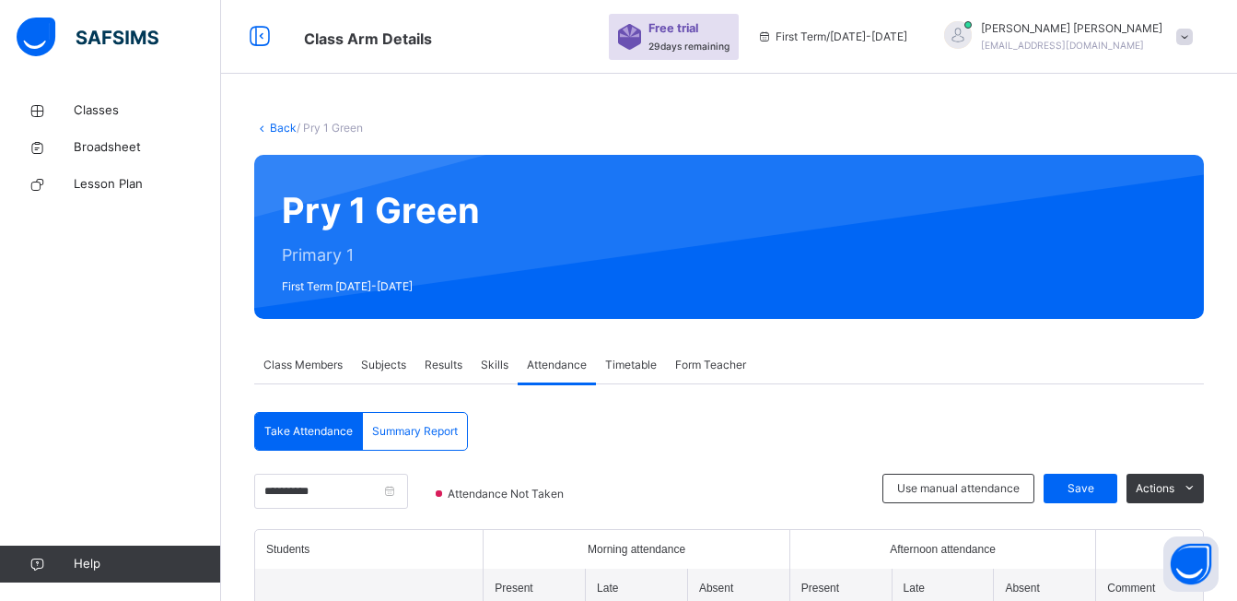
scroll to position [120, 0]
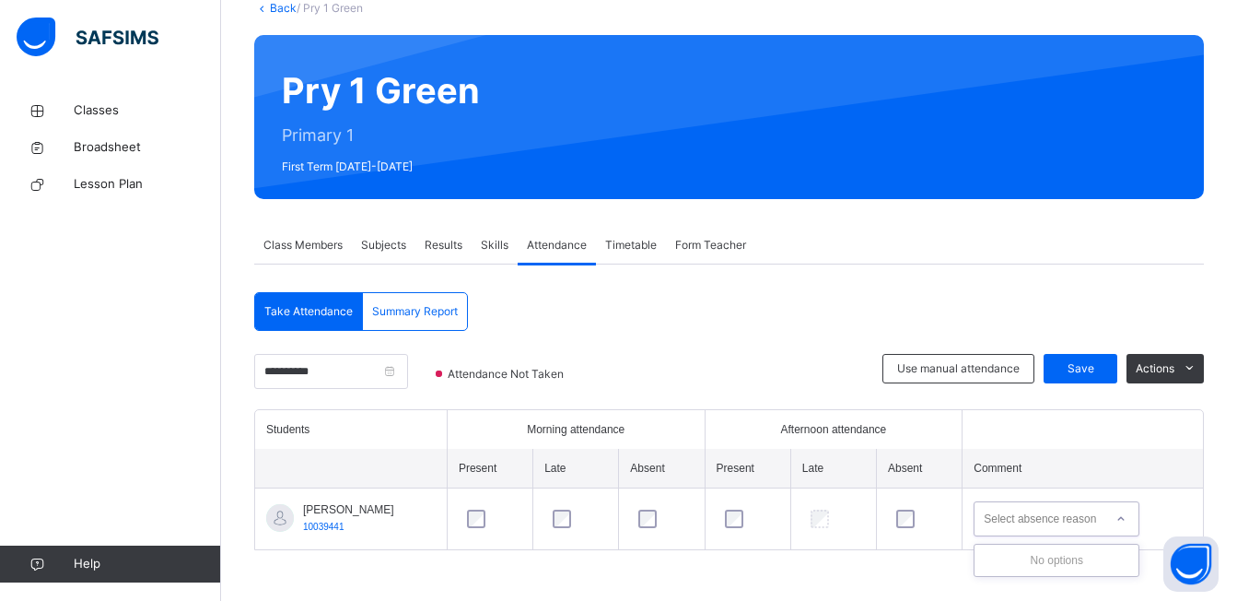
click at [1035, 520] on div "Select absence reason" at bounding box center [1040, 518] width 112 height 35
click at [1043, 550] on div "No options" at bounding box center [1057, 559] width 164 height 31
click at [1160, 371] on span "Actions" at bounding box center [1155, 368] width 39 height 17
click at [1100, 377] on div "Save" at bounding box center [1081, 368] width 74 height 29
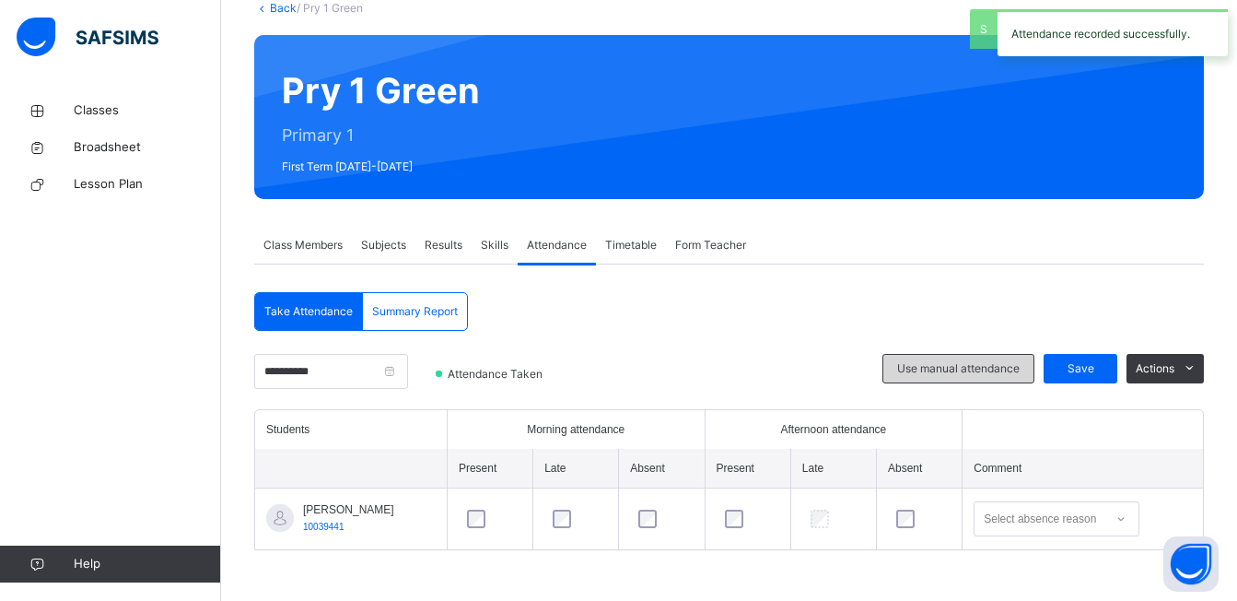
click at [1004, 371] on span "Use manual attendance" at bounding box center [958, 368] width 123 height 17
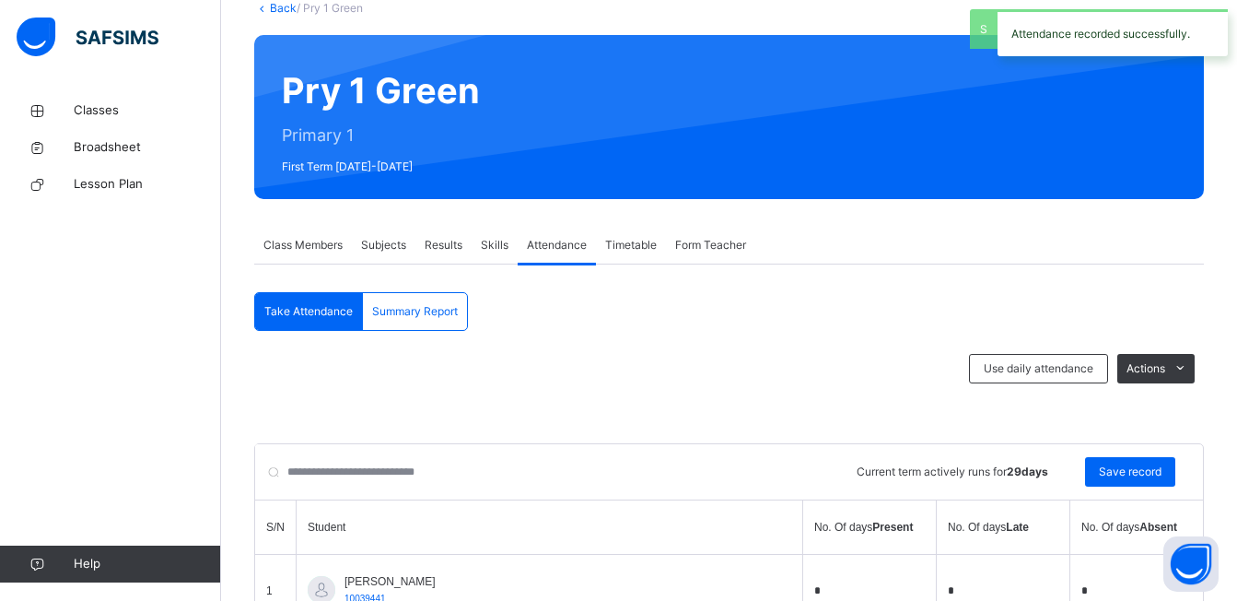
scroll to position [197, 0]
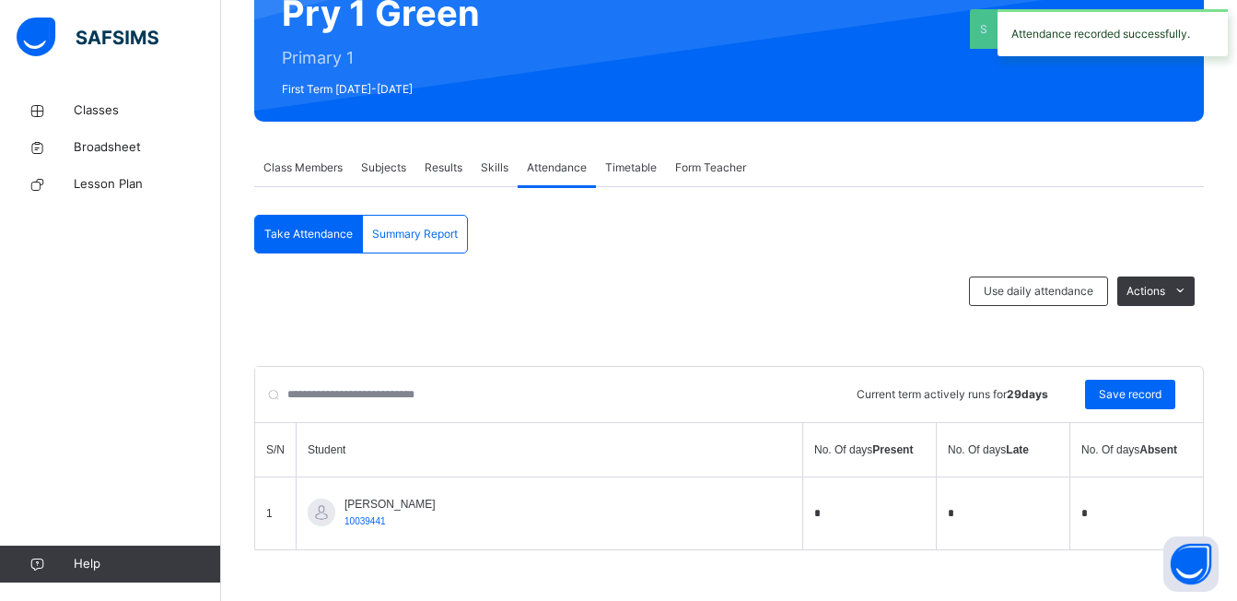
click at [803, 513] on td "*" at bounding box center [870, 513] width 134 height 73
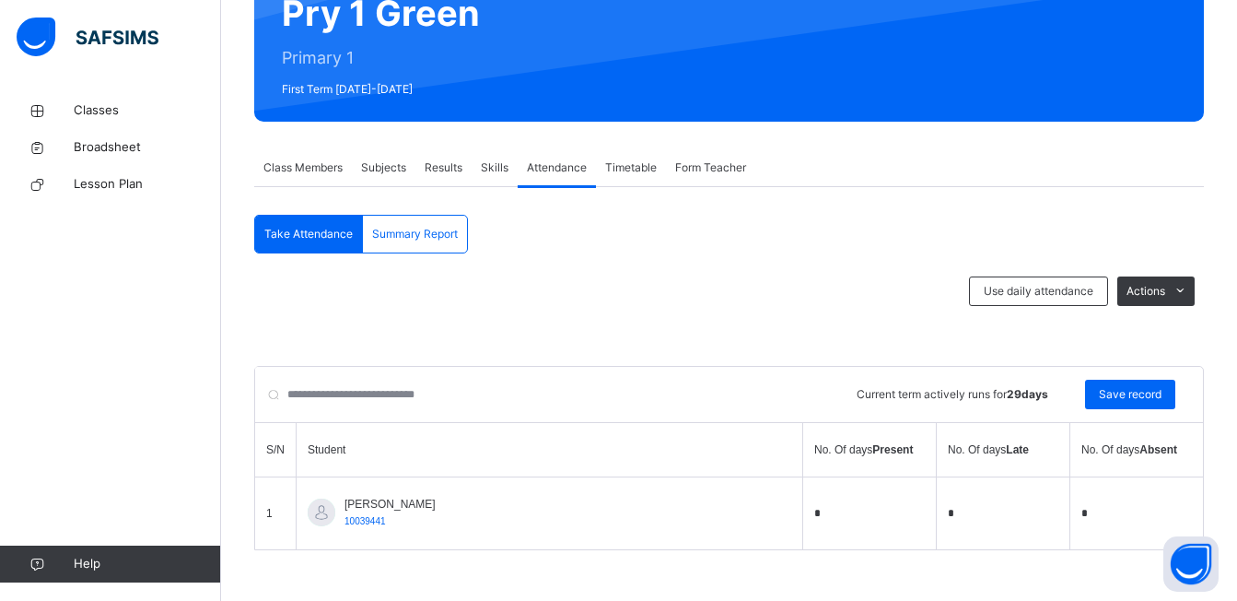
click at [803, 507] on td "*" at bounding box center [870, 513] width 134 height 73
click at [1164, 297] on span "Actions" at bounding box center [1146, 291] width 39 height 17
click at [1137, 336] on li "Delete term attendance" at bounding box center [1116, 333] width 155 height 34
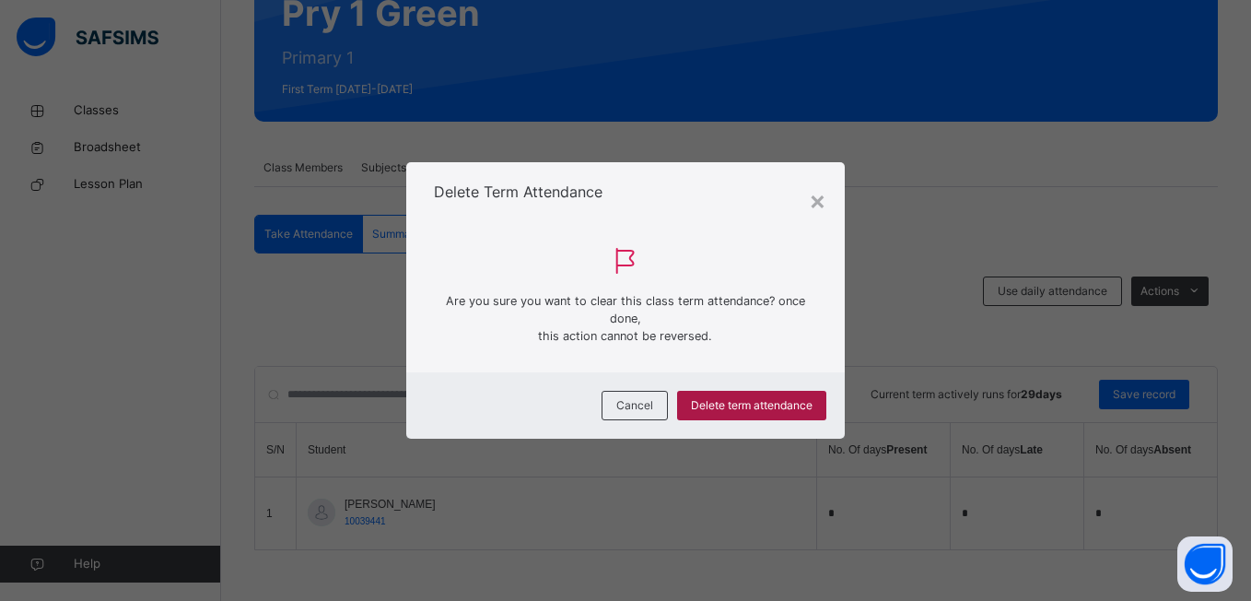
click at [743, 408] on span "Delete term attendance" at bounding box center [752, 405] width 122 height 17
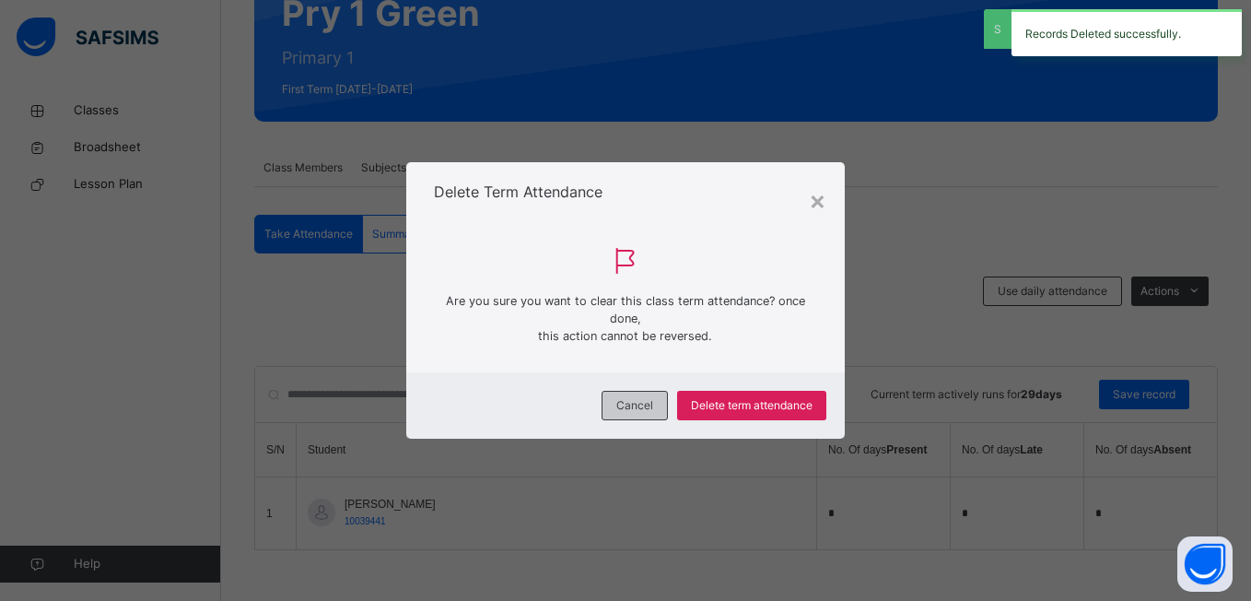
click at [653, 393] on div "Cancel" at bounding box center [635, 405] width 66 height 29
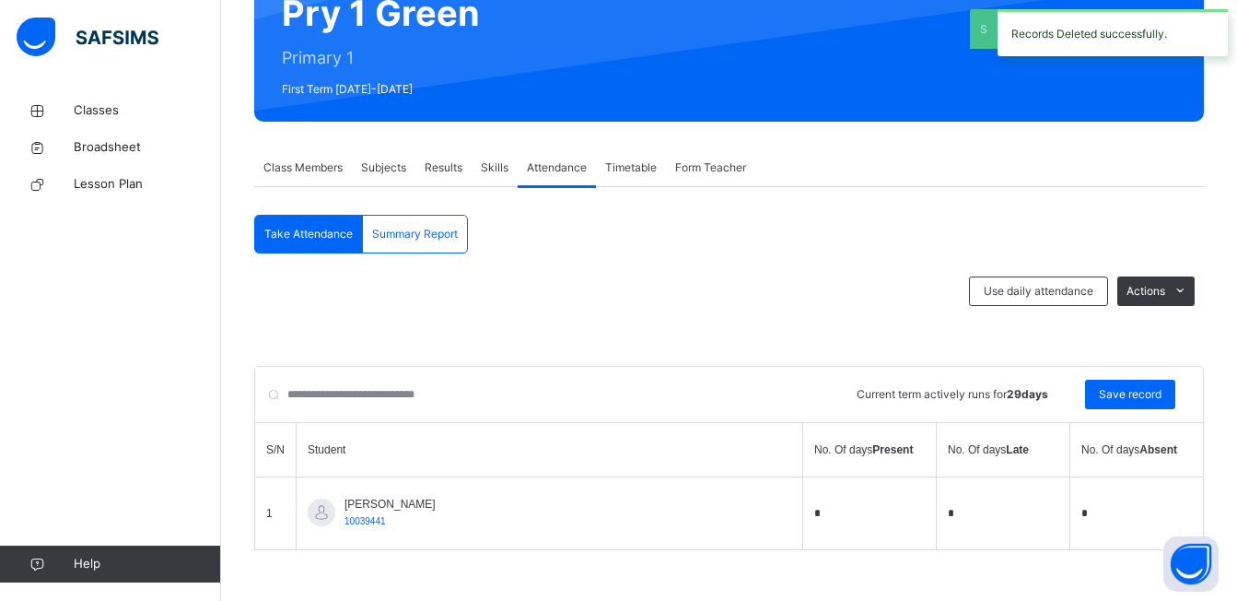
click at [803, 514] on td "*" at bounding box center [870, 513] width 134 height 73
click at [1063, 286] on span "Use daily attendance" at bounding box center [1039, 291] width 110 height 17
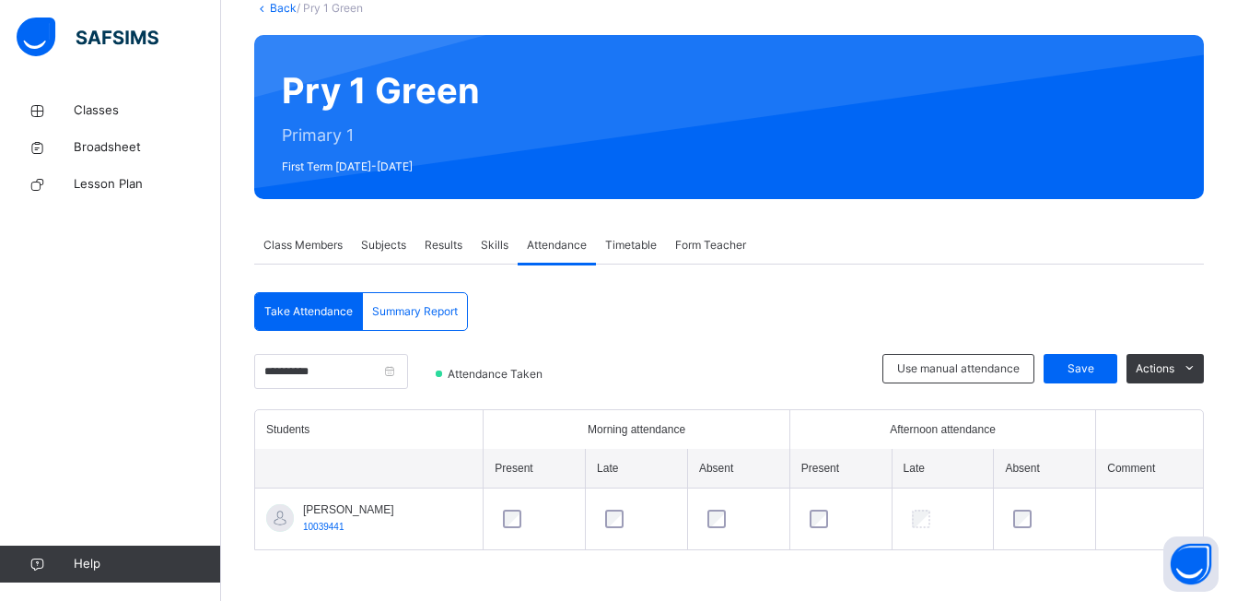
click at [1055, 364] on div "Use manual attendance Save Actions" at bounding box center [1043, 381] width 321 height 55
click at [1070, 367] on span "Save" at bounding box center [1081, 368] width 46 height 17
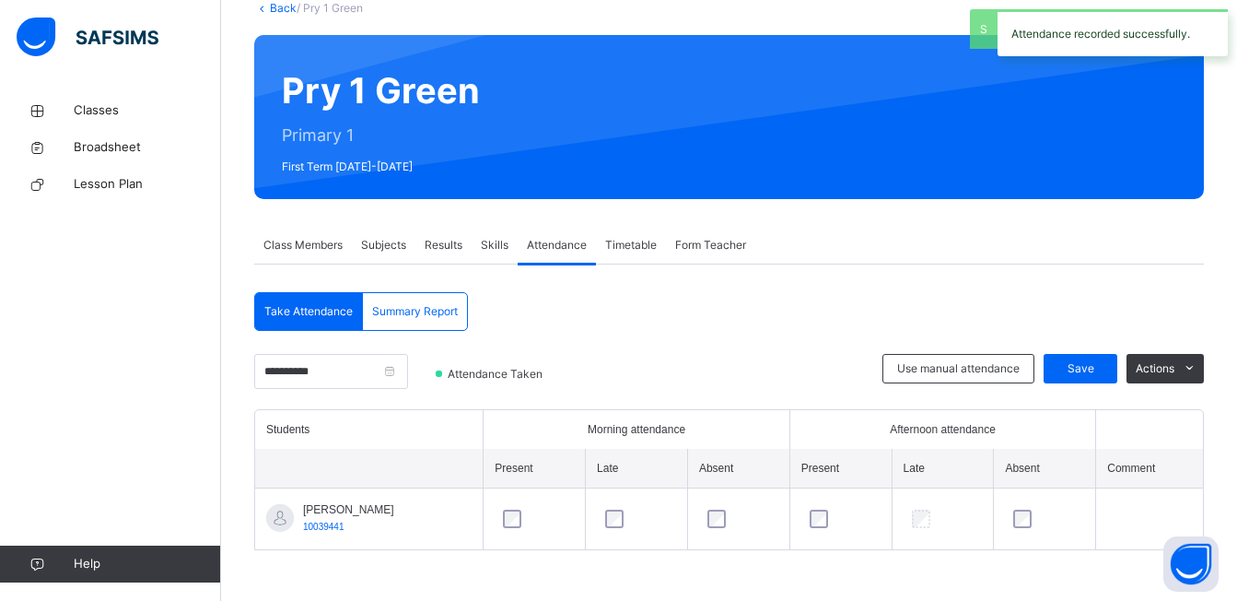
select select "****"
select select "*"
click at [392, 300] on div "Summary Report" at bounding box center [415, 311] width 104 height 37
